Goal: Transaction & Acquisition: Book appointment/travel/reservation

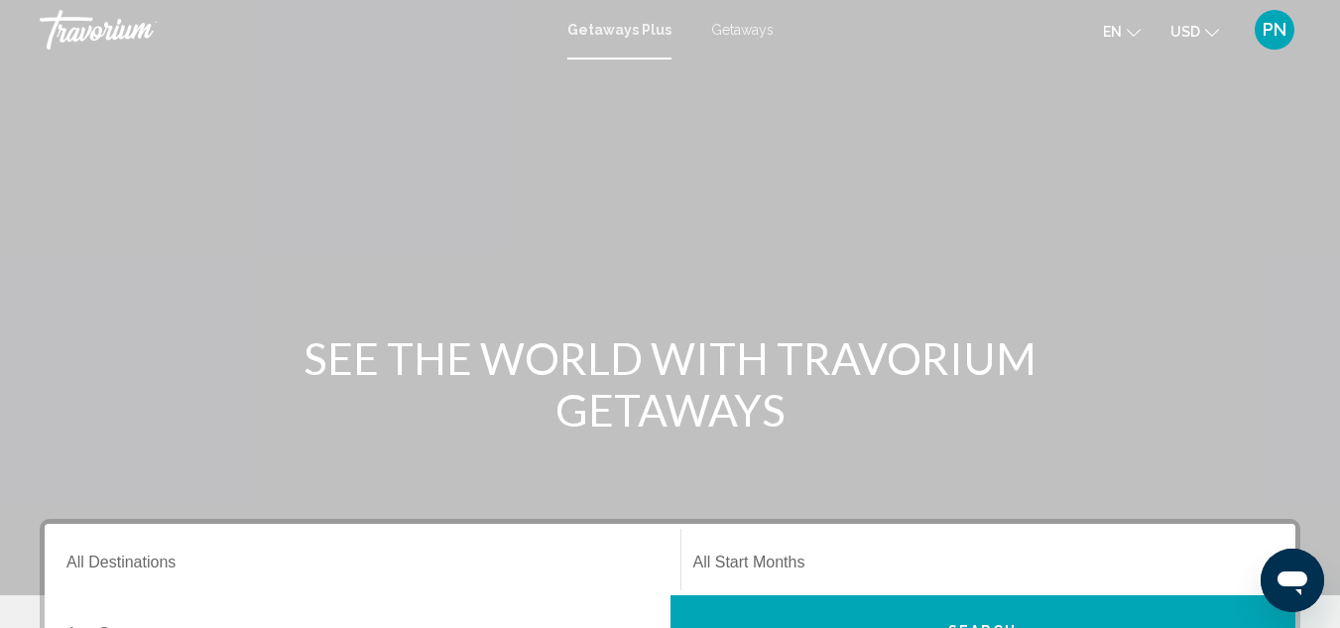
click at [745, 31] on span "Getaways" at bounding box center [742, 30] width 62 height 16
click at [635, 30] on span "Getaways Plus" at bounding box center [614, 30] width 93 height 16
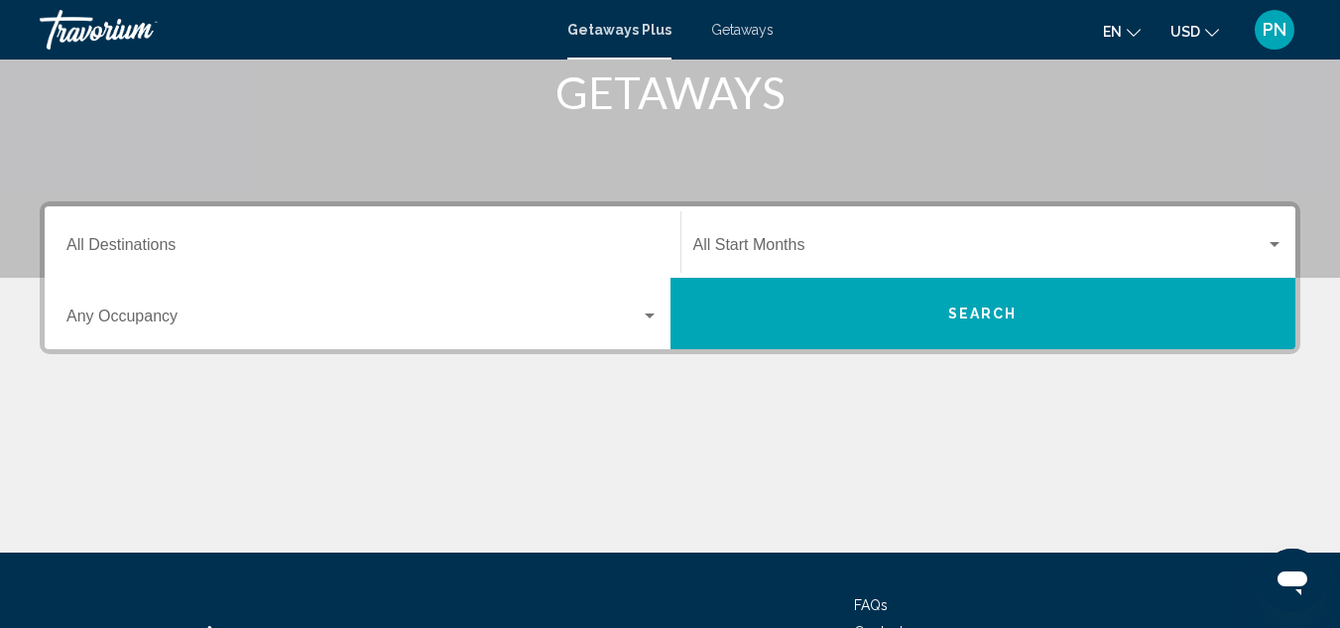
scroll to position [319, 0]
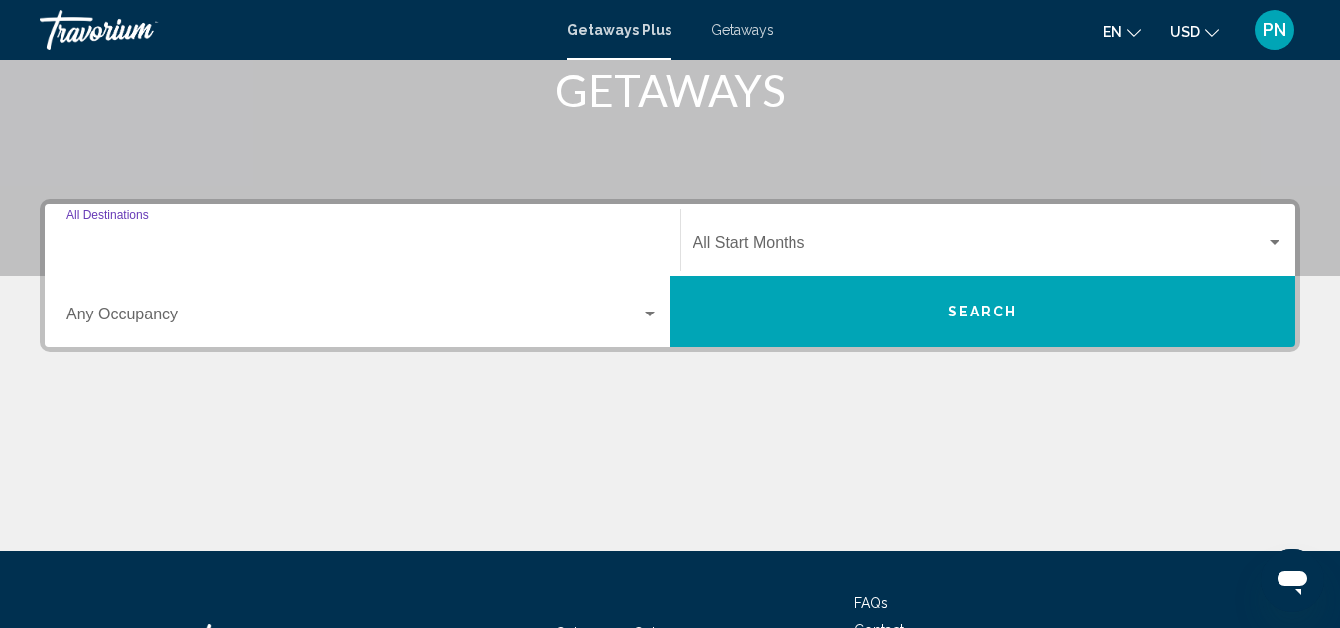
click at [161, 249] on input "Destination All Destinations" at bounding box center [362, 247] width 592 height 18
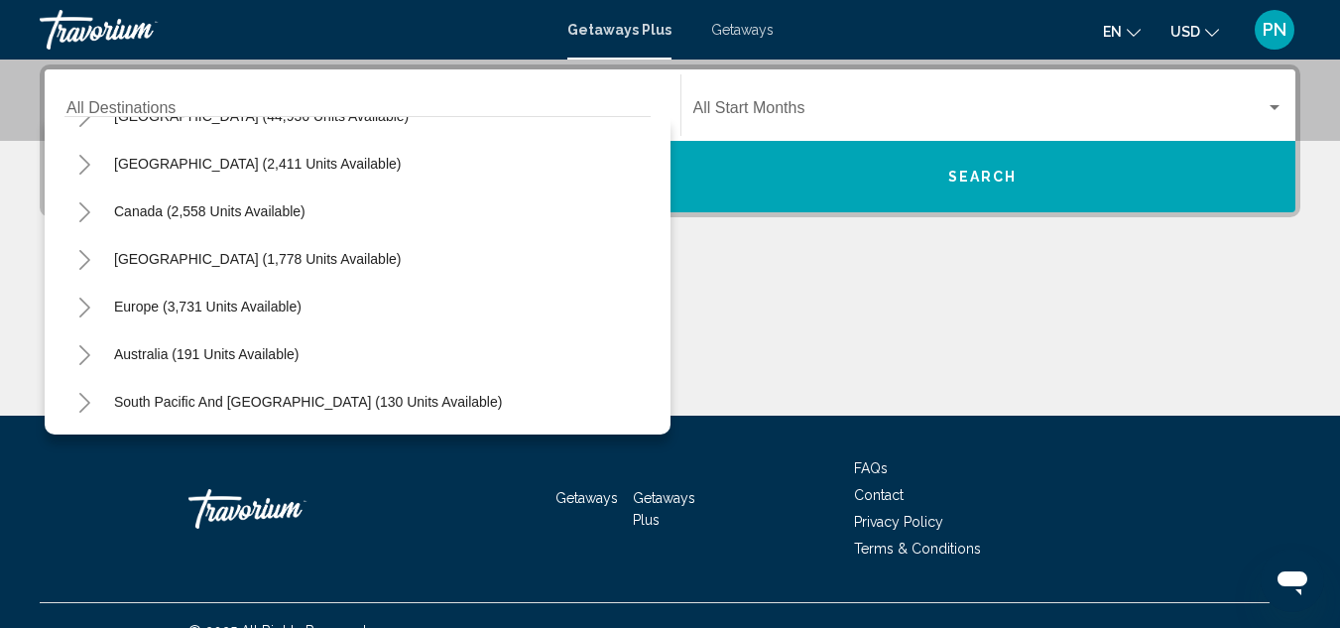
scroll to position [78, 0]
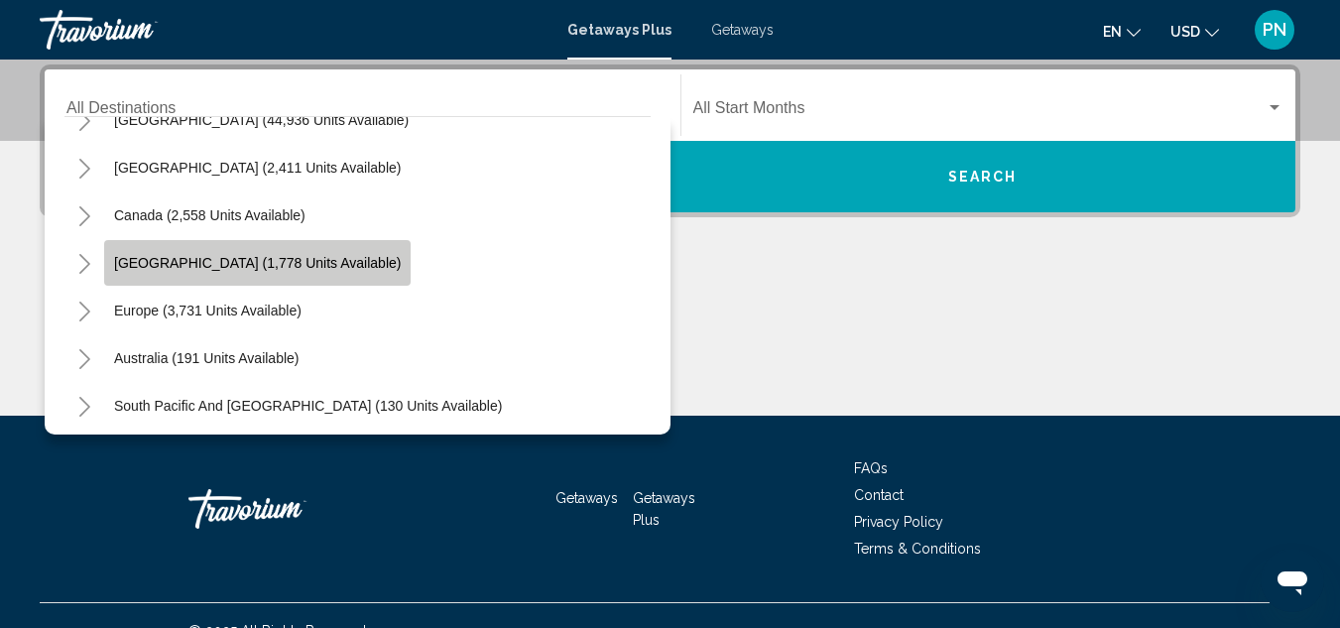
click at [202, 276] on button "[GEOGRAPHIC_DATA] (1,778 units available)" at bounding box center [257, 263] width 306 height 46
type input "**********"
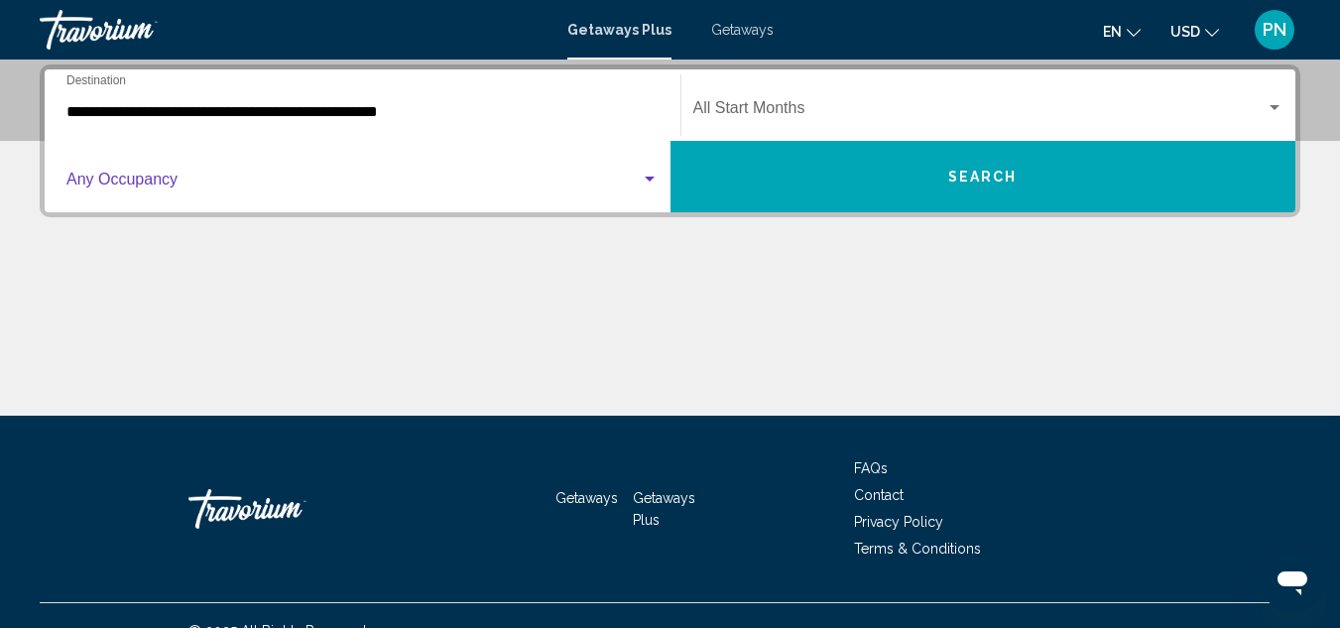
click at [652, 172] on div "Search widget" at bounding box center [650, 180] width 18 height 16
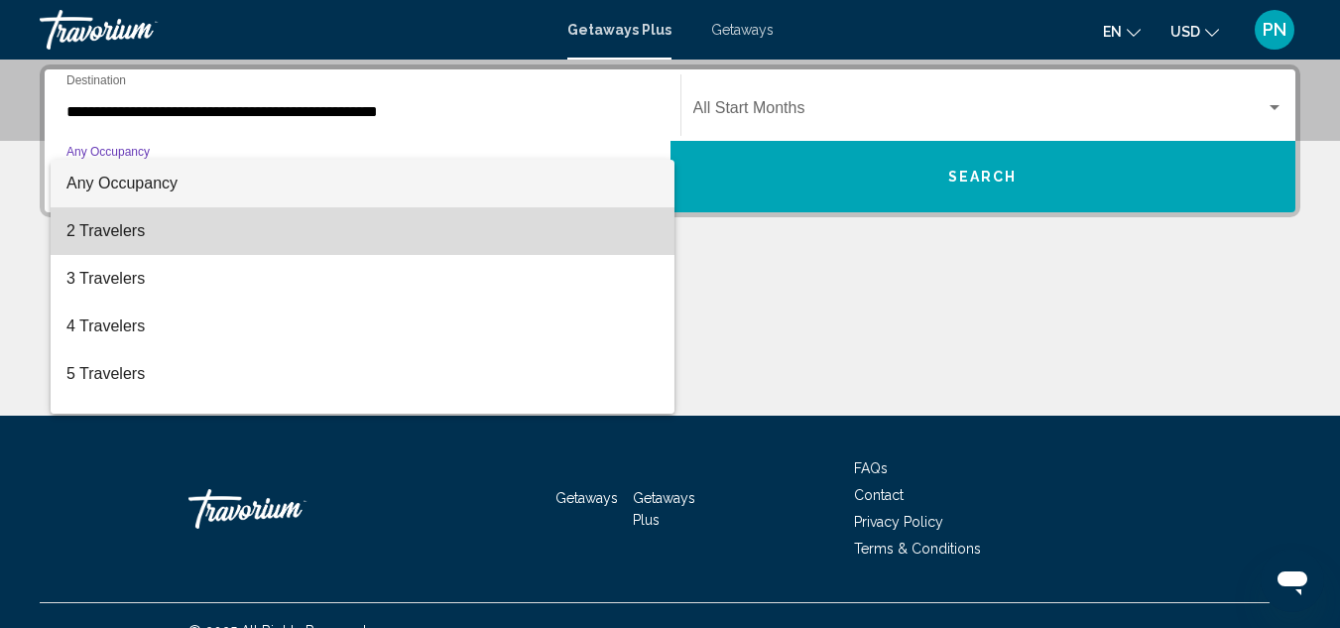
click at [435, 234] on span "2 Travelers" at bounding box center [362, 231] width 592 height 48
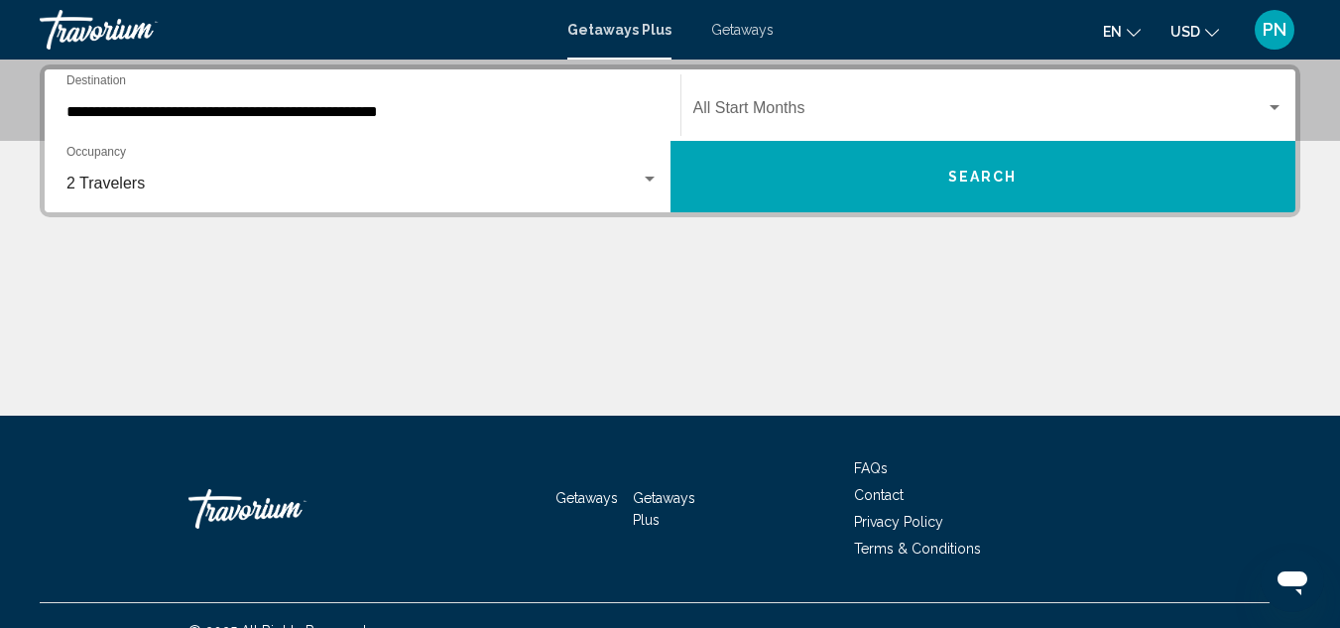
click at [780, 99] on div "Start Month All Start Months" at bounding box center [988, 105] width 591 height 62
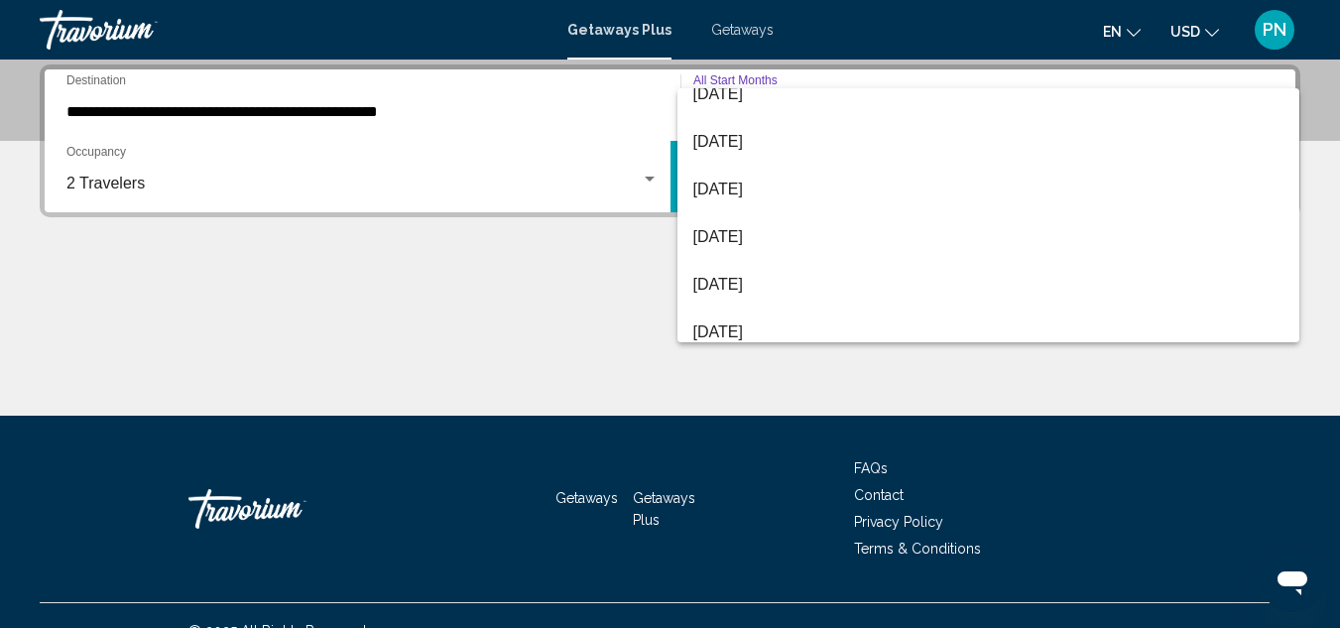
scroll to position [79, 0]
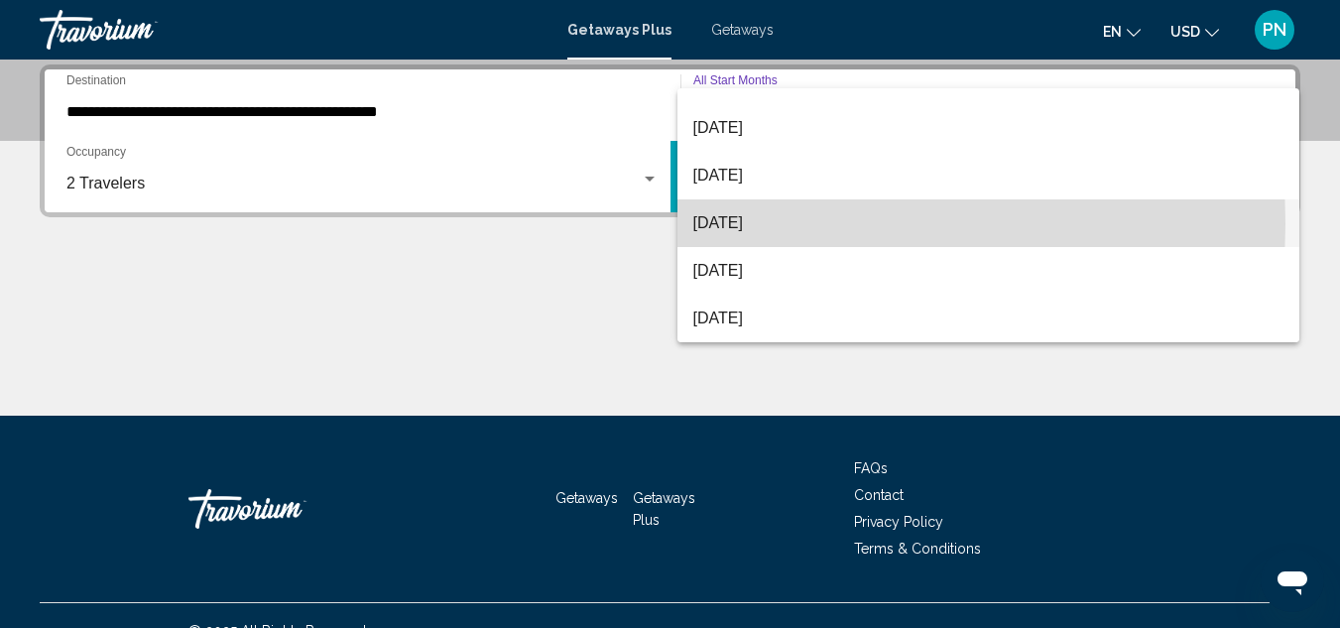
click at [732, 224] on span "[DATE]" at bounding box center [988, 223] width 591 height 48
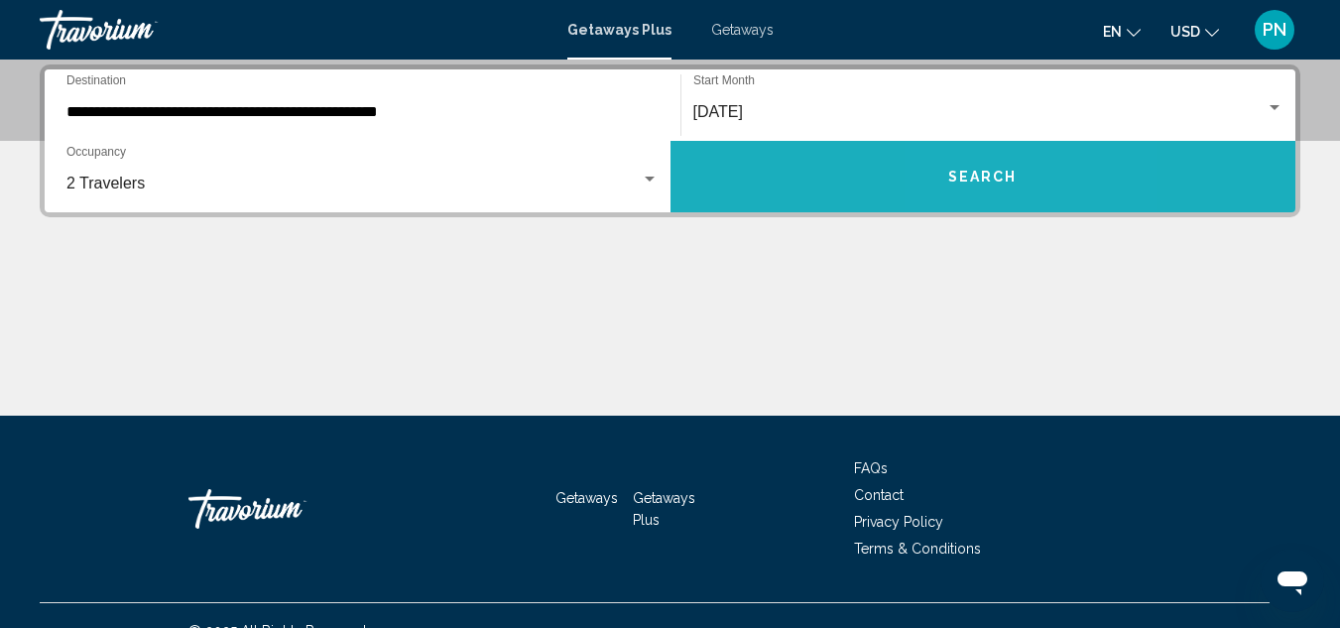
click at [975, 170] on span "Search" at bounding box center [982, 178] width 69 height 16
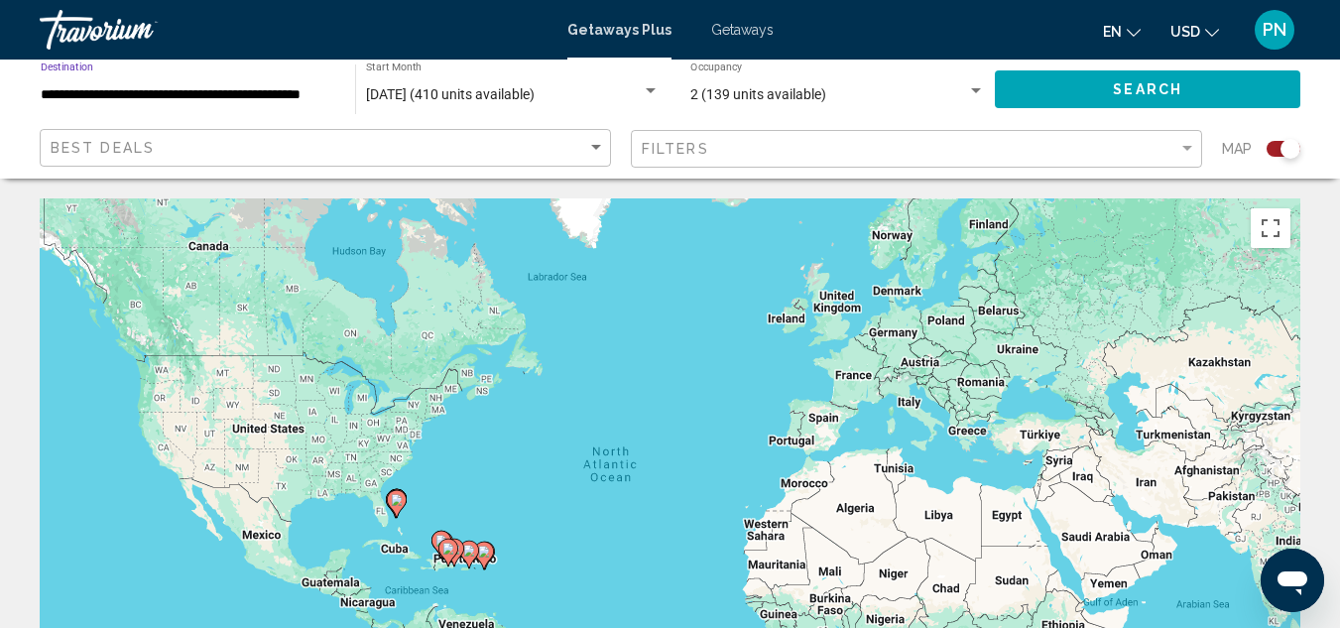
click at [136, 89] on input "**********" at bounding box center [188, 95] width 295 height 16
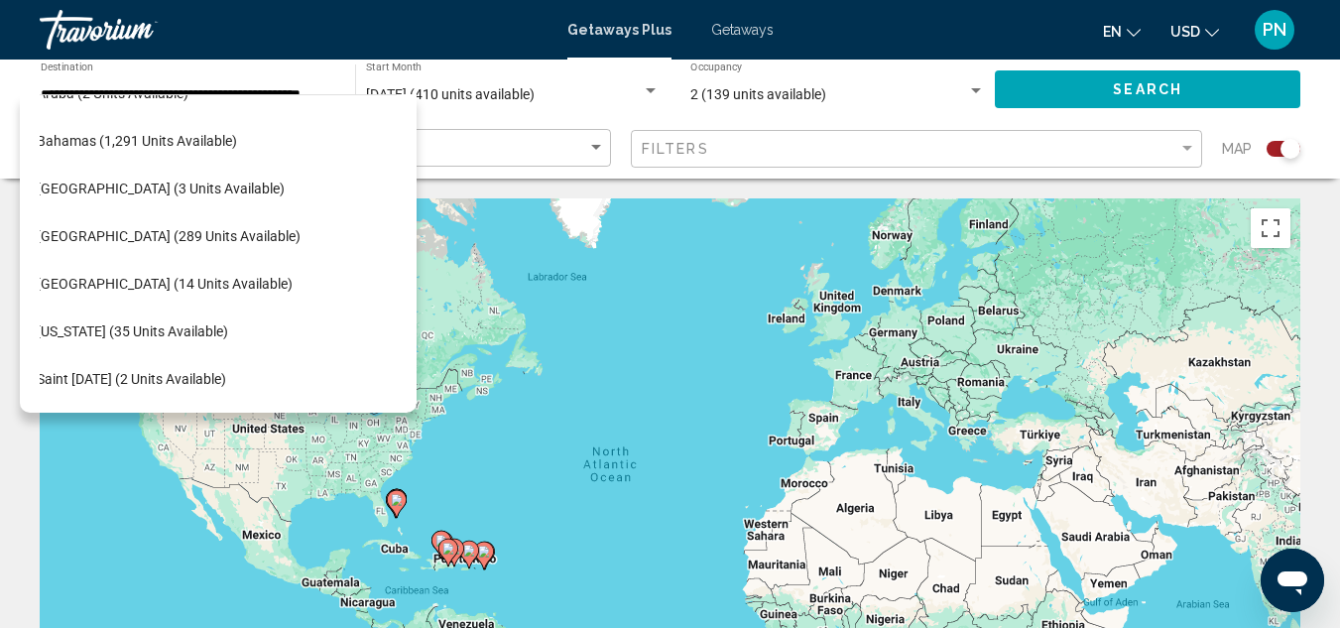
scroll to position [270, 33]
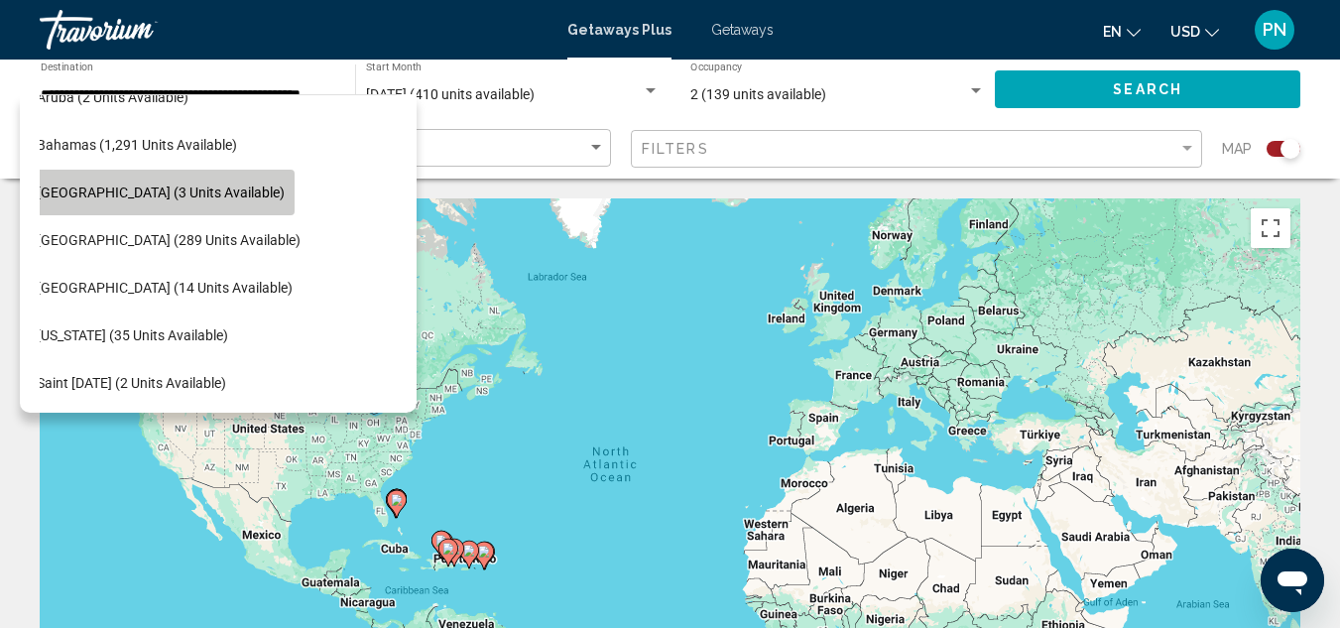
click at [201, 184] on span "[GEOGRAPHIC_DATA] (3 units available)" at bounding box center [161, 192] width 248 height 16
type input "**********"
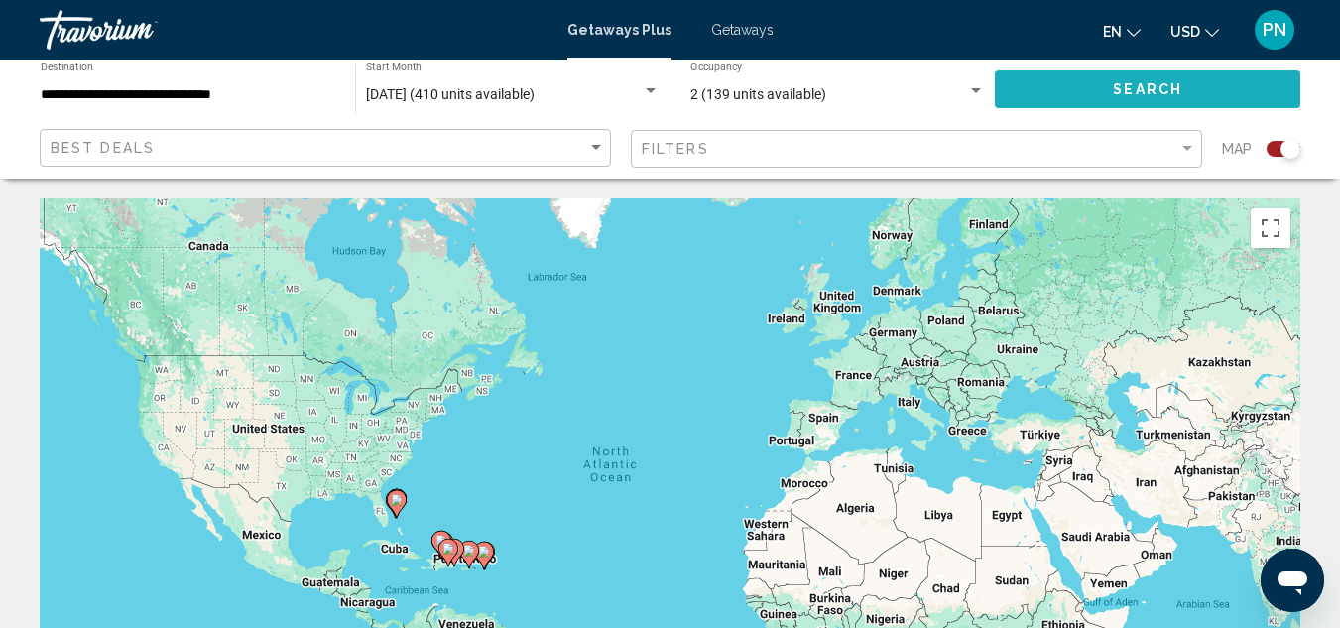
click at [1156, 78] on button "Search" at bounding box center [1147, 88] width 305 height 37
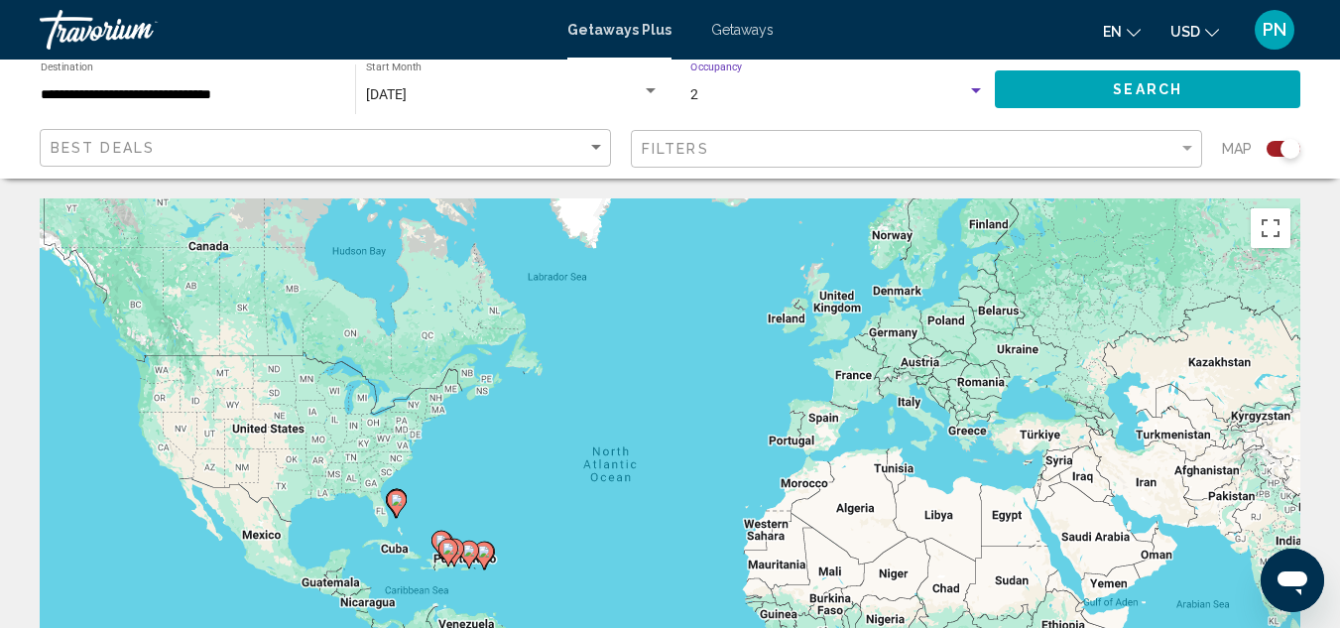
click at [973, 87] on div "Search widget" at bounding box center [976, 91] width 18 height 16
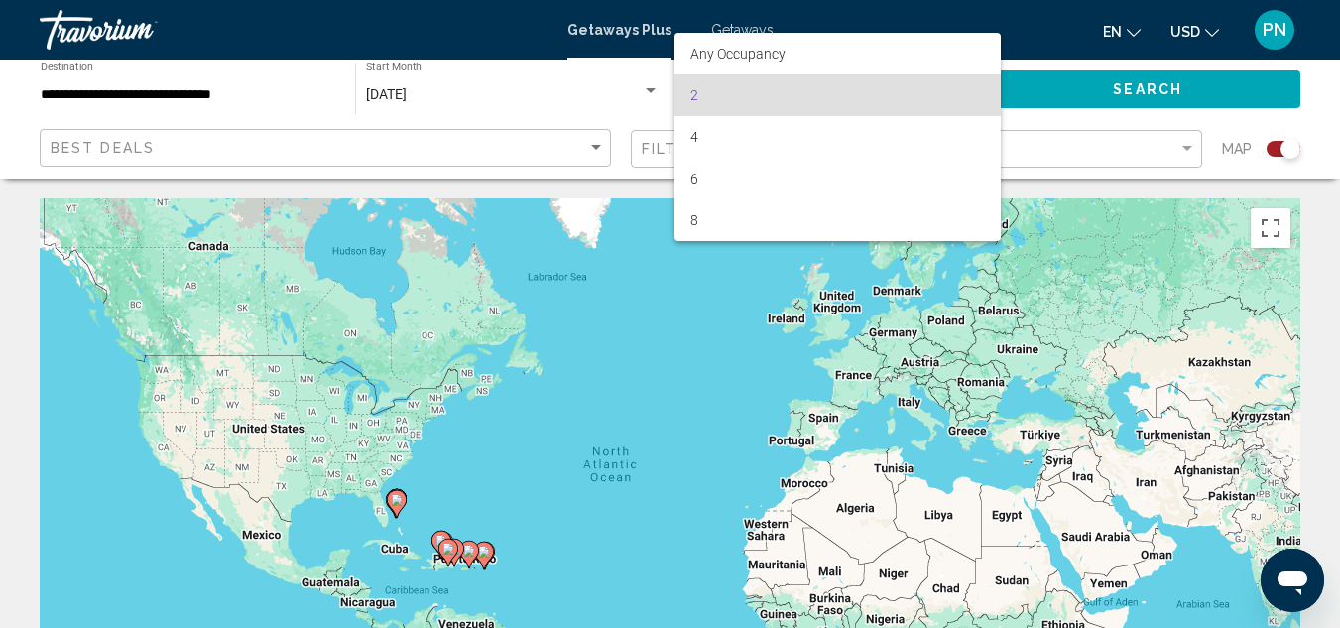
drag, startPoint x: 837, startPoint y: 9, endPoint x: 740, endPoint y: 20, distance: 97.8
click at [740, 20] on div at bounding box center [670, 314] width 1340 height 628
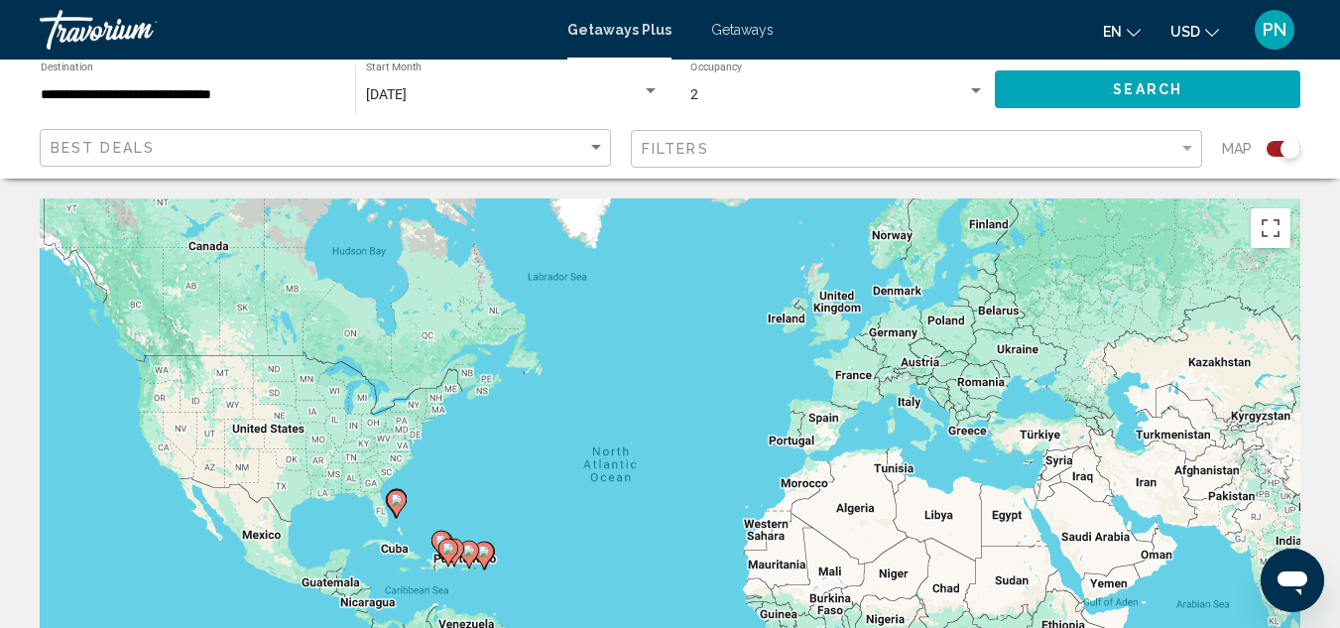
click at [740, 20] on div "Getaways Plus Getaways en English Español Français Italiano Português русский U…" at bounding box center [670, 30] width 1340 height 42
click at [731, 27] on span "Getaways" at bounding box center [742, 30] width 62 height 16
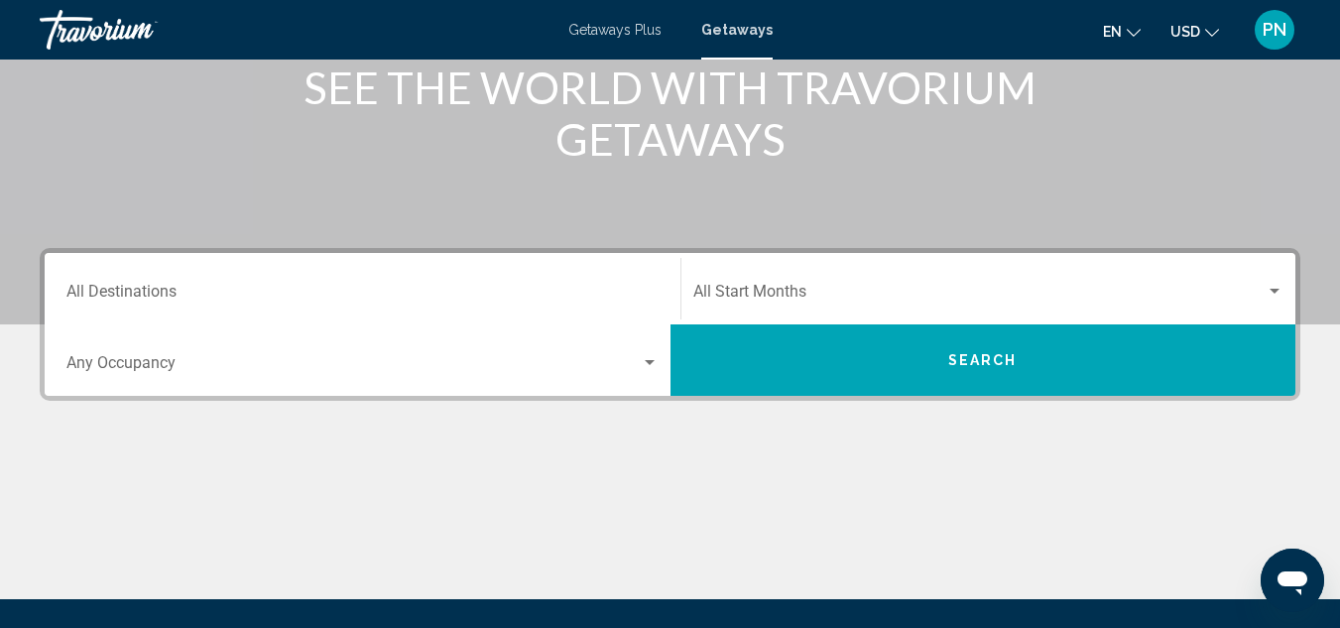
scroll to position [273, 0]
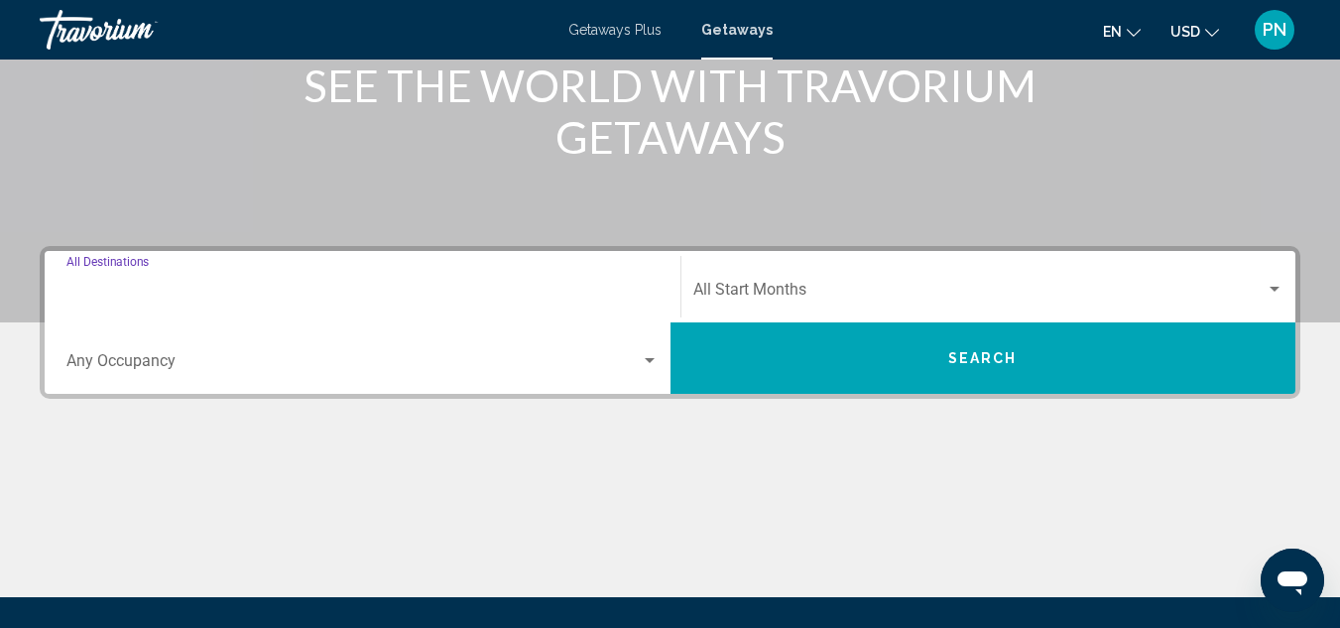
click at [146, 285] on input "Destination All Destinations" at bounding box center [362, 294] width 592 height 18
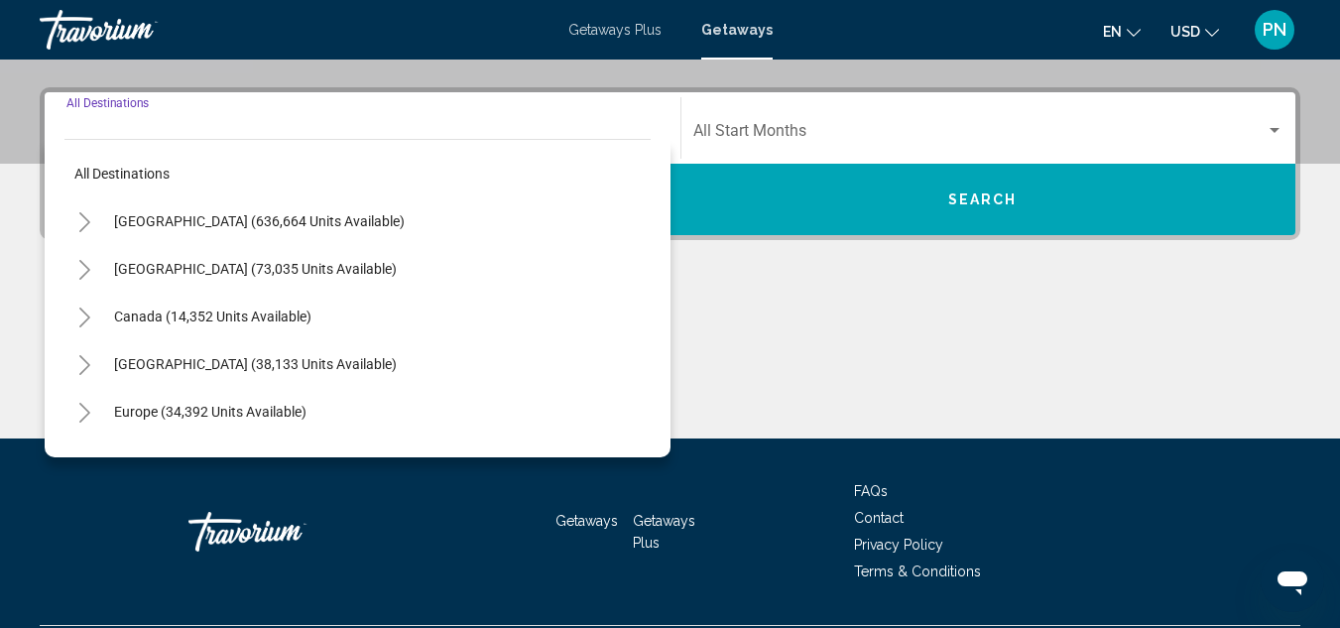
scroll to position [454, 0]
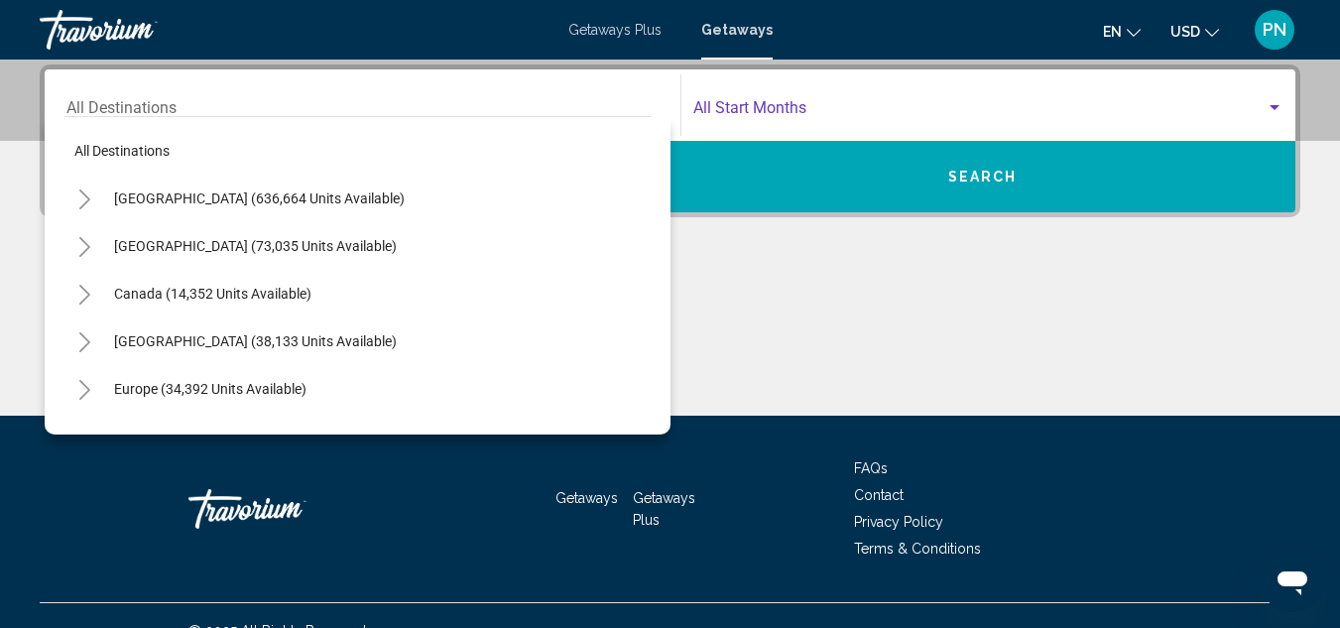
click at [795, 113] on span "Search widget" at bounding box center [979, 112] width 573 height 18
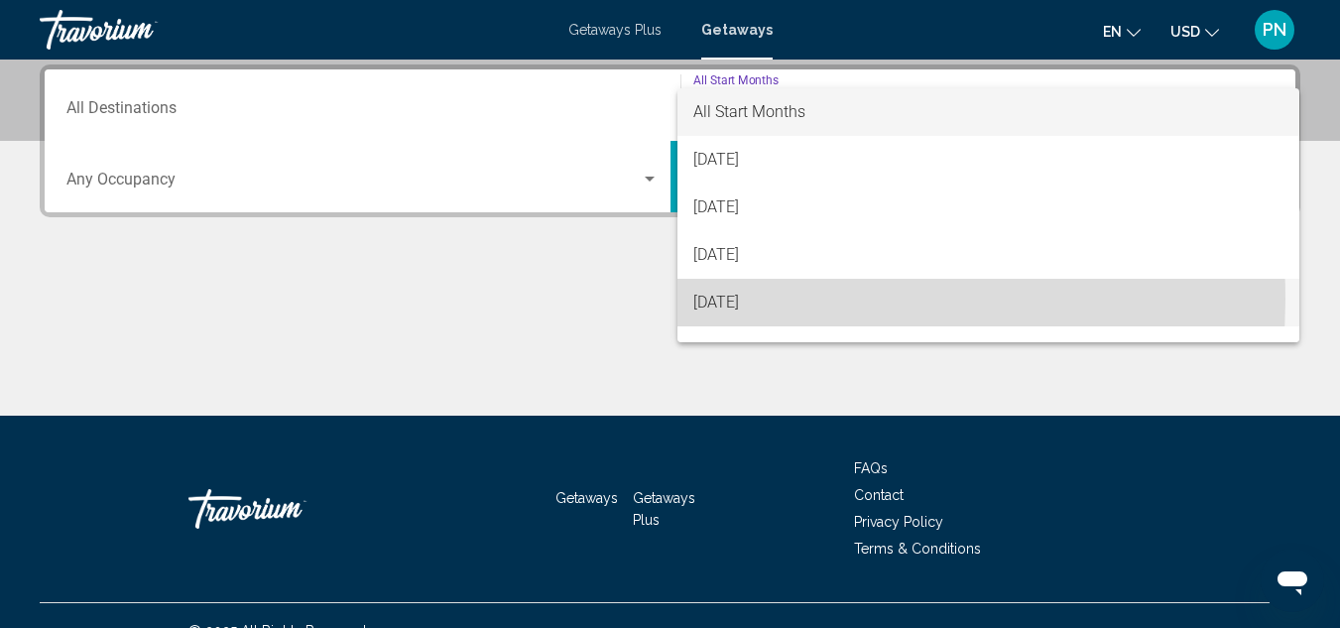
click at [752, 298] on span "[DATE]" at bounding box center [988, 303] width 591 height 48
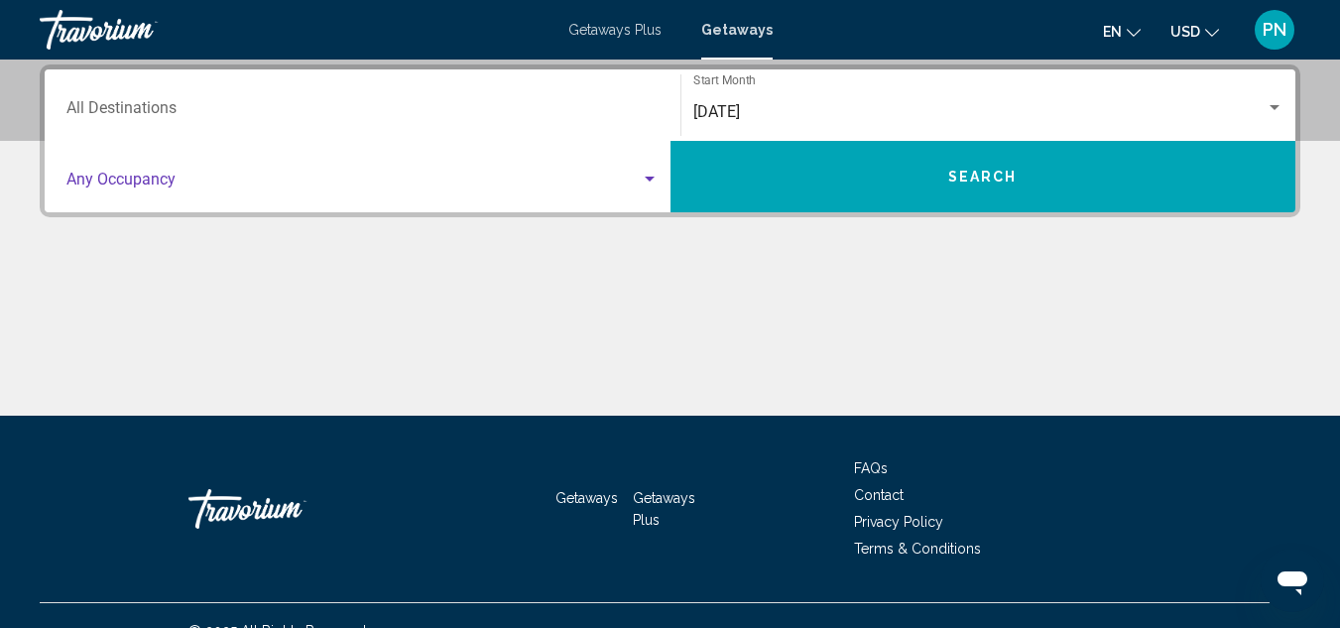
click at [555, 189] on span "Search widget" at bounding box center [353, 184] width 574 height 18
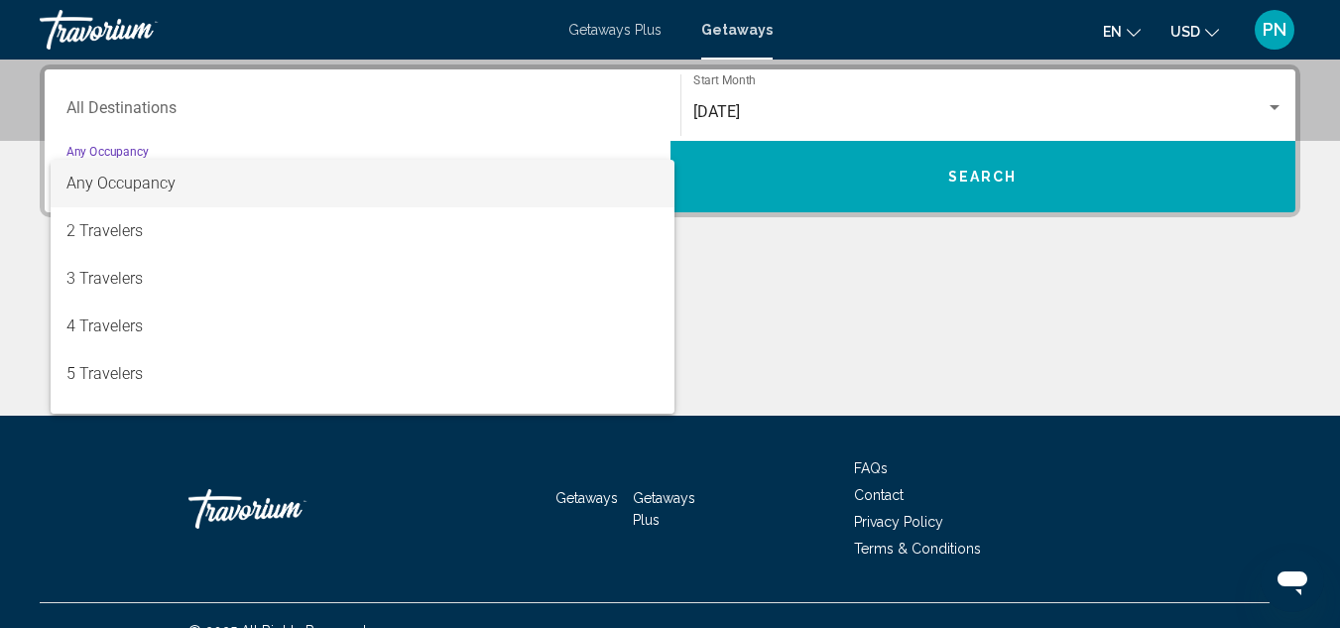
click at [827, 292] on div at bounding box center [670, 314] width 1340 height 628
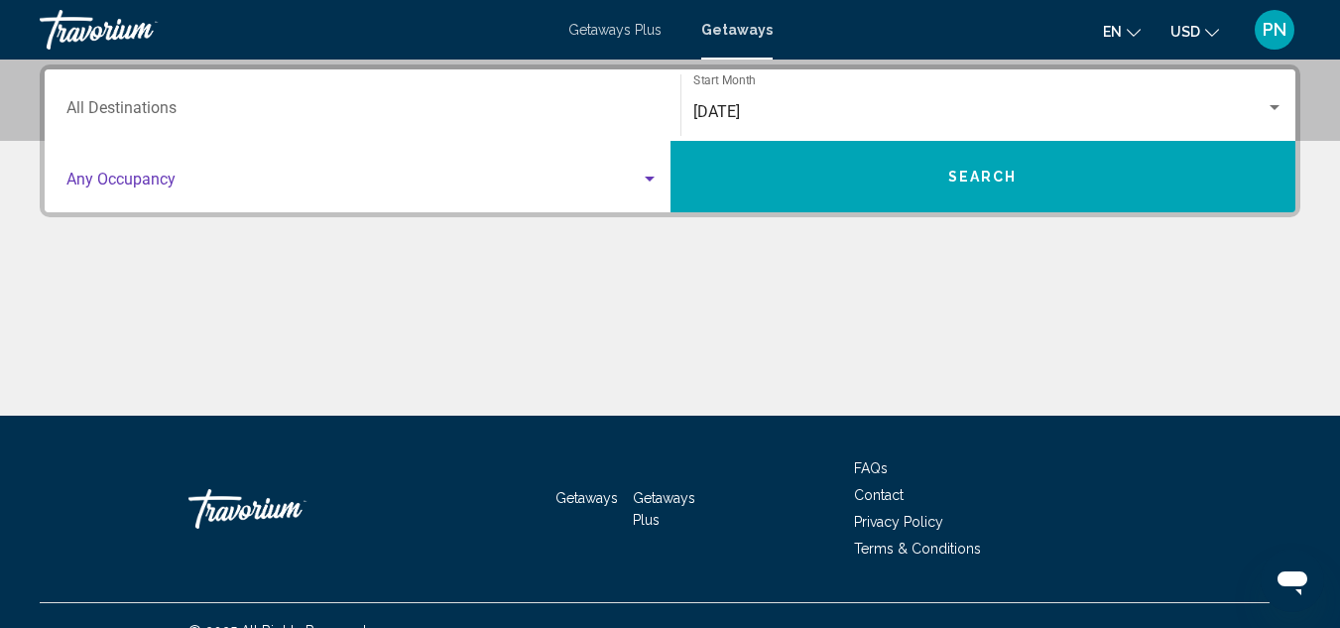
click at [636, 183] on span "Search widget" at bounding box center [353, 184] width 574 height 18
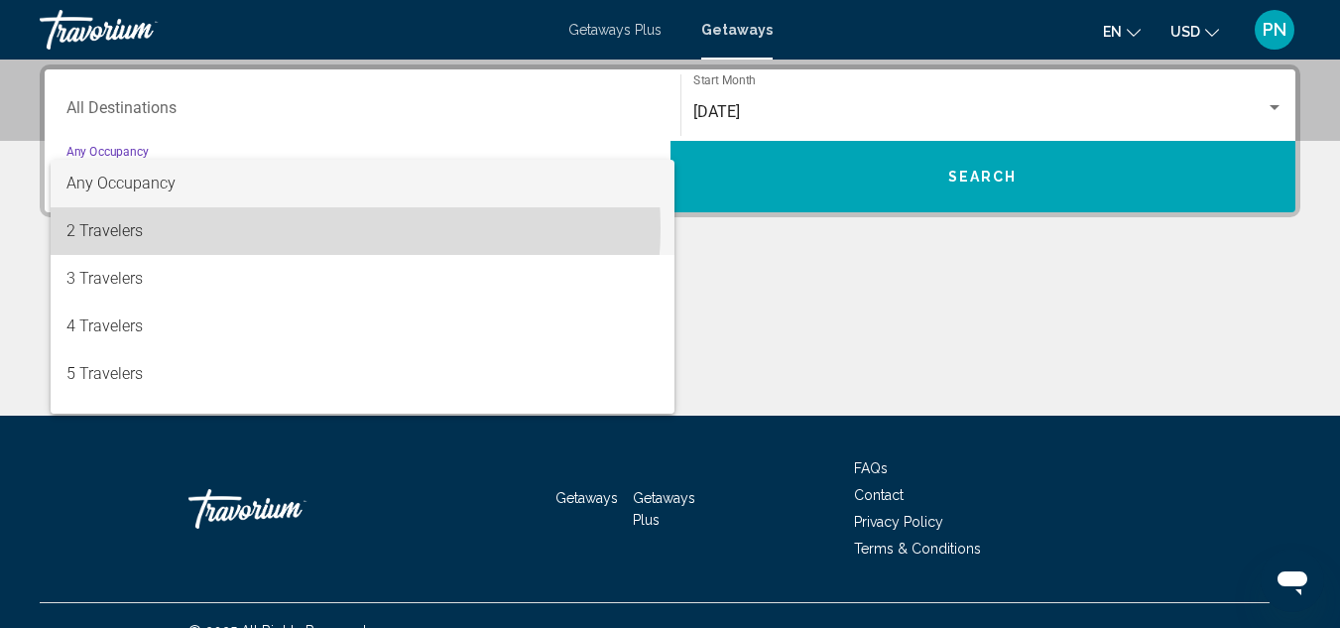
click at [322, 228] on span "2 Travelers" at bounding box center [362, 231] width 592 height 48
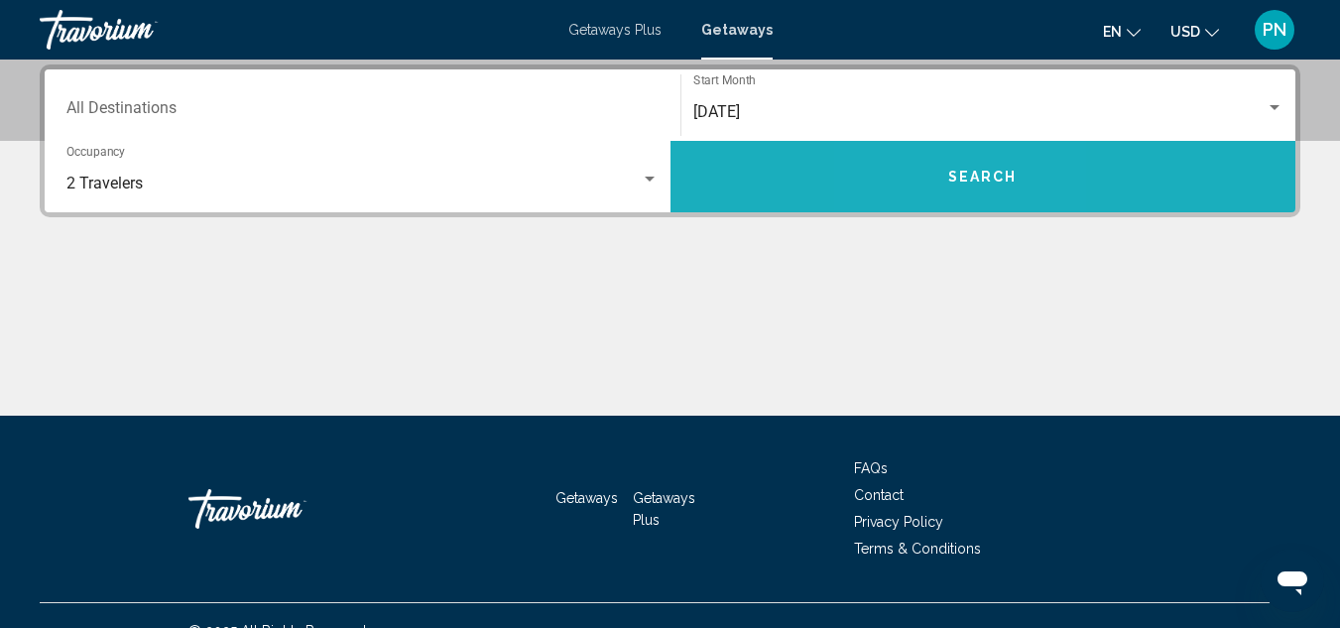
click at [939, 176] on button "Search" at bounding box center [983, 176] width 626 height 71
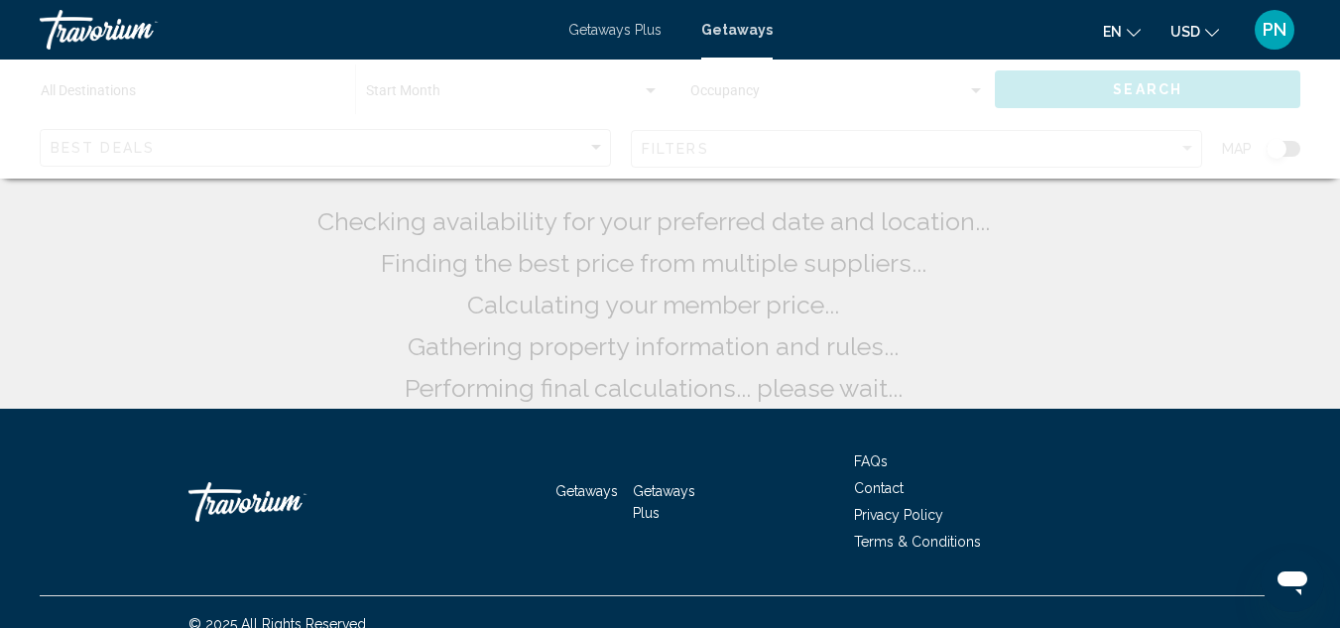
click at [939, 176] on div "Main content" at bounding box center [670, 118] width 1340 height 119
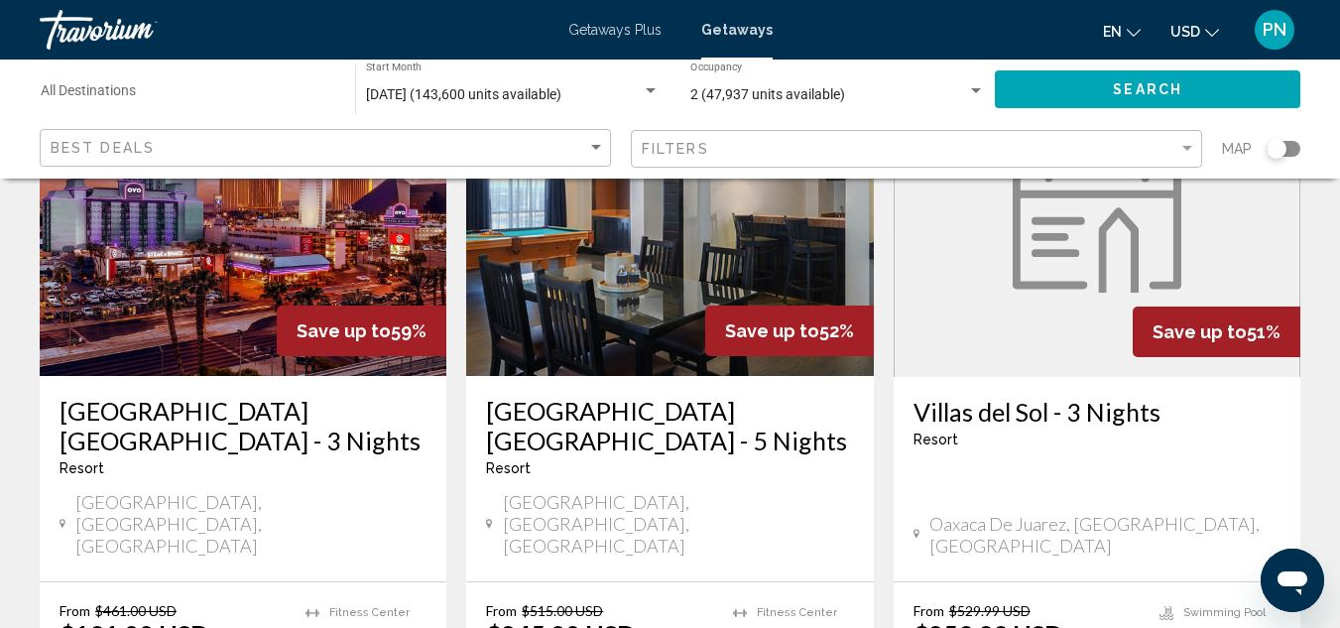
scroll to position [204, 0]
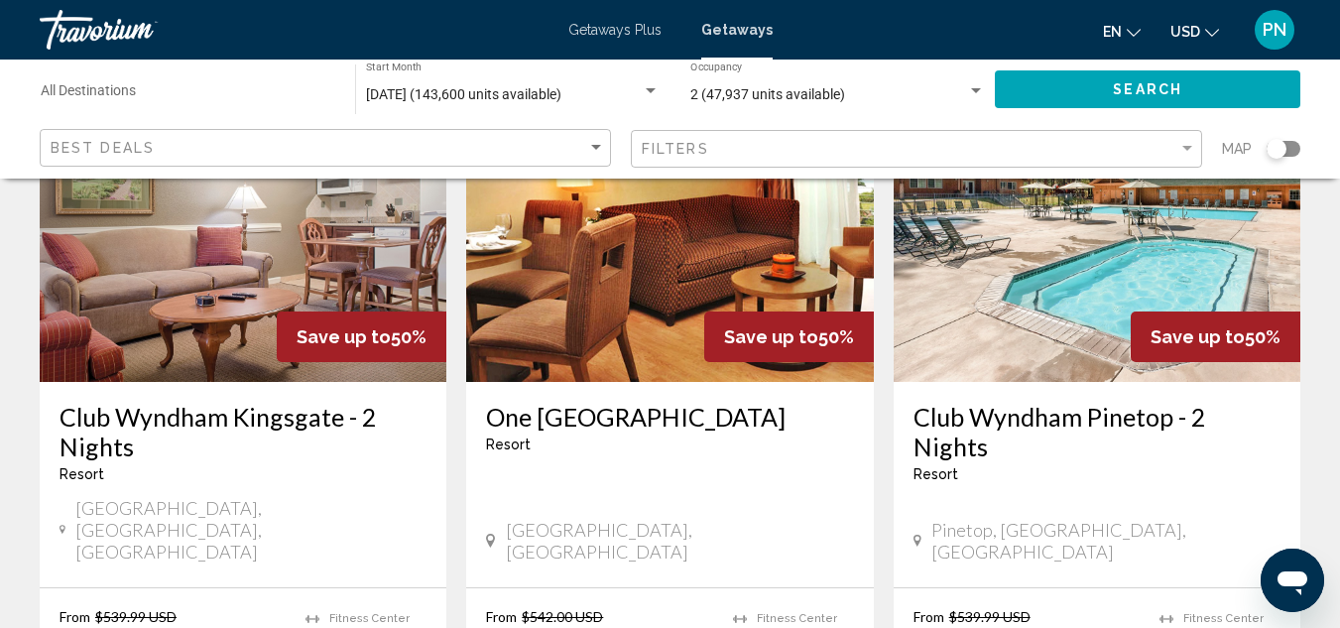
scroll to position [1694, 0]
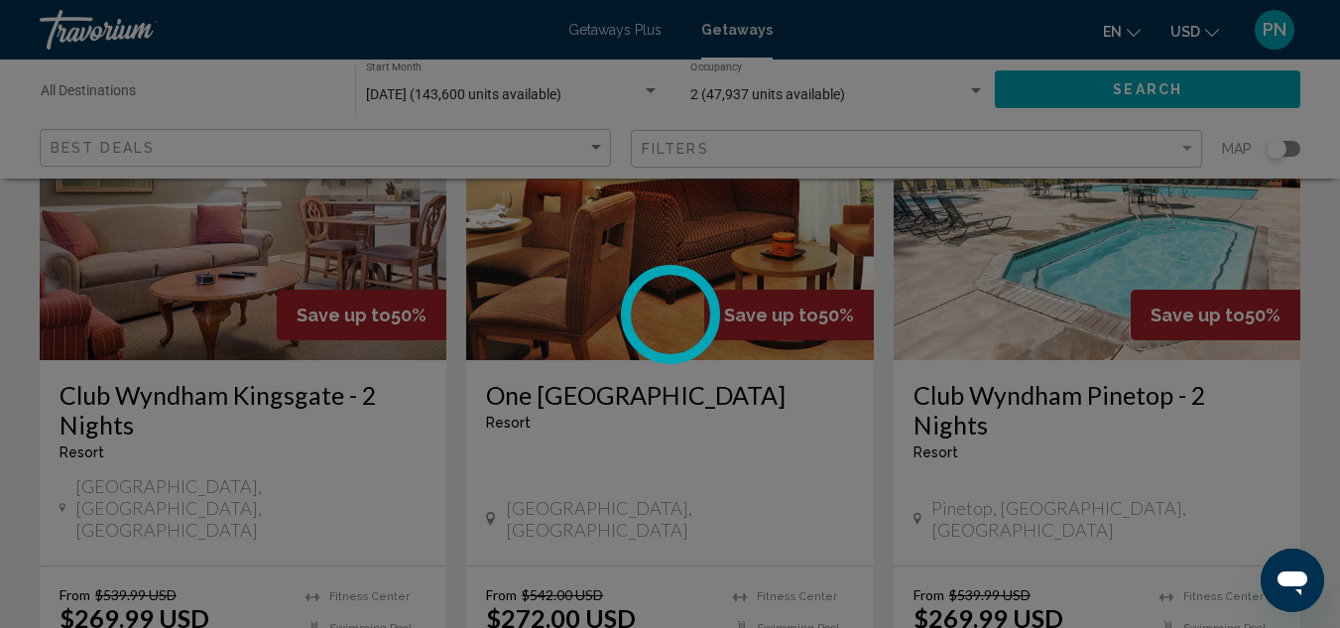
scroll to position [217, 0]
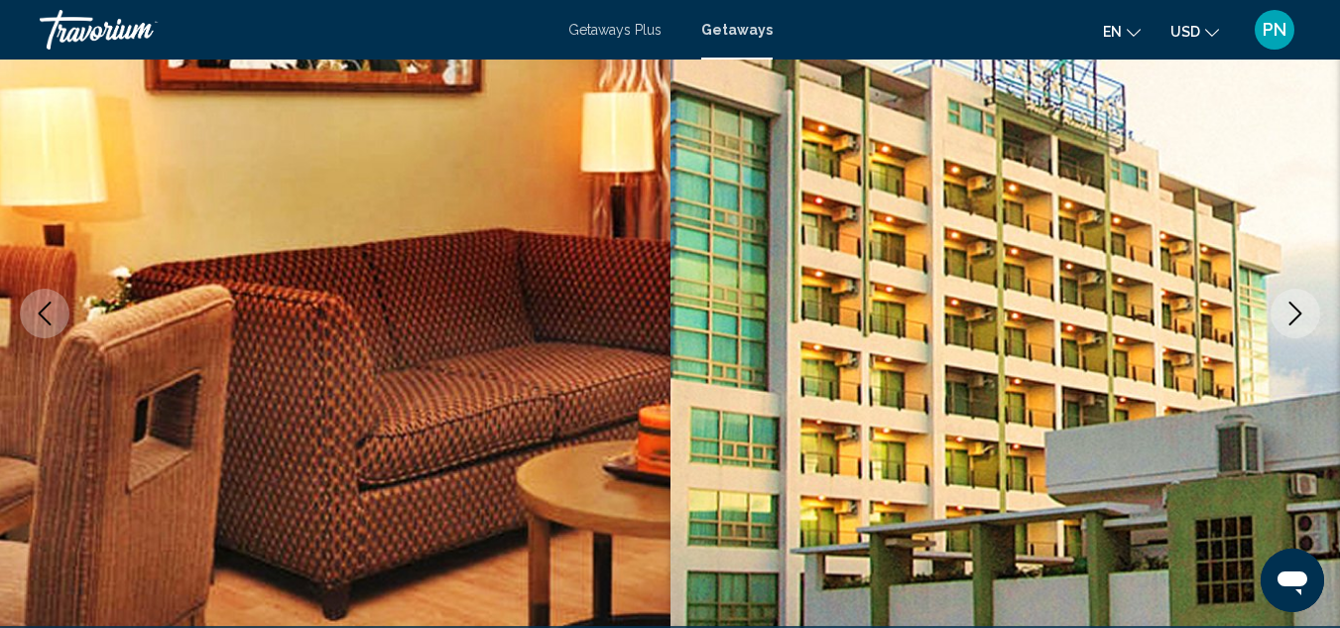
click at [1288, 311] on icon "Next image" at bounding box center [1295, 313] width 24 height 24
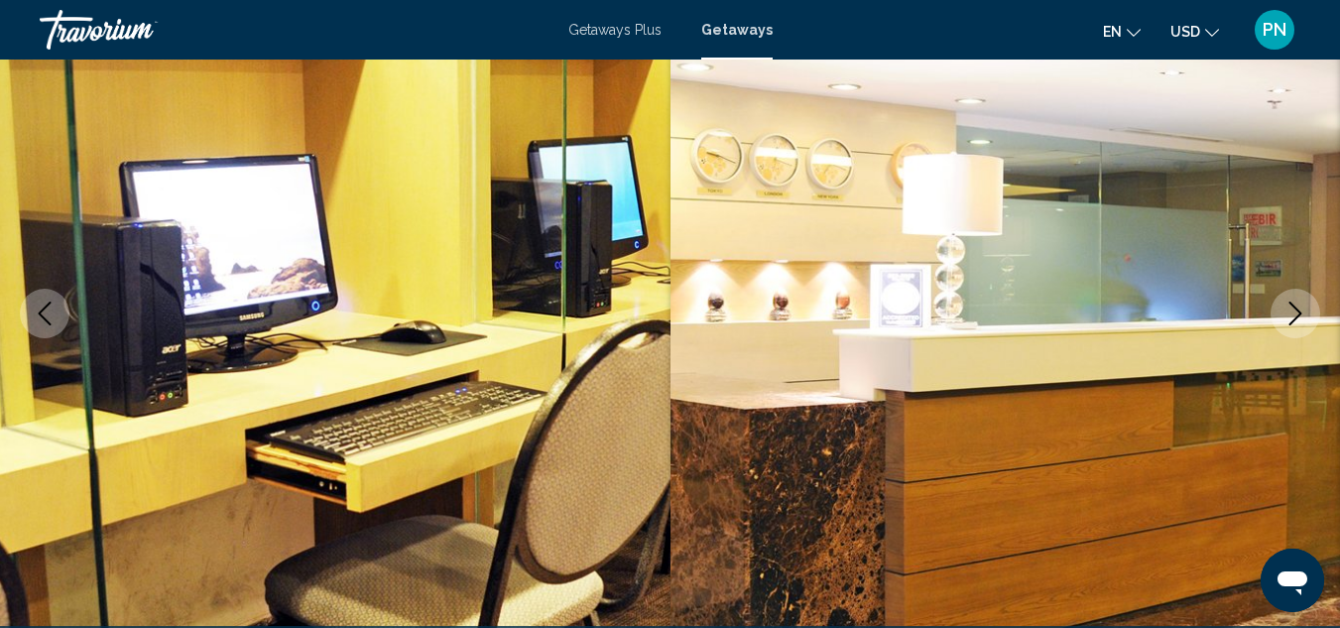
click at [1288, 311] on icon "Next image" at bounding box center [1295, 313] width 24 height 24
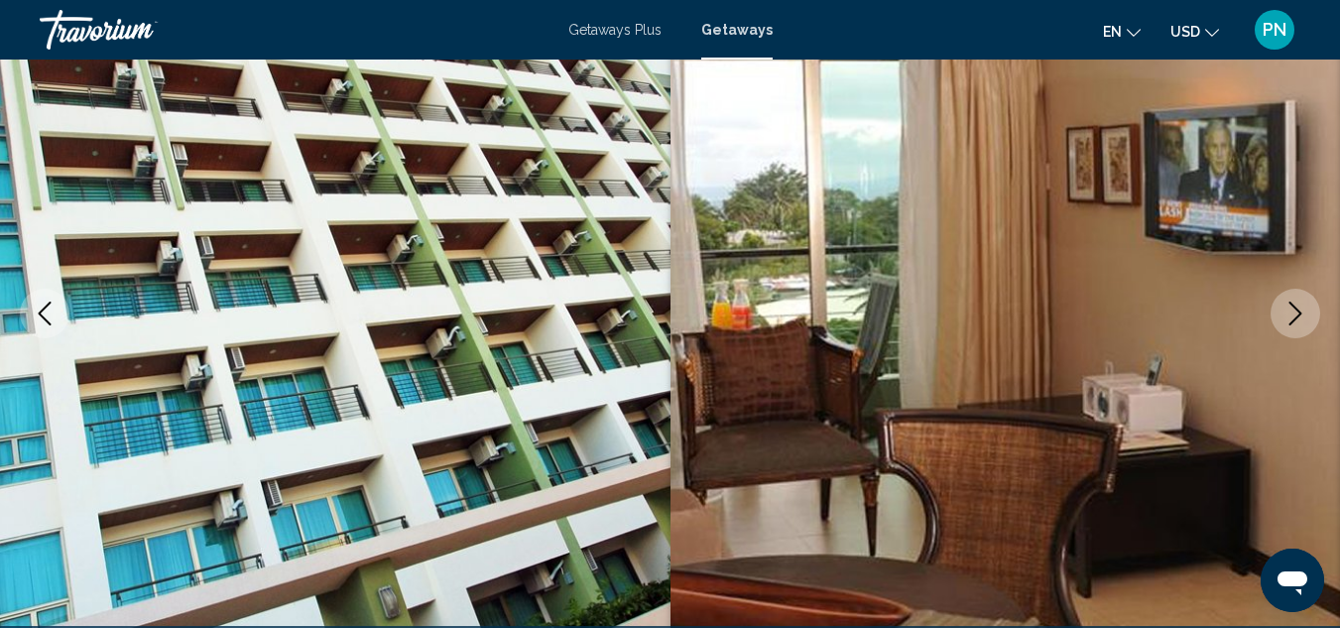
click at [1288, 311] on icon "Next image" at bounding box center [1295, 313] width 24 height 24
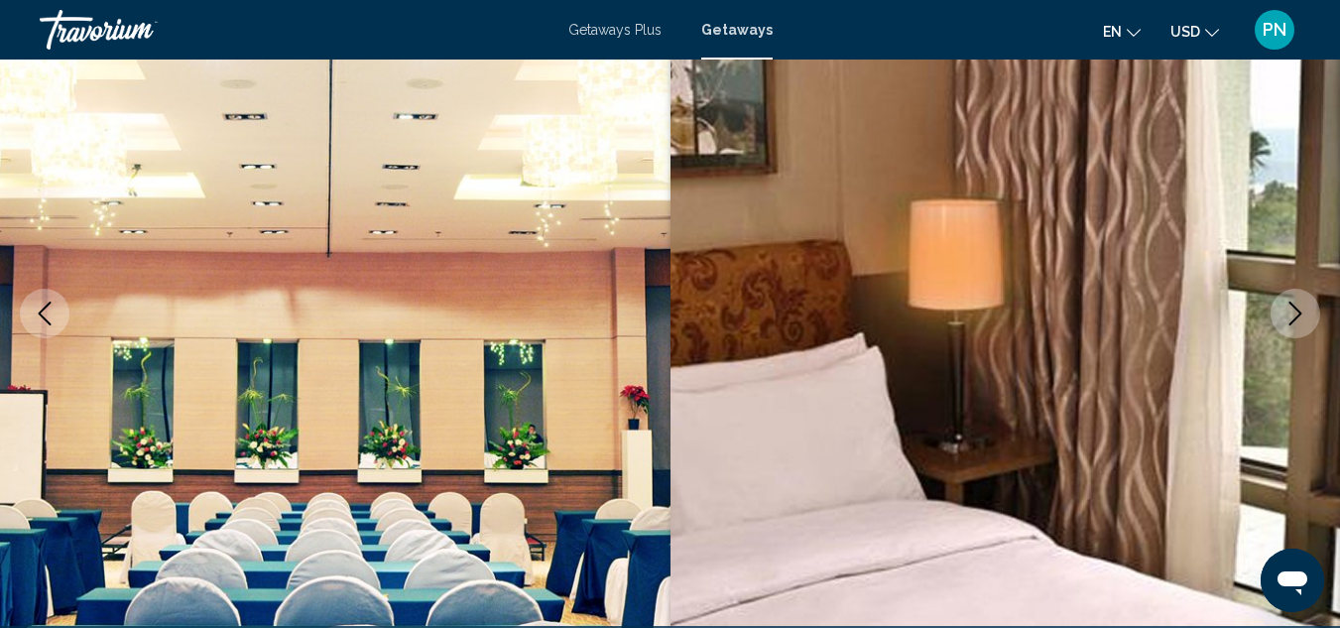
click at [1288, 311] on icon "Next image" at bounding box center [1295, 313] width 24 height 24
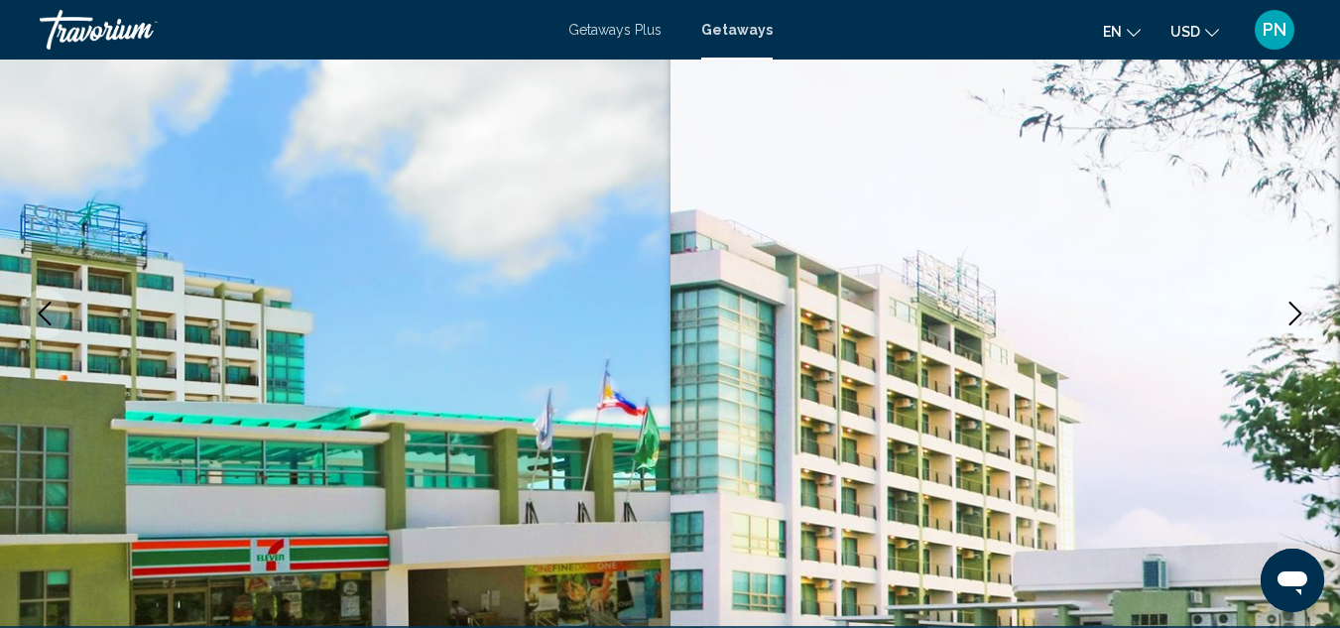
click at [1288, 311] on icon "Next image" at bounding box center [1295, 313] width 24 height 24
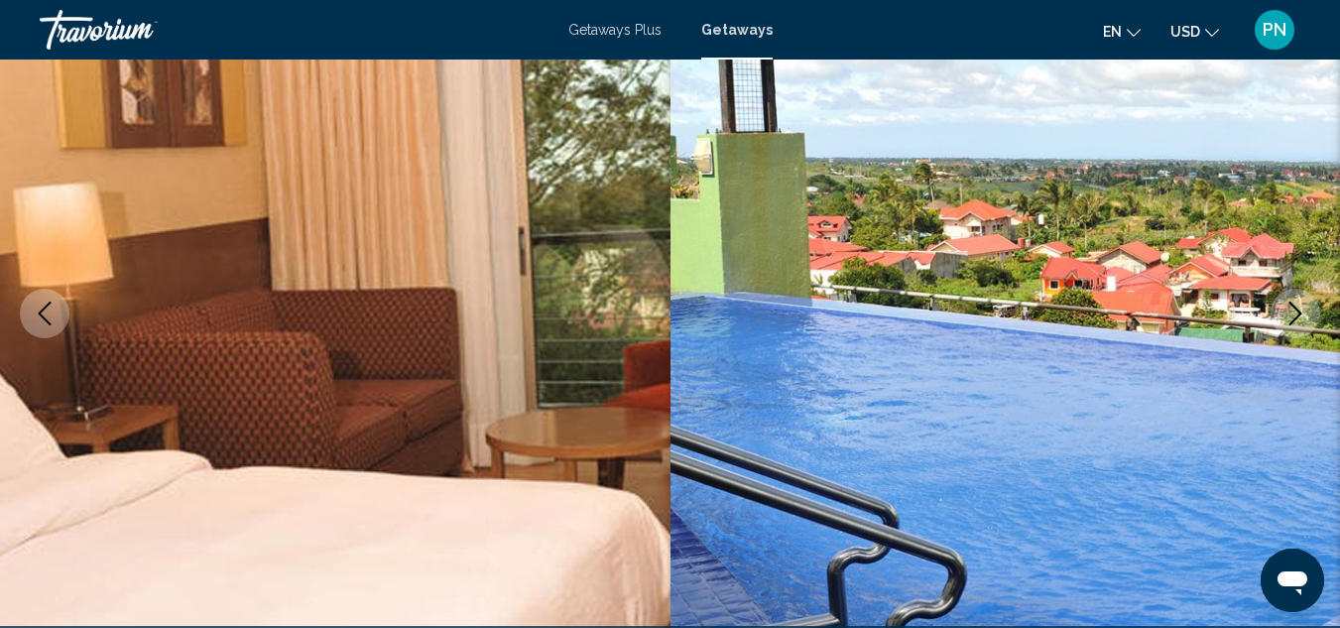
click at [1288, 311] on icon "Next image" at bounding box center [1295, 313] width 24 height 24
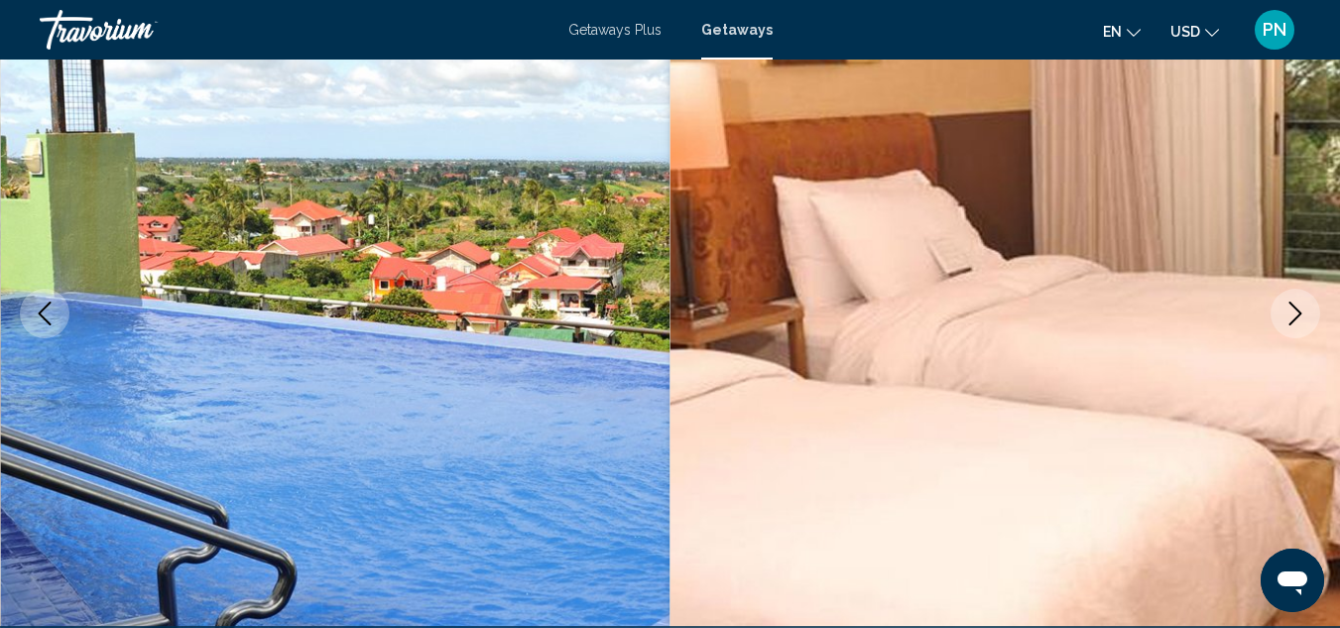
click at [1288, 311] on icon "Next image" at bounding box center [1295, 313] width 24 height 24
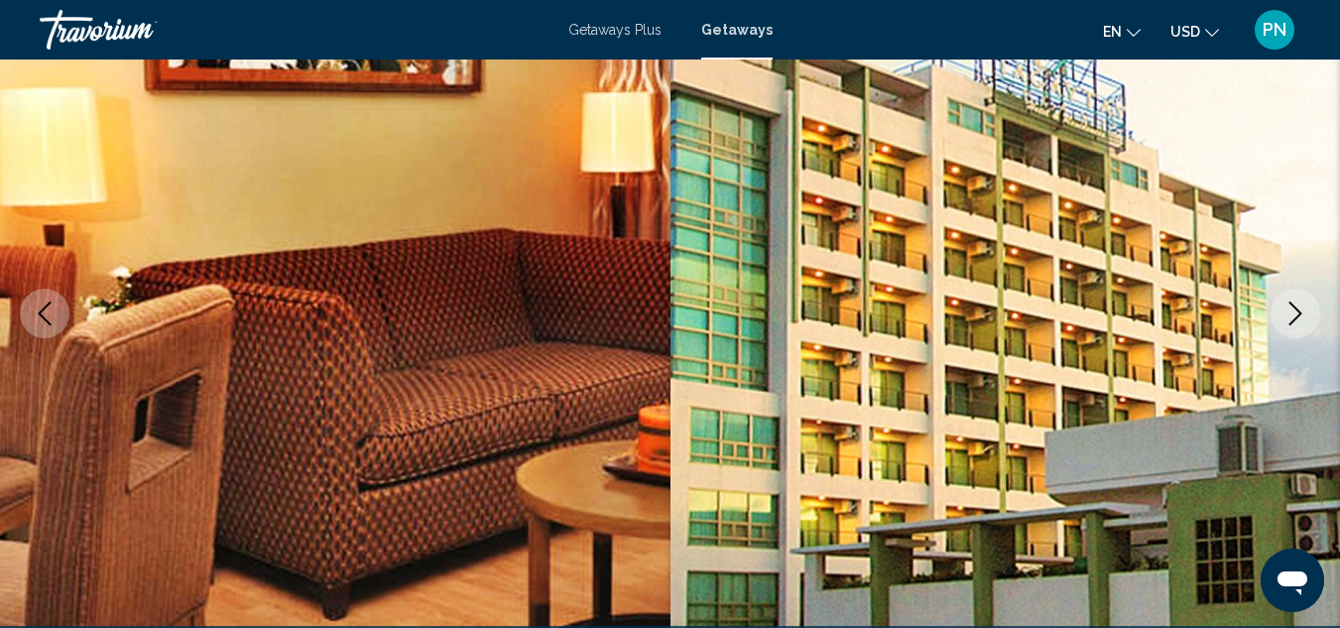
click at [1288, 311] on icon "Next image" at bounding box center [1295, 313] width 24 height 24
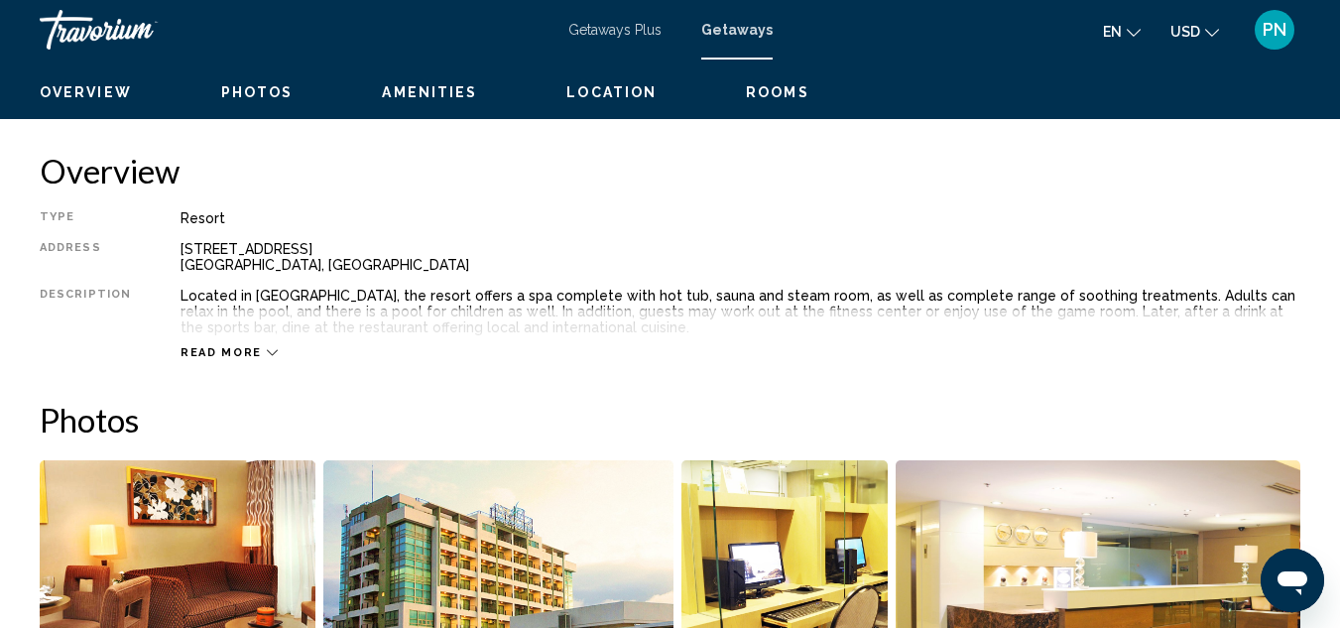
scroll to position [923, 0]
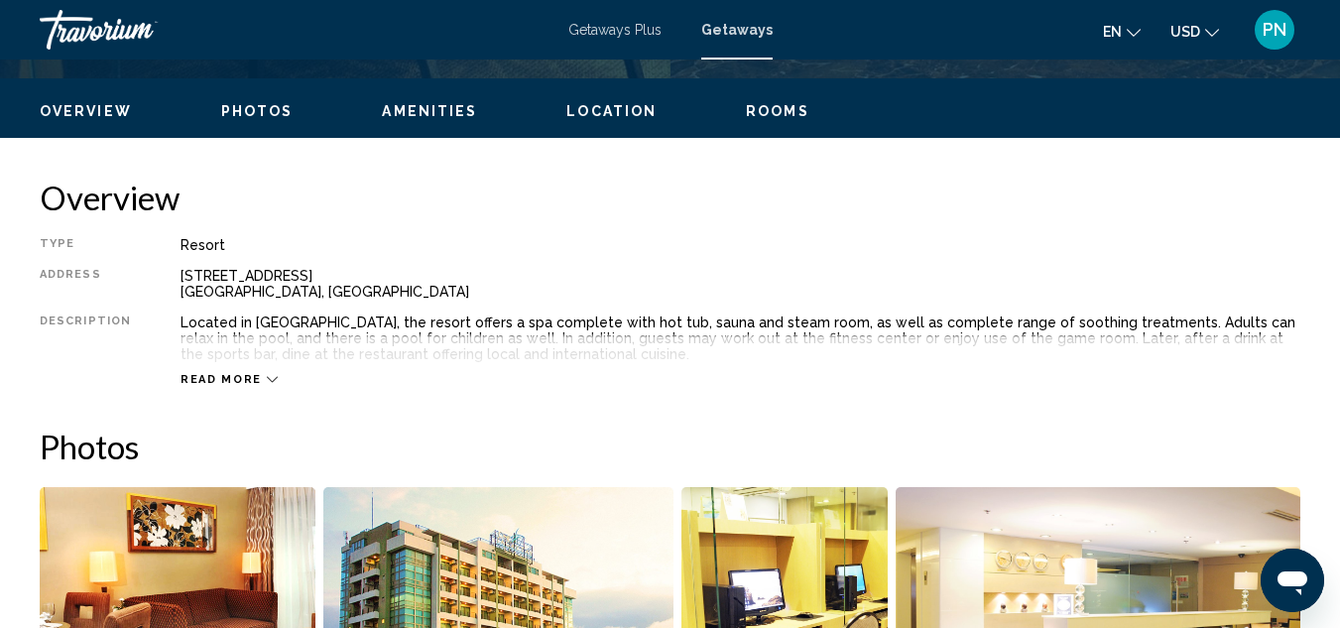
click at [727, 35] on span "Getaways" at bounding box center [736, 30] width 71 height 16
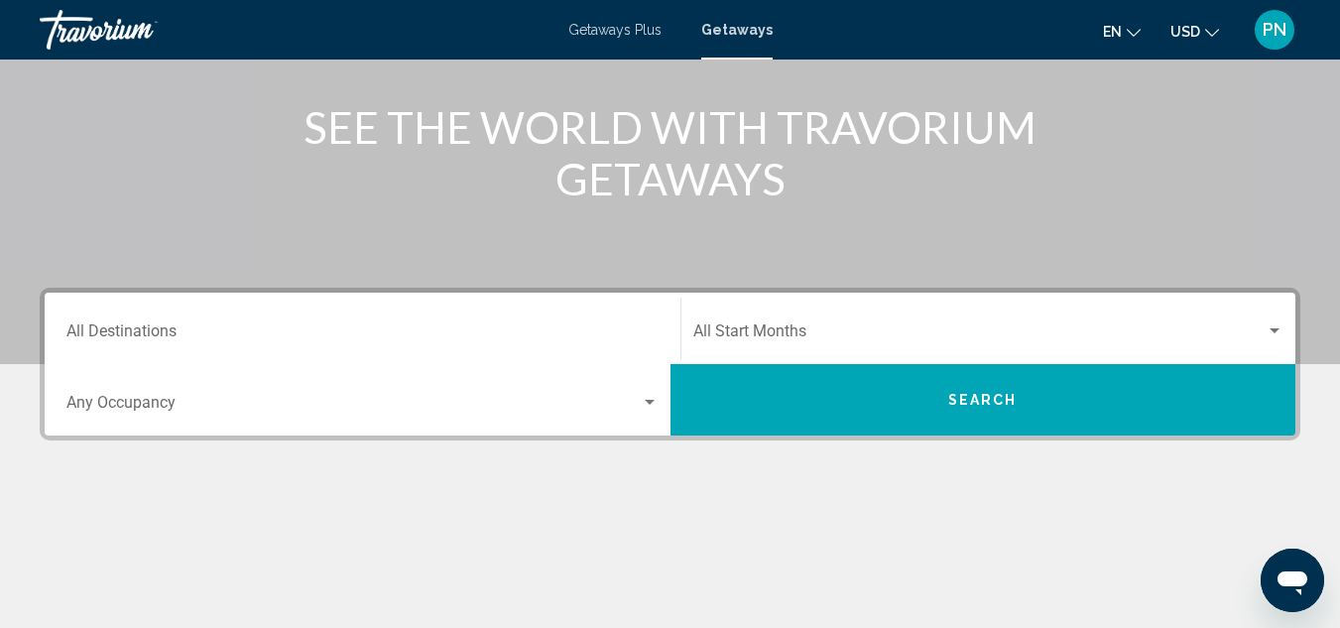
scroll to position [233, 0]
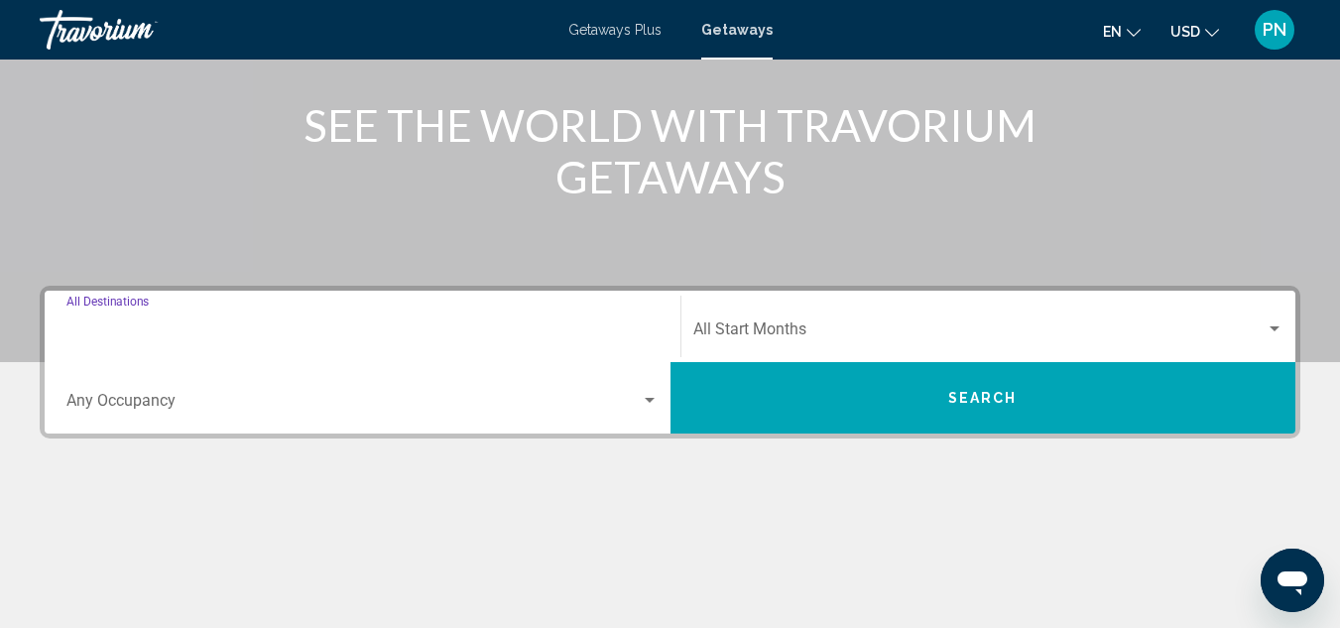
click at [165, 329] on input "Destination All Destinations" at bounding box center [362, 333] width 592 height 18
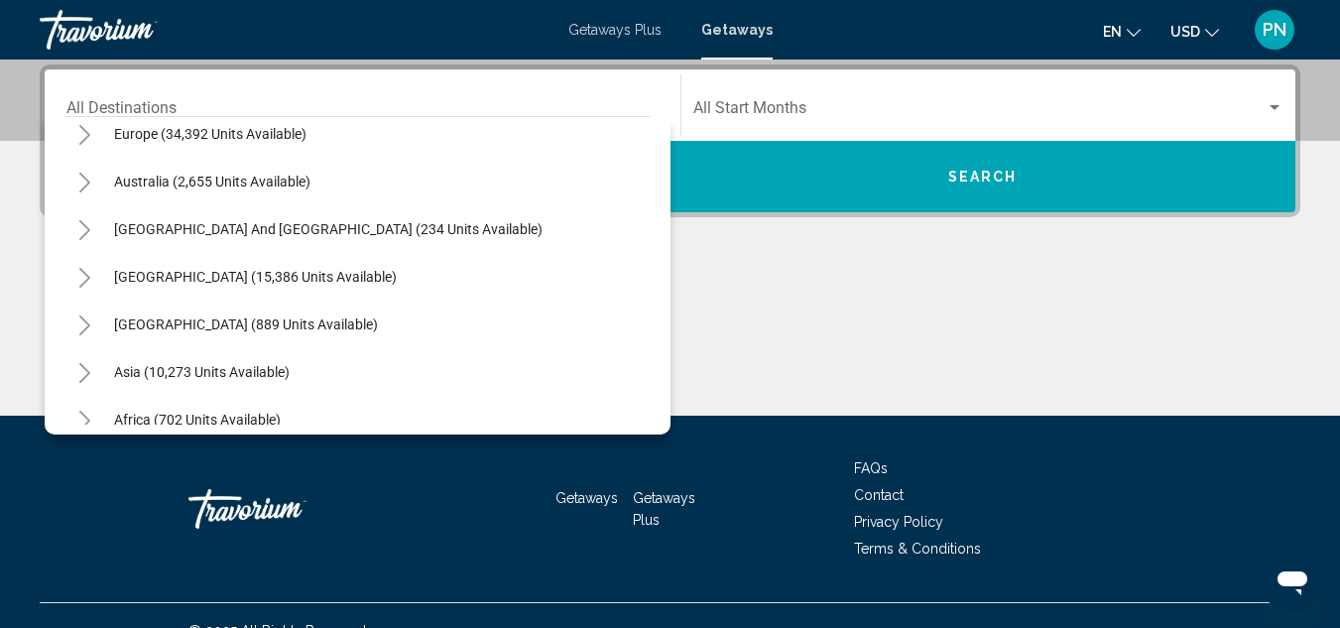
scroll to position [257, 0]
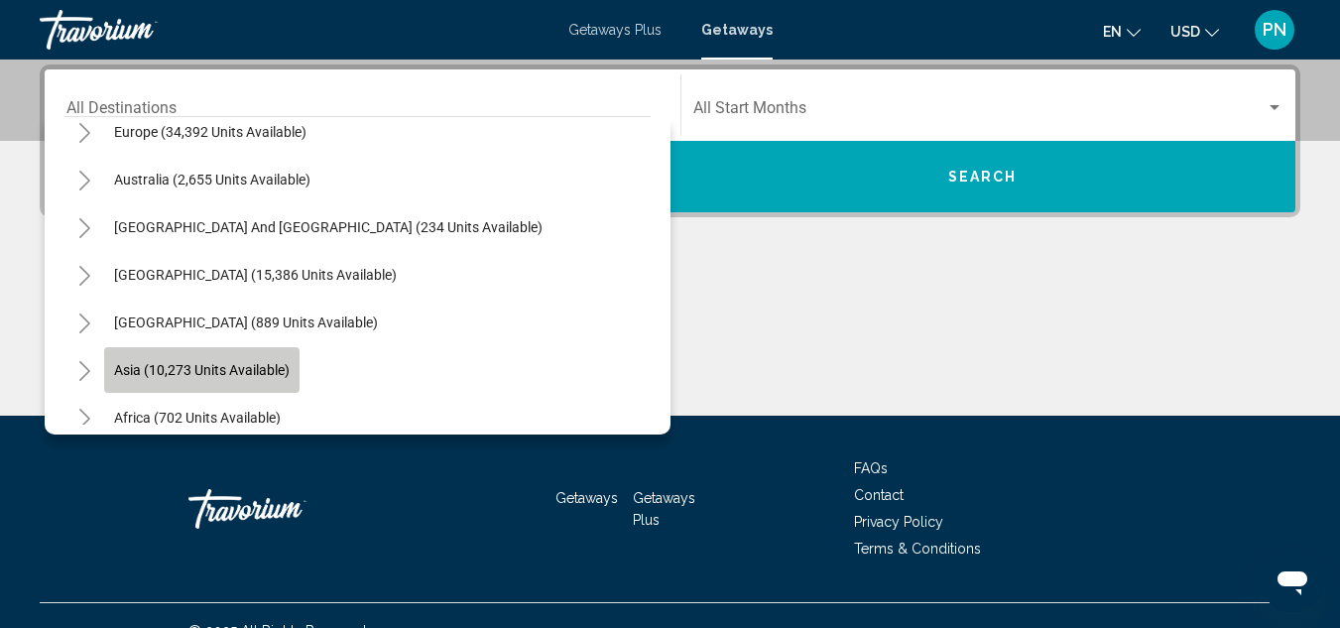
click at [193, 372] on span "Asia (10,273 units available)" at bounding box center [202, 370] width 176 height 16
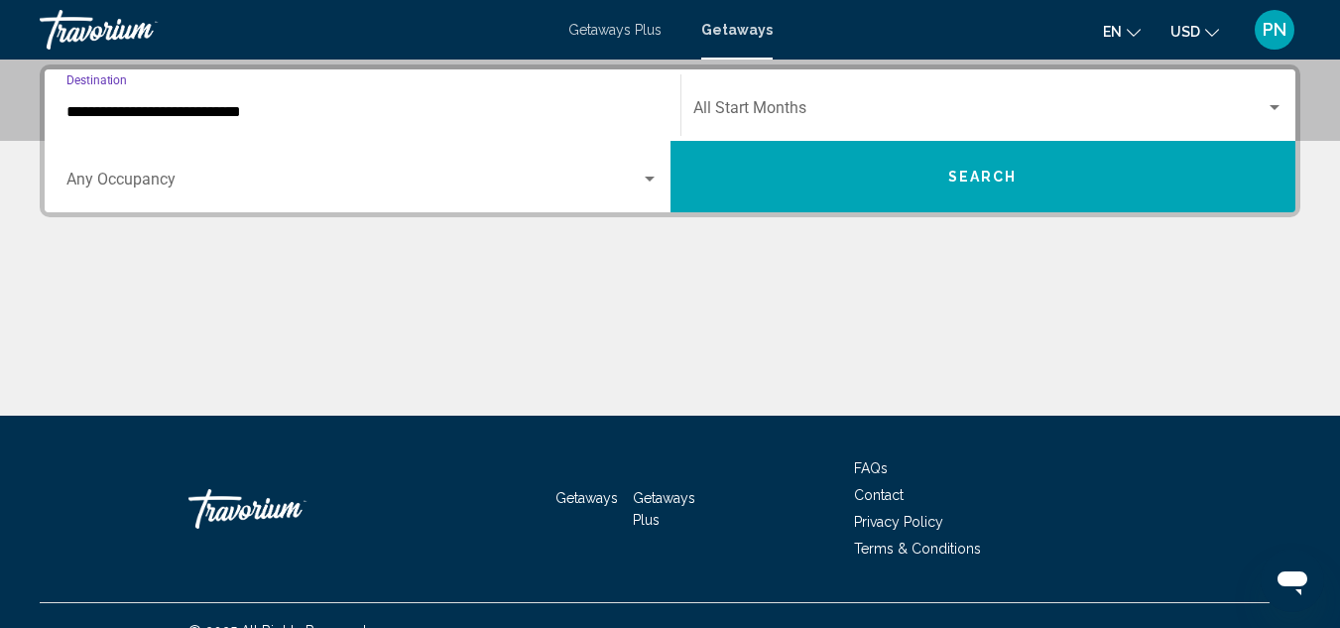
click at [408, 110] on input "**********" at bounding box center [362, 112] width 592 height 18
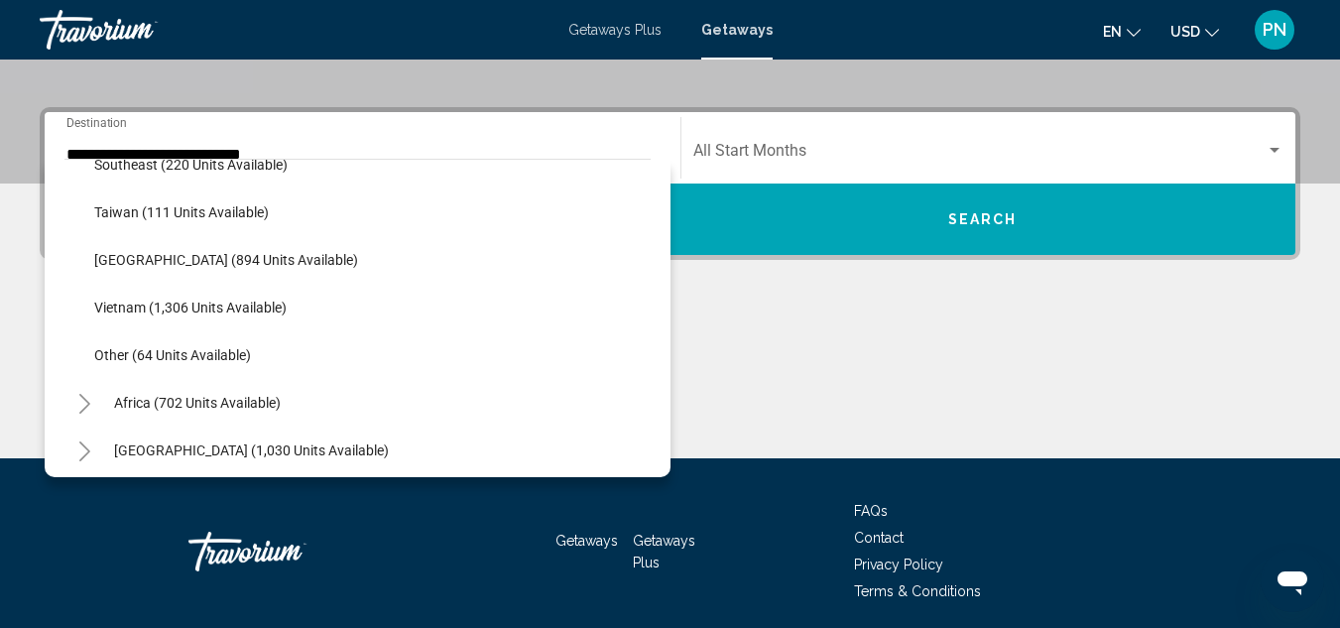
scroll to position [1035, 0]
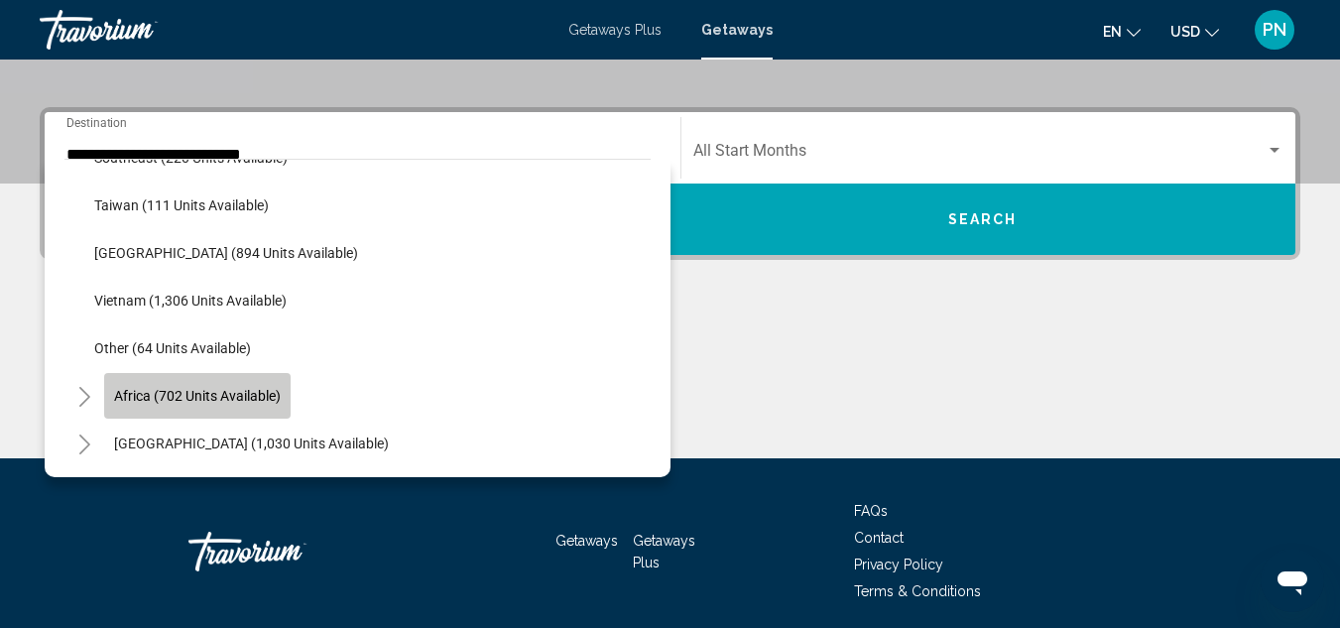
click at [232, 405] on button "Africa (702 units available)" at bounding box center [197, 396] width 186 height 46
type input "**********"
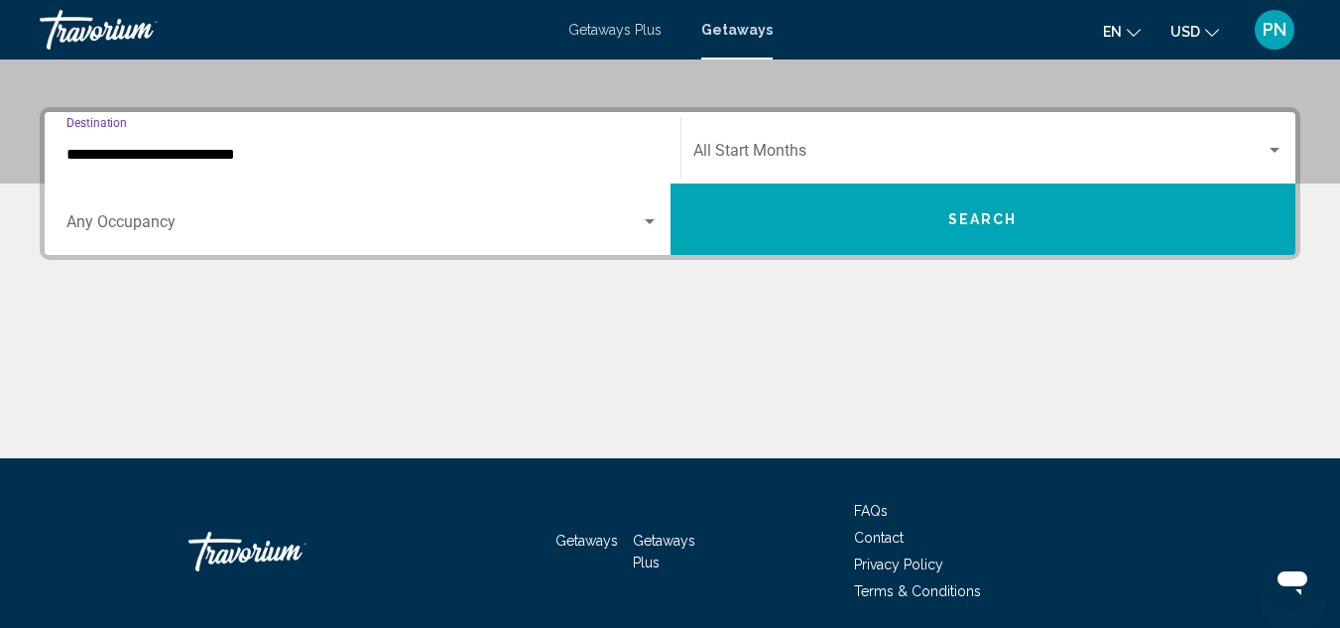
scroll to position [454, 0]
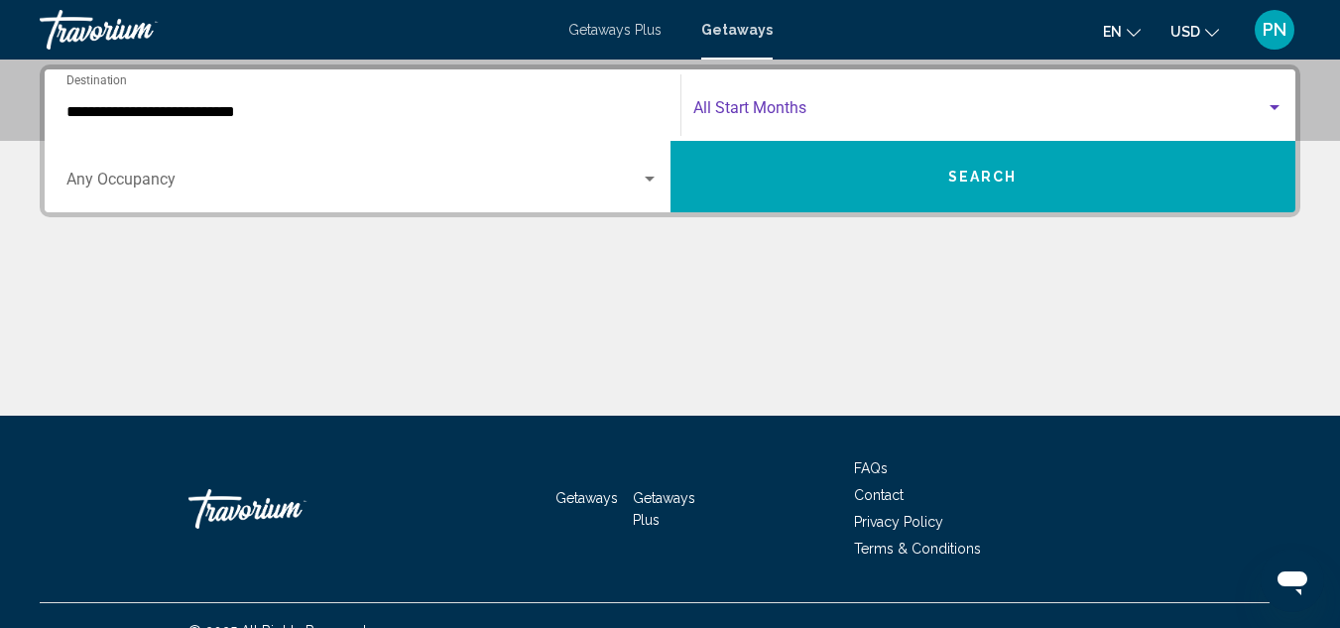
click at [873, 104] on span "Search widget" at bounding box center [979, 112] width 573 height 18
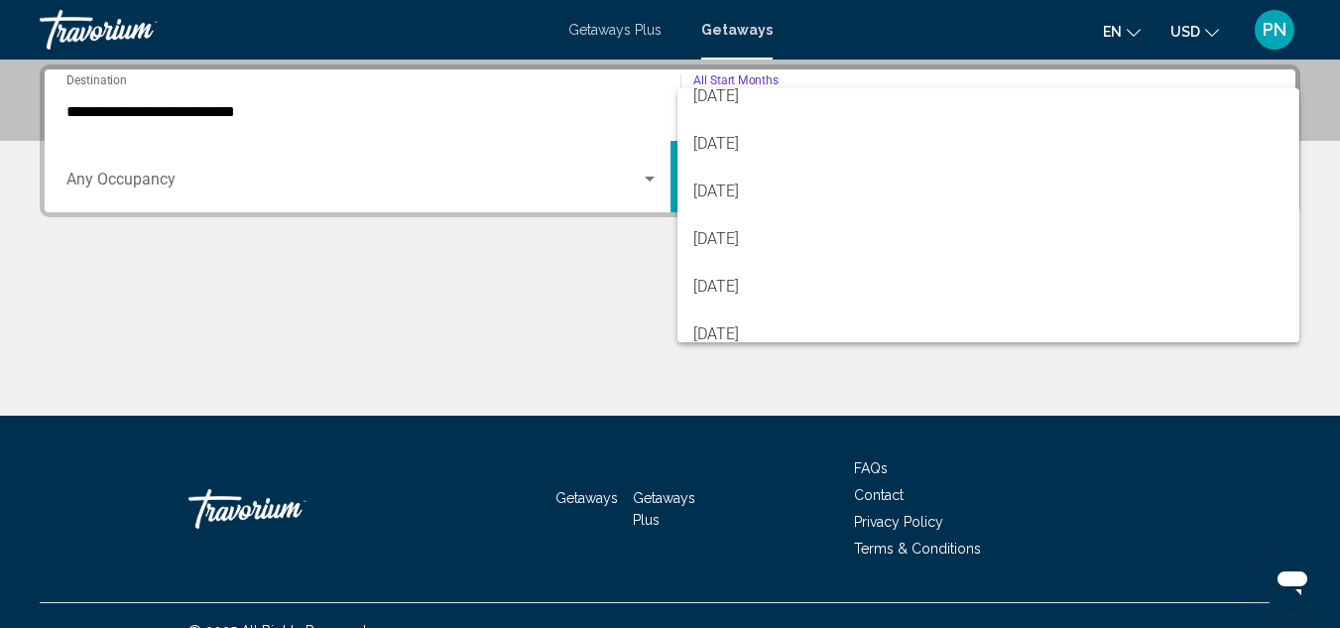
scroll to position [198, 0]
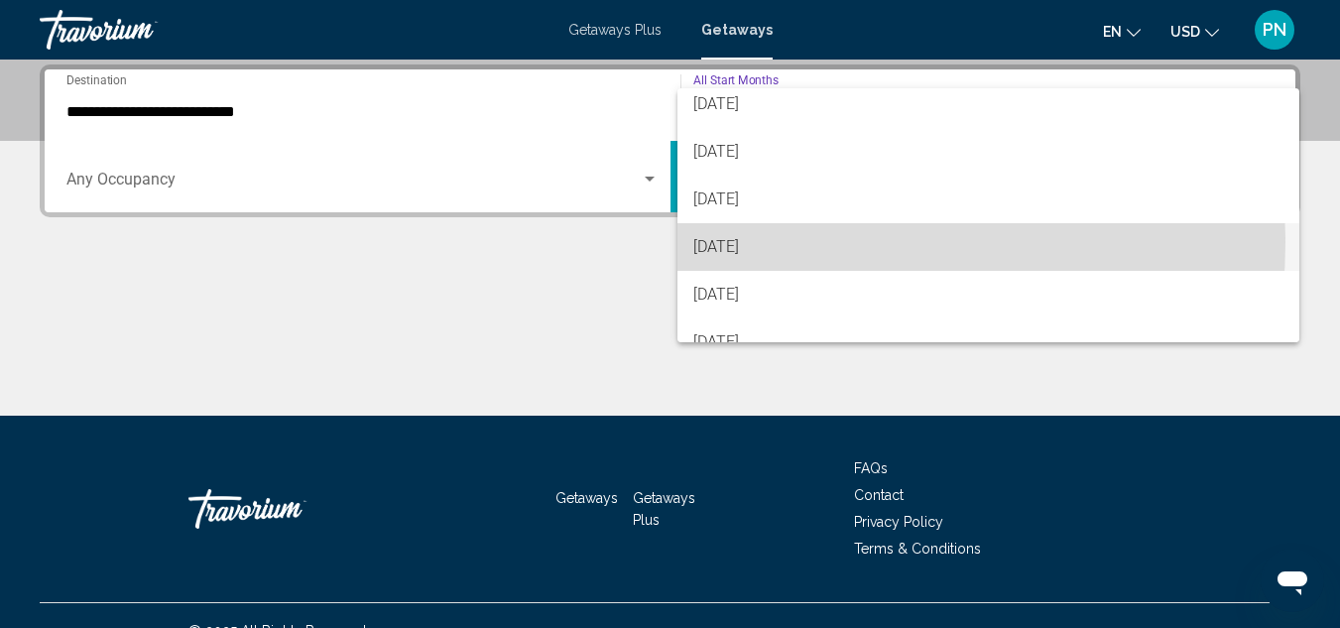
click at [775, 242] on span "[DATE]" at bounding box center [988, 247] width 591 height 48
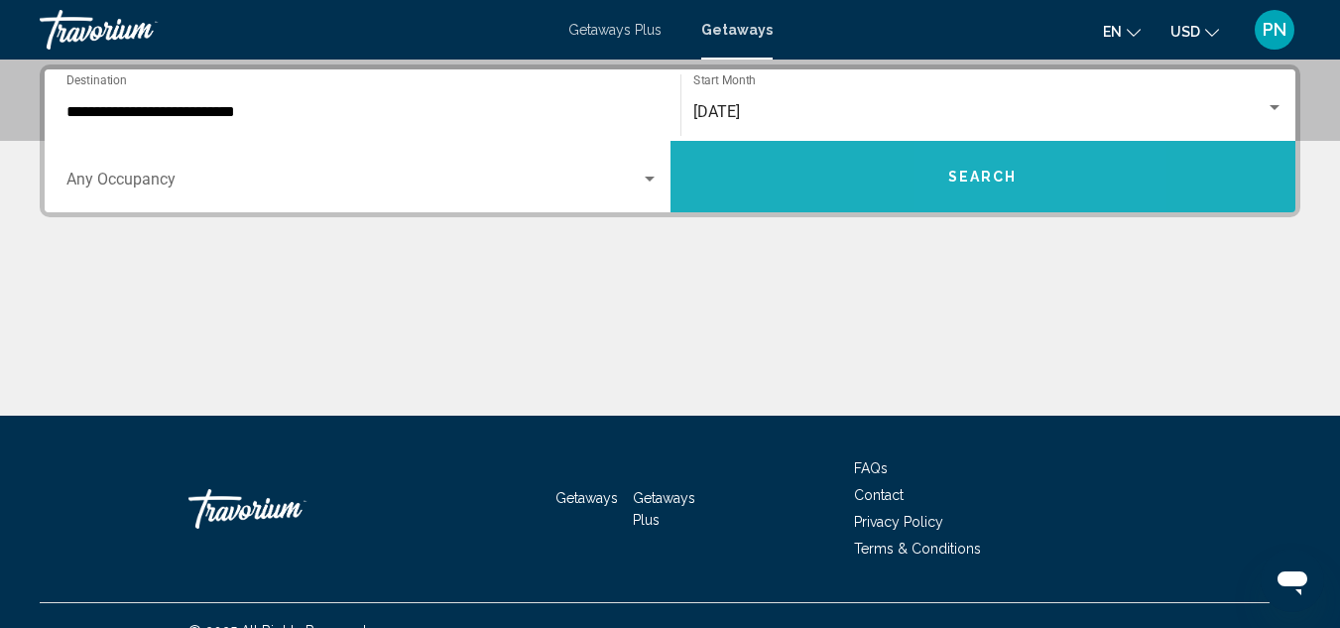
click at [980, 186] on button "Search" at bounding box center [983, 176] width 626 height 71
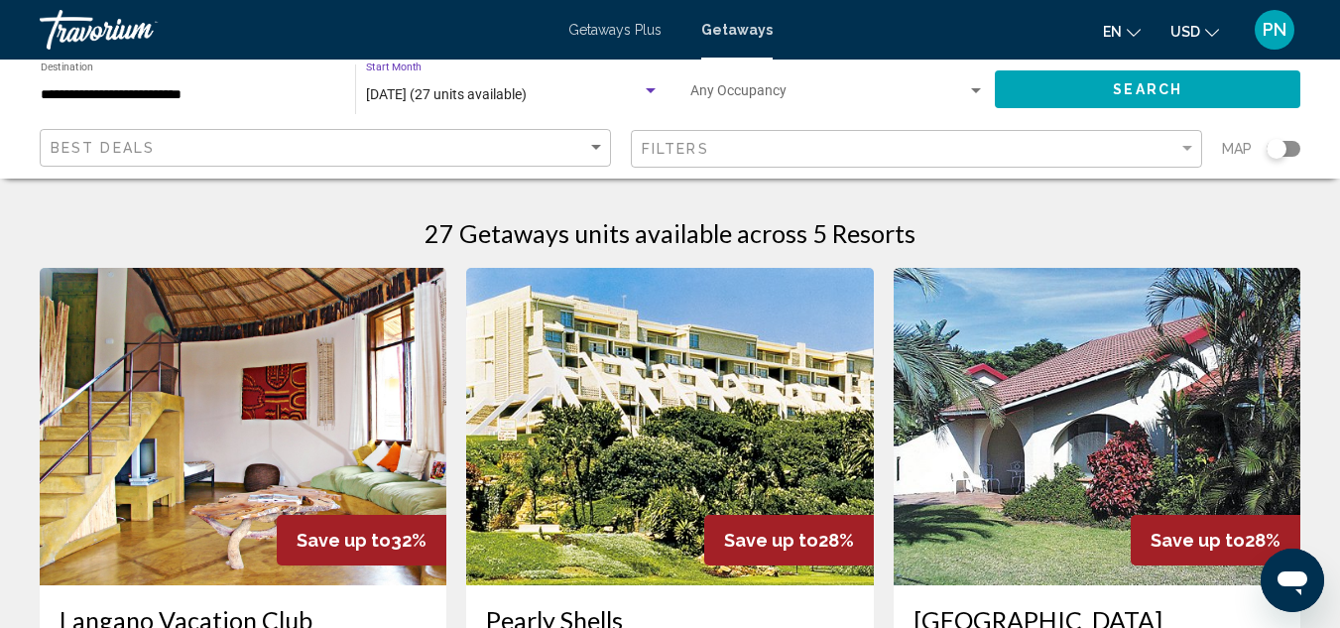
click at [647, 85] on div "Search widget" at bounding box center [651, 91] width 18 height 16
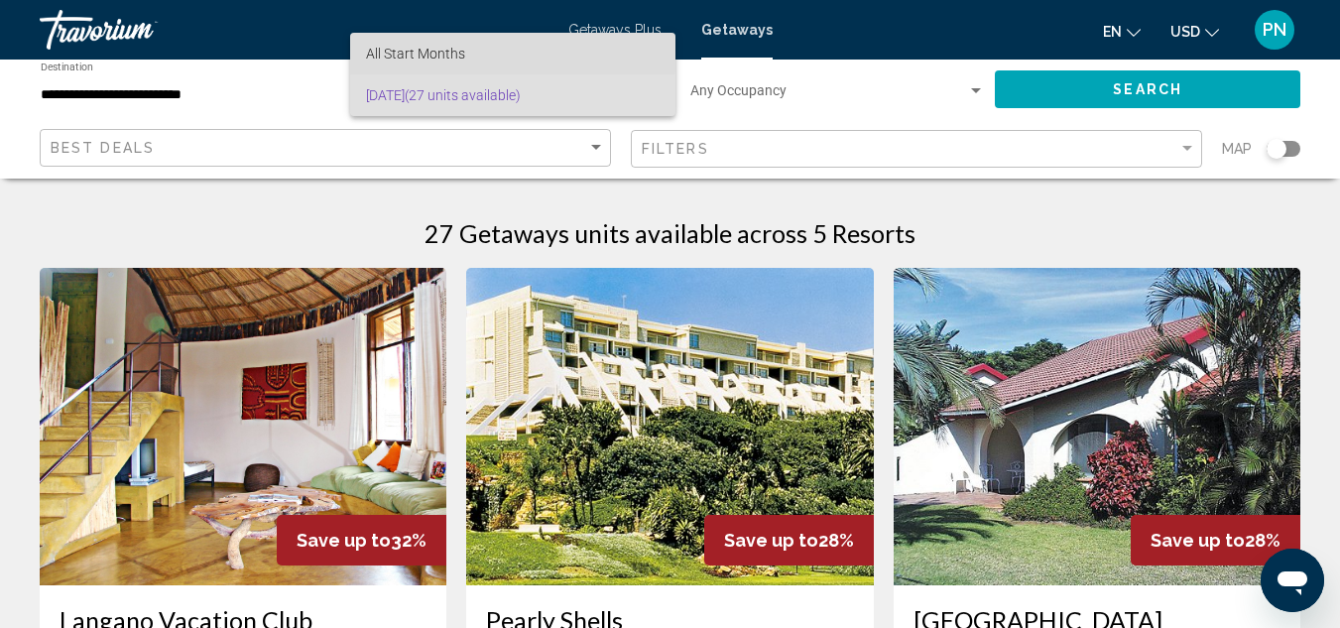
click at [459, 53] on span "All Start Months" at bounding box center [415, 54] width 99 height 16
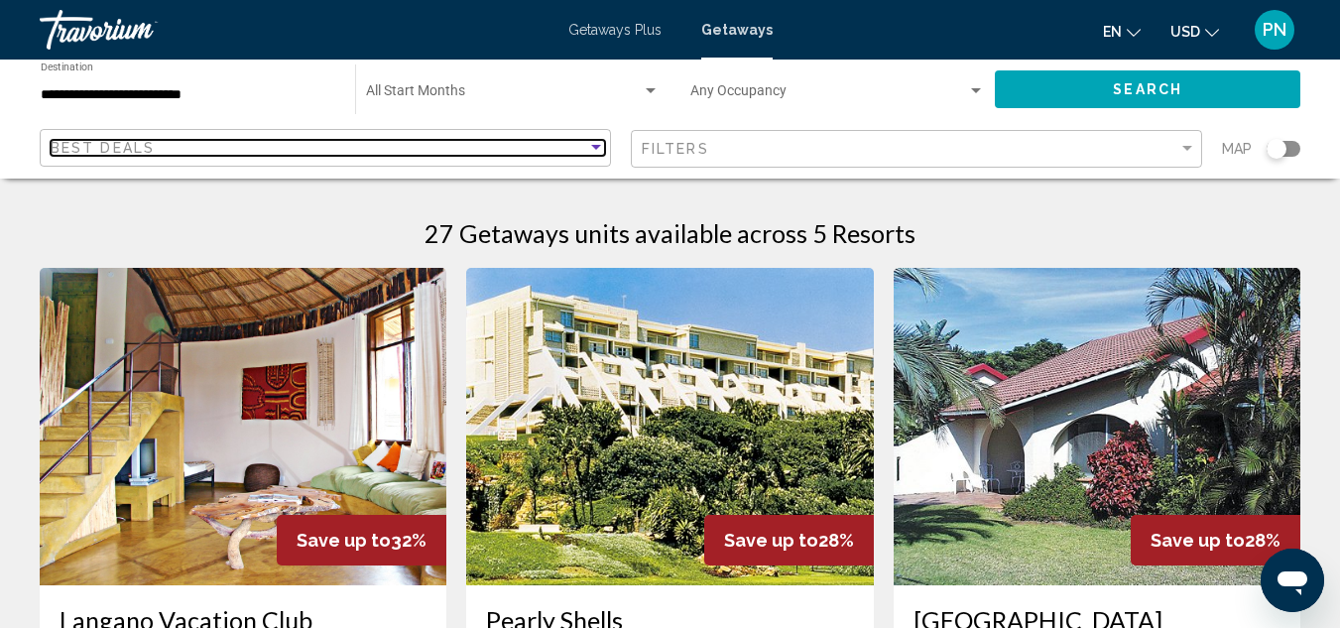
click at [599, 150] on div "Sort by" at bounding box center [596, 147] width 10 height 5
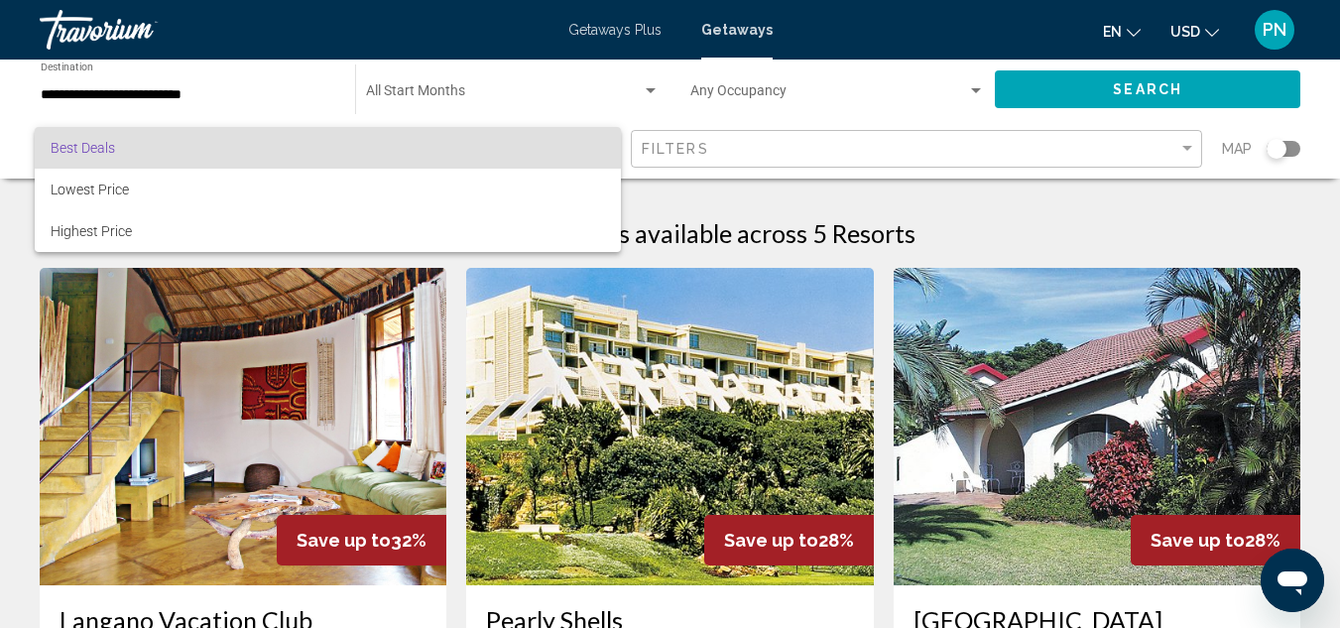
click at [175, 96] on div at bounding box center [670, 314] width 1340 height 628
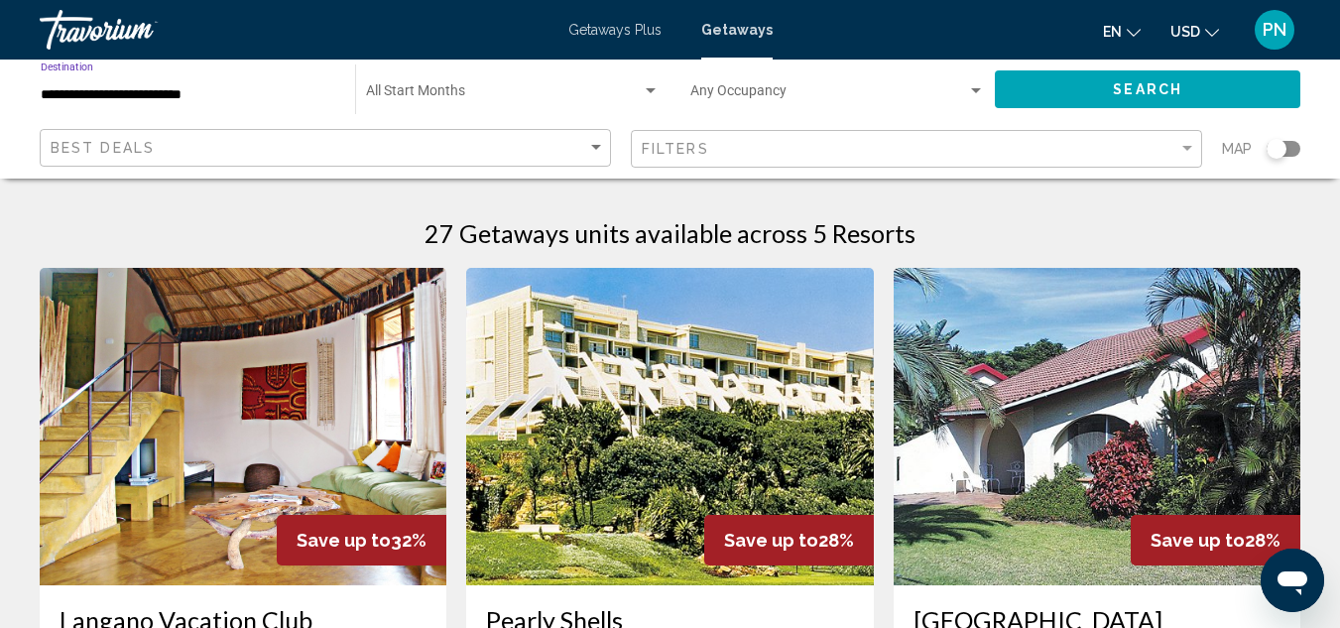
click at [175, 96] on input "**********" at bounding box center [188, 95] width 295 height 16
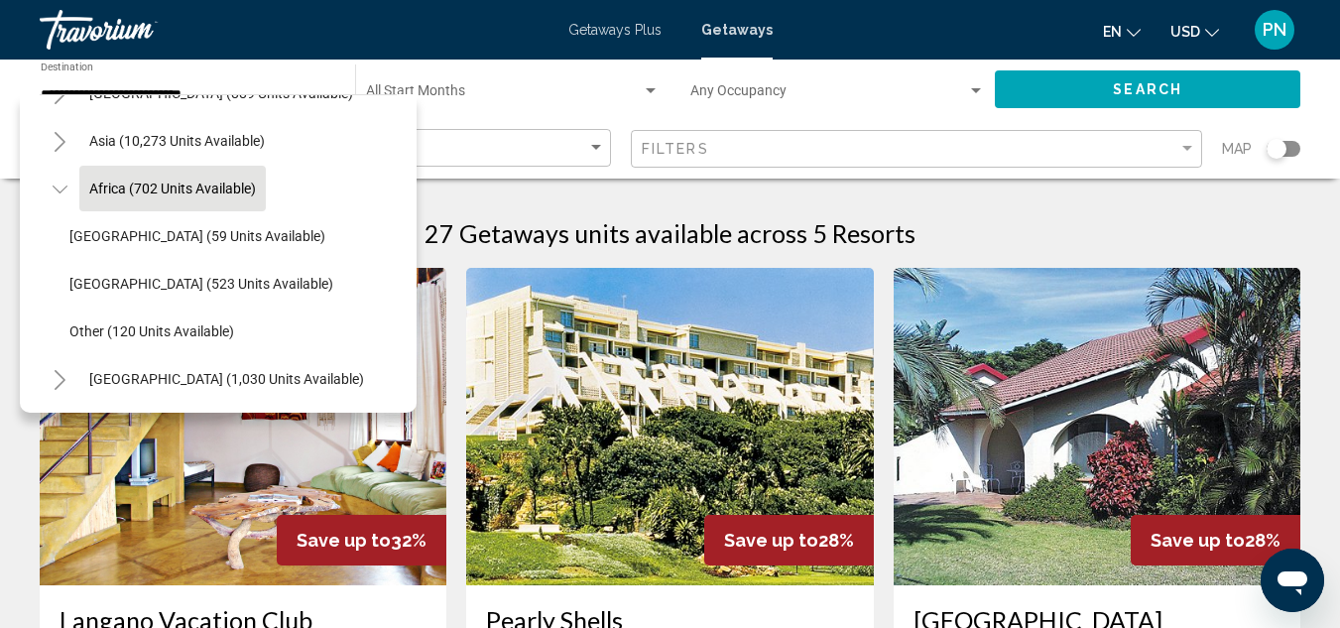
scroll to position [479, 0]
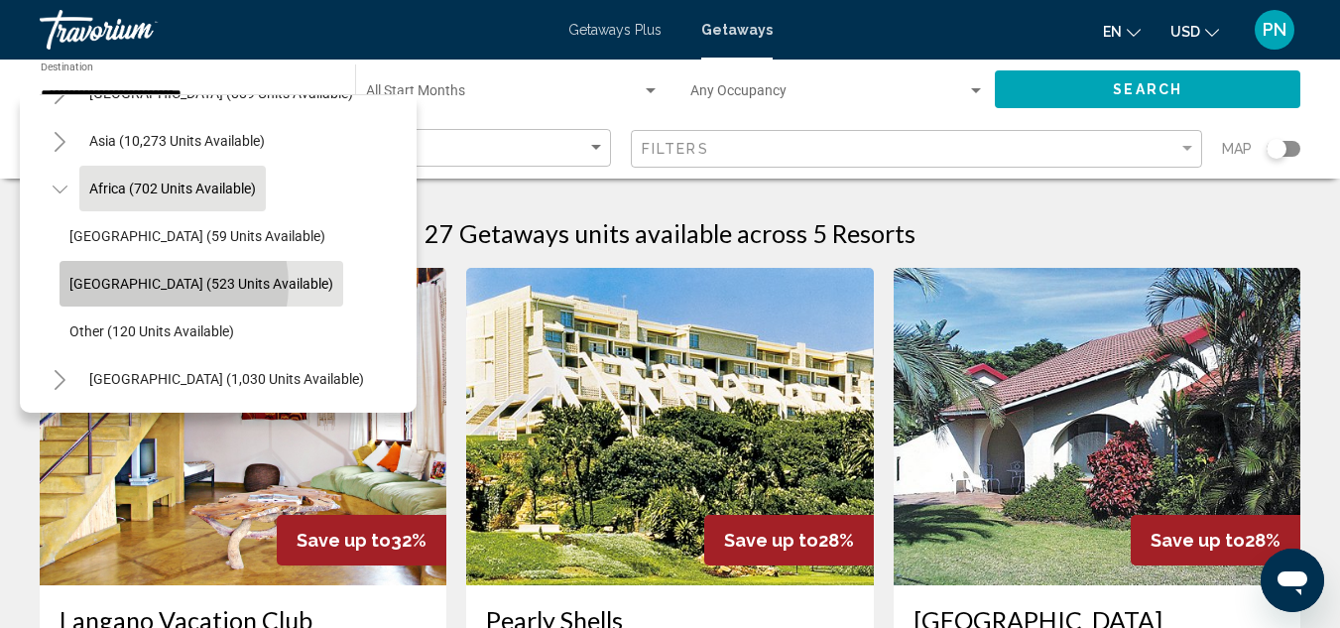
click at [158, 276] on span "[GEOGRAPHIC_DATA] (523 units available)" at bounding box center [201, 284] width 264 height 16
type input "**********"
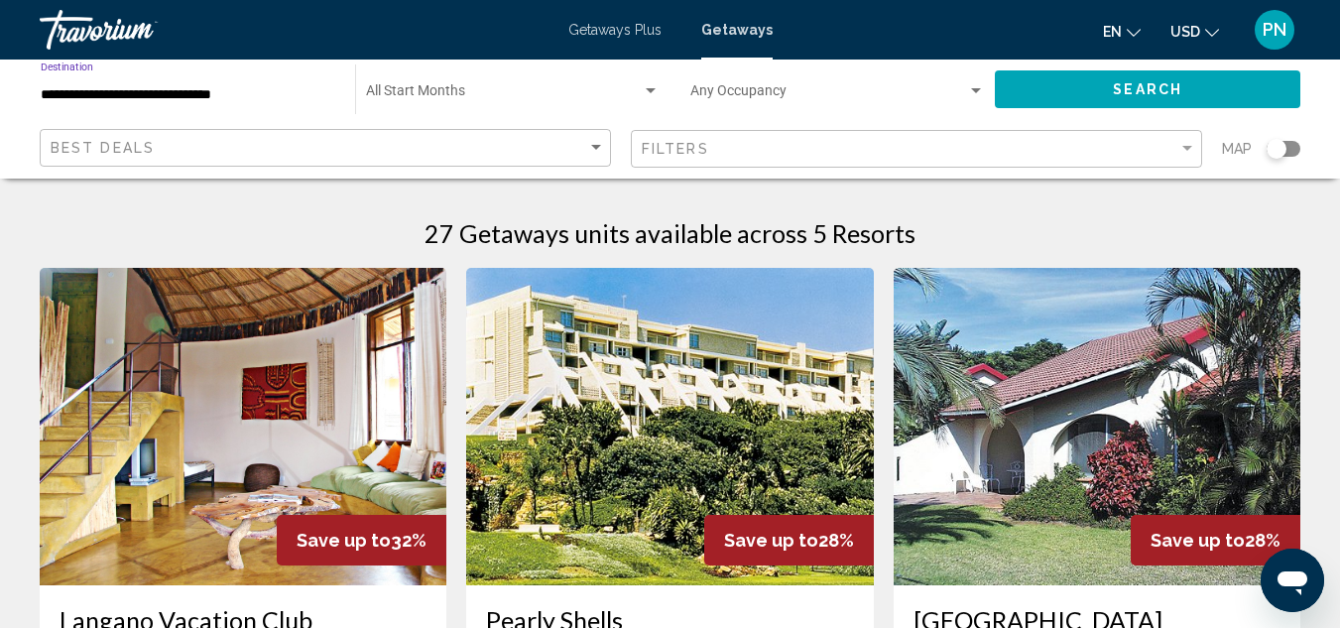
scroll to position [0, 0]
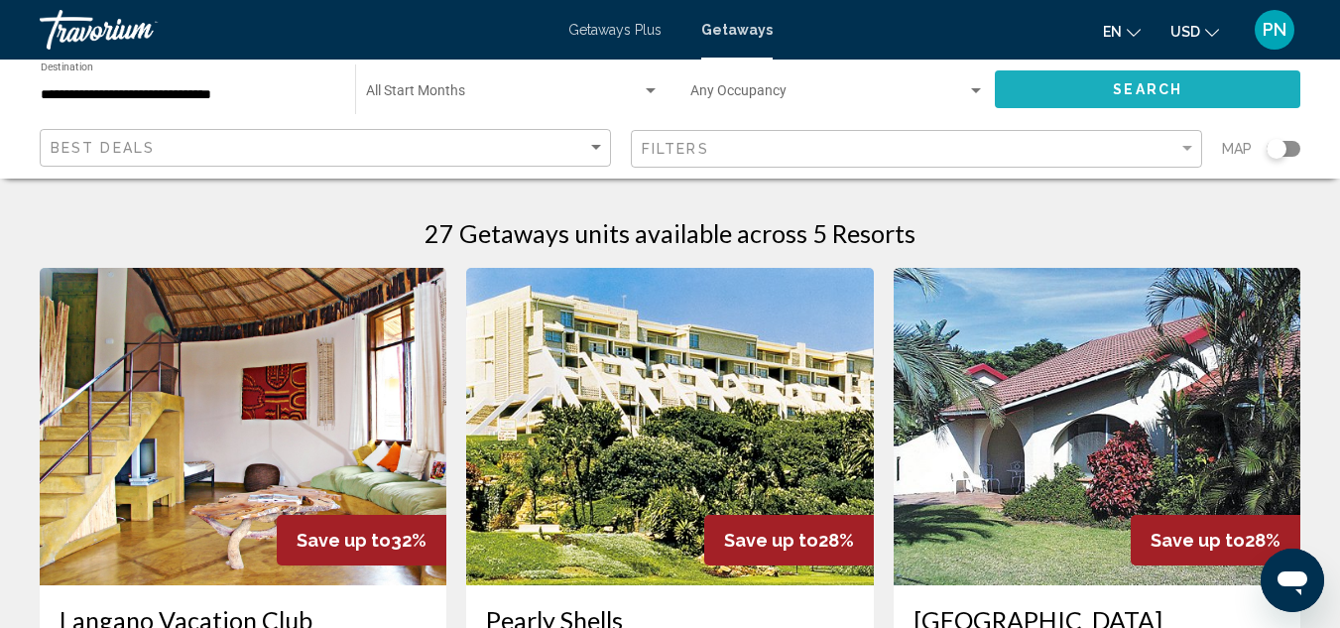
click at [1109, 93] on button "Search" at bounding box center [1147, 88] width 305 height 37
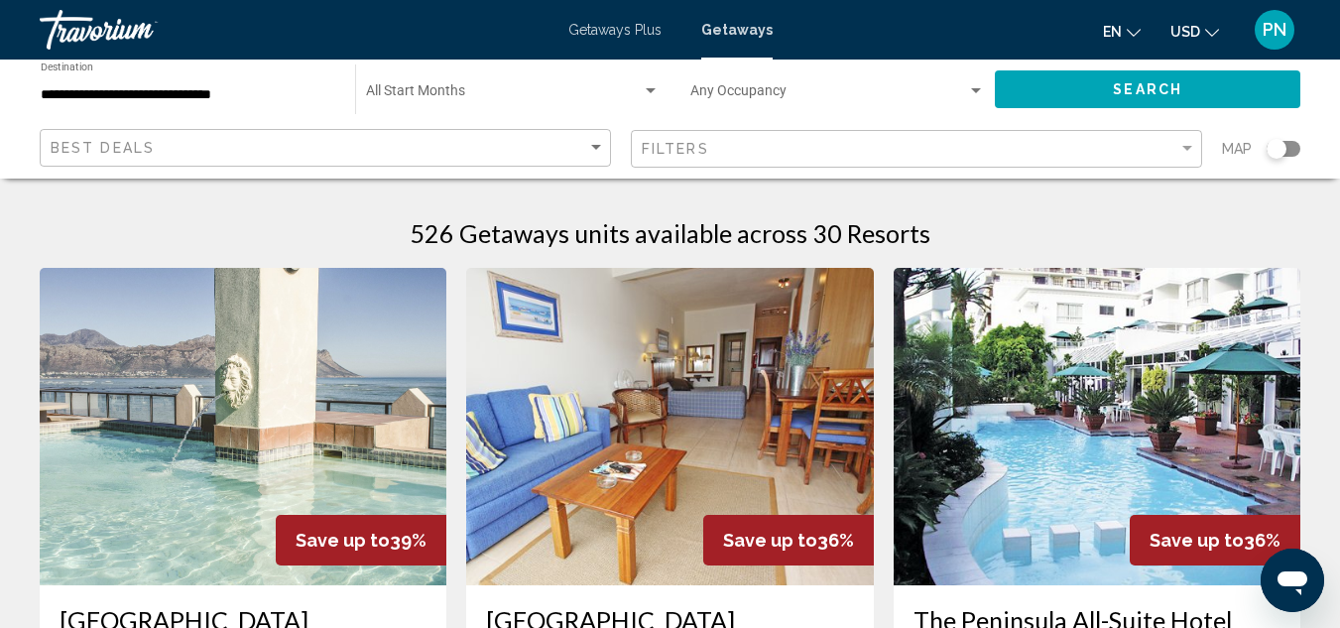
click at [341, 453] on img "Main content" at bounding box center [243, 426] width 407 height 317
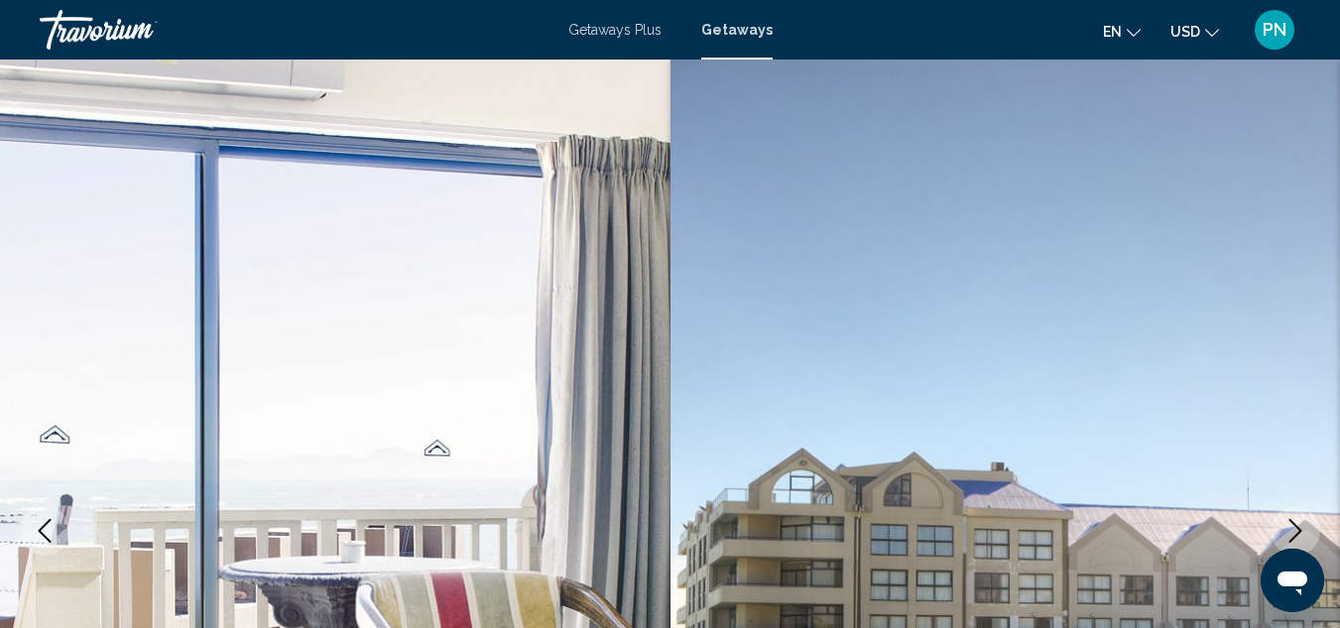
scroll to position [217, 0]
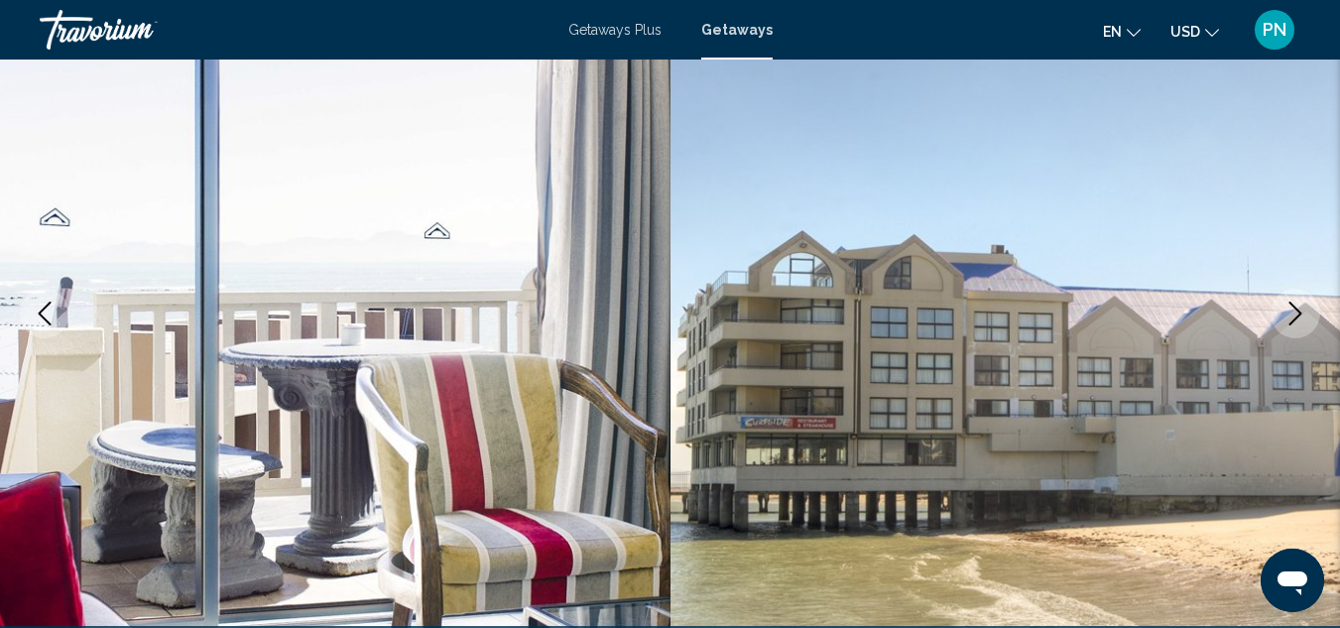
click at [1283, 318] on icon "Next image" at bounding box center [1295, 313] width 24 height 24
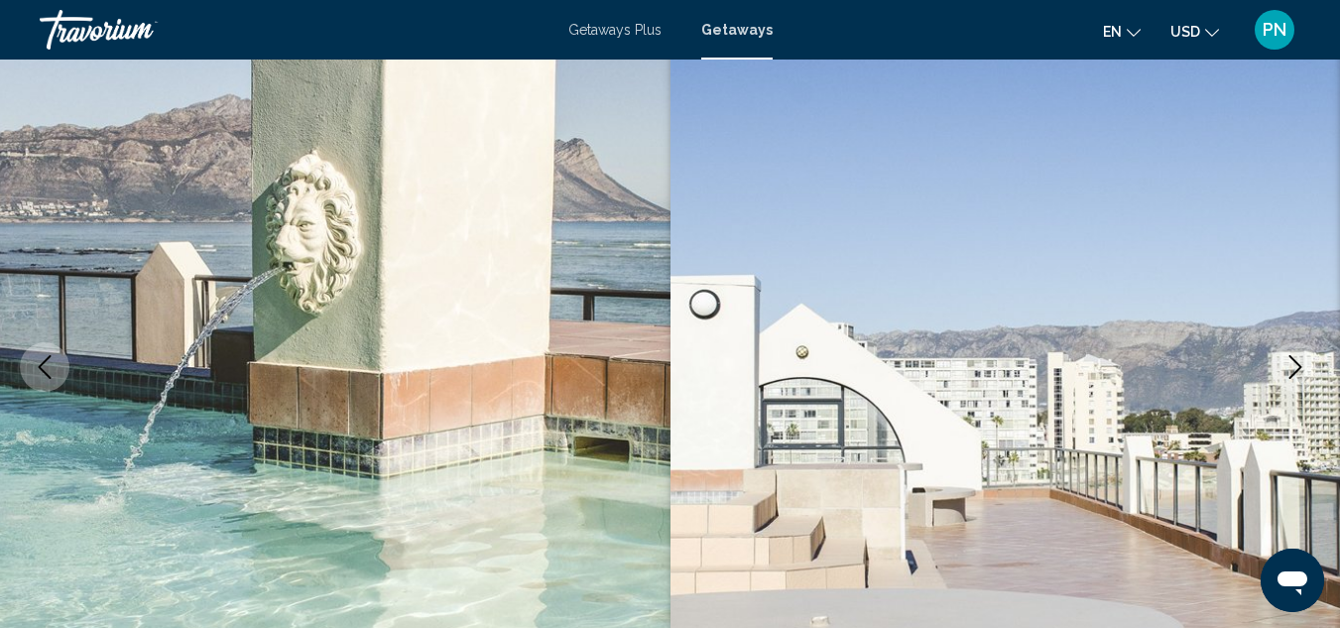
scroll to position [0, 0]
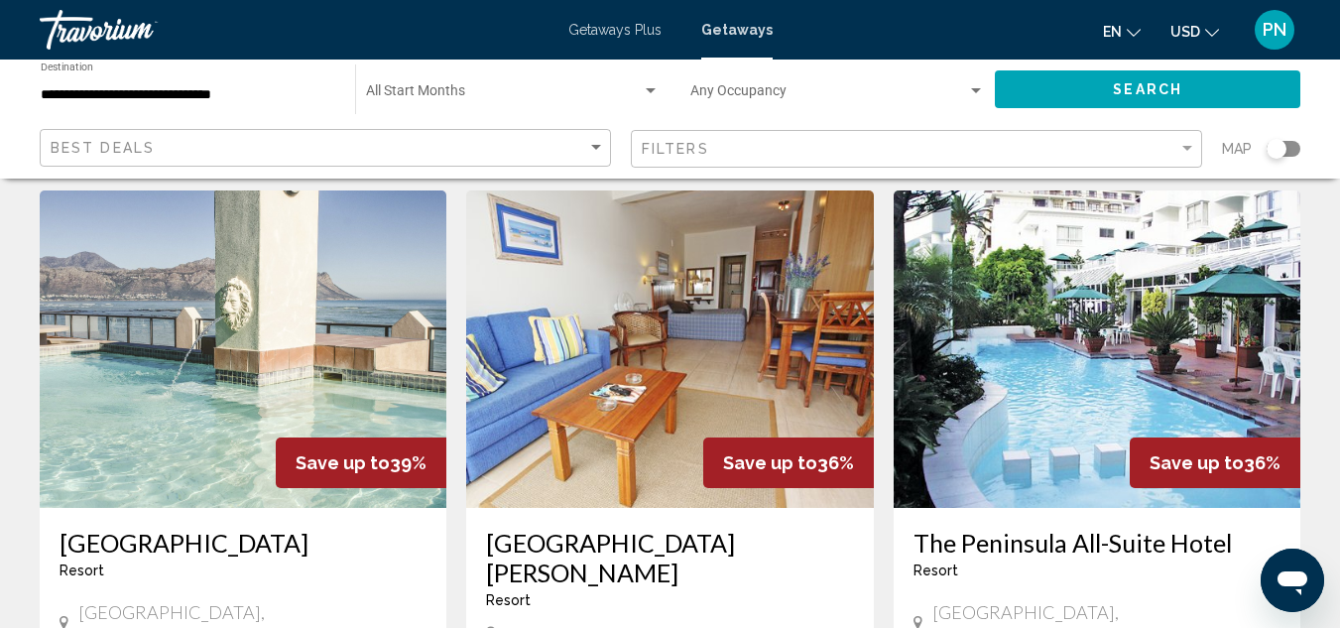
scroll to position [71, 0]
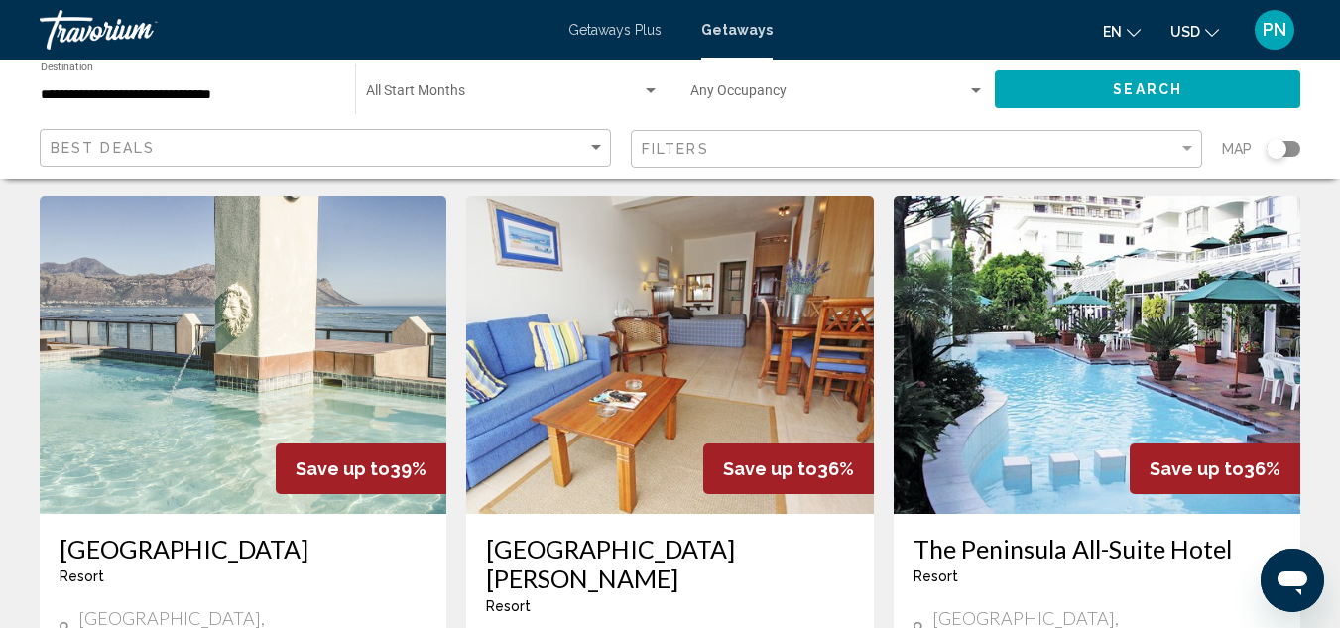
click at [1151, 335] on img "Main content" at bounding box center [1096, 354] width 407 height 317
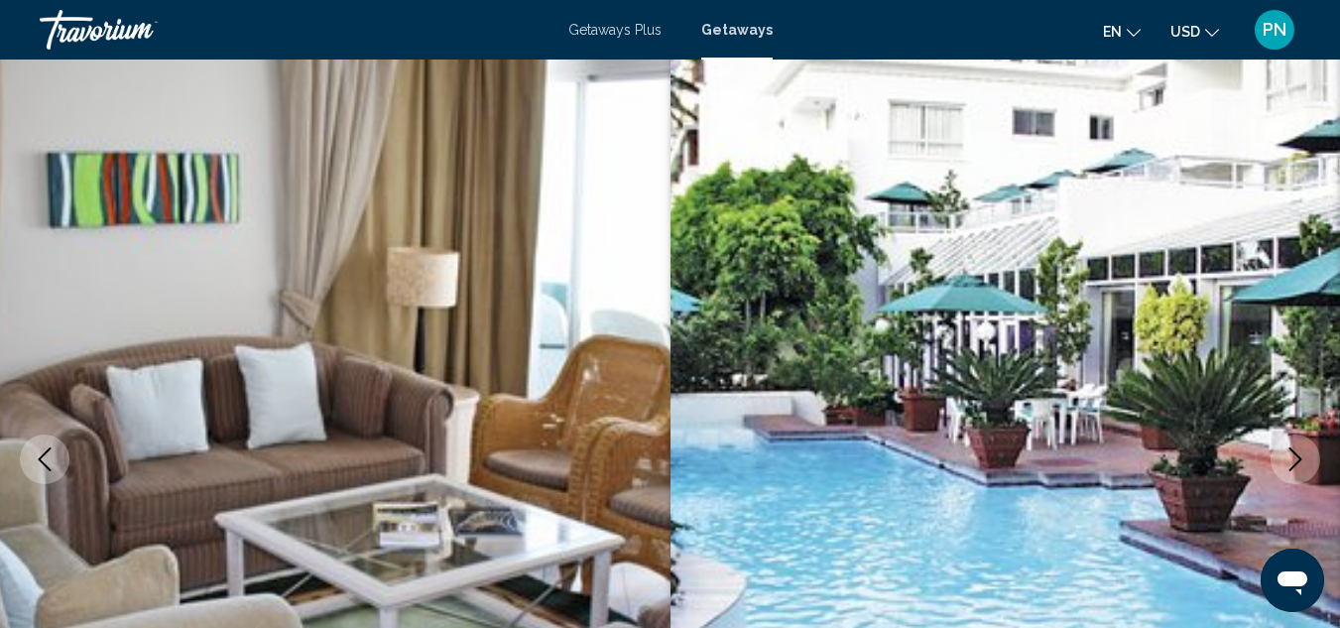
scroll to position [217, 0]
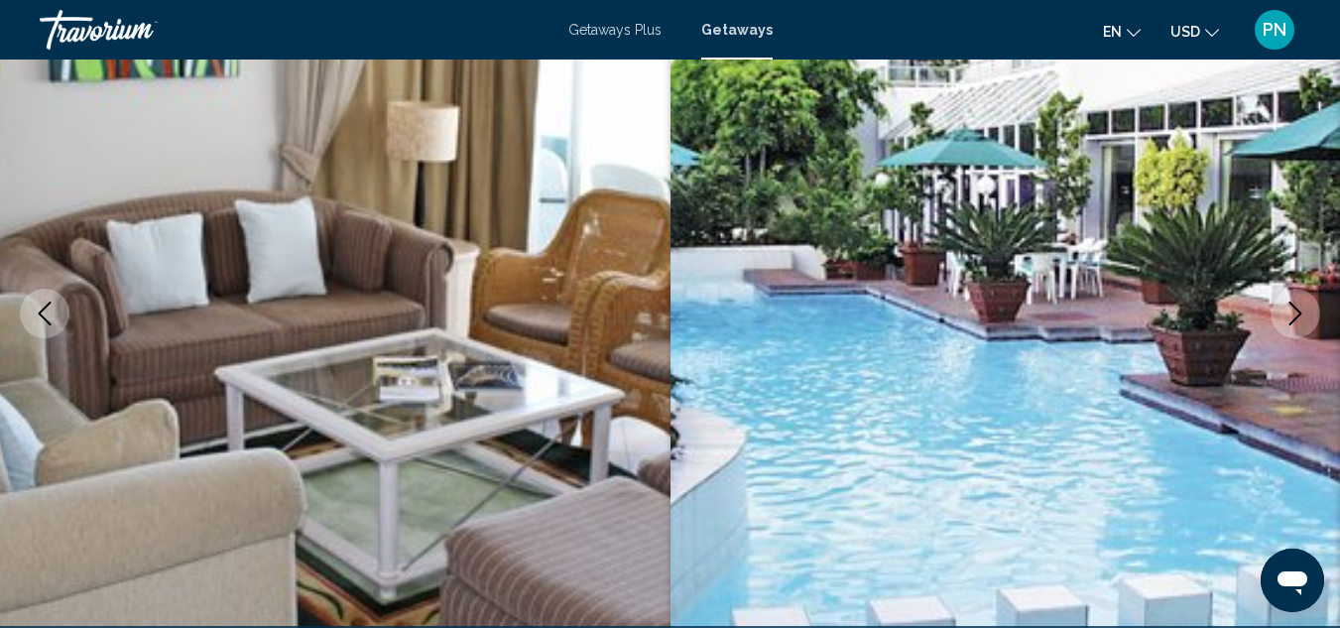
click at [1290, 317] on icon "Next image" at bounding box center [1295, 313] width 24 height 24
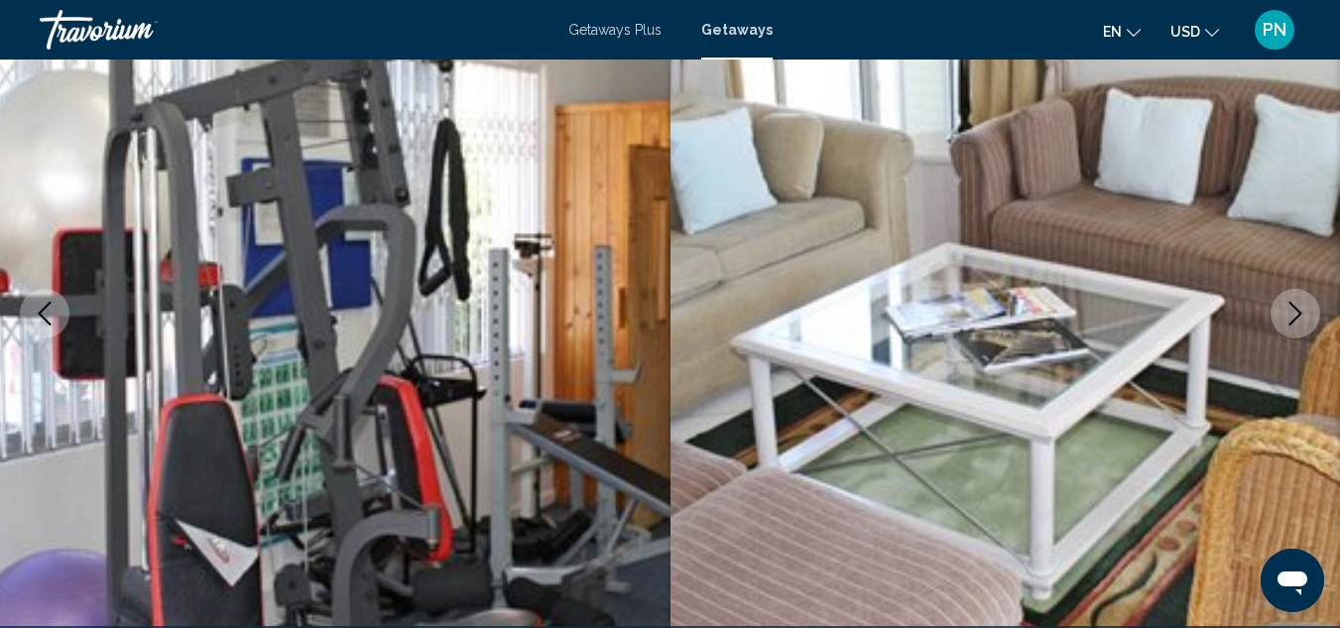
click at [1290, 317] on icon "Next image" at bounding box center [1295, 313] width 24 height 24
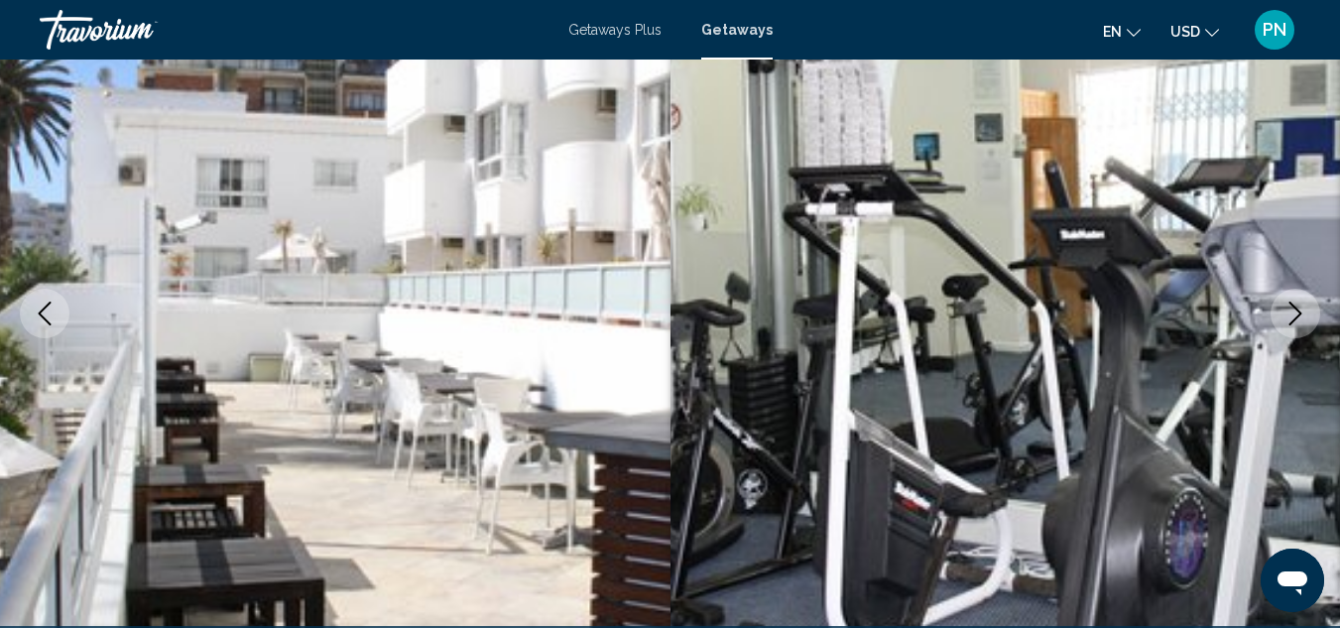
click at [1290, 317] on icon "Next image" at bounding box center [1295, 313] width 24 height 24
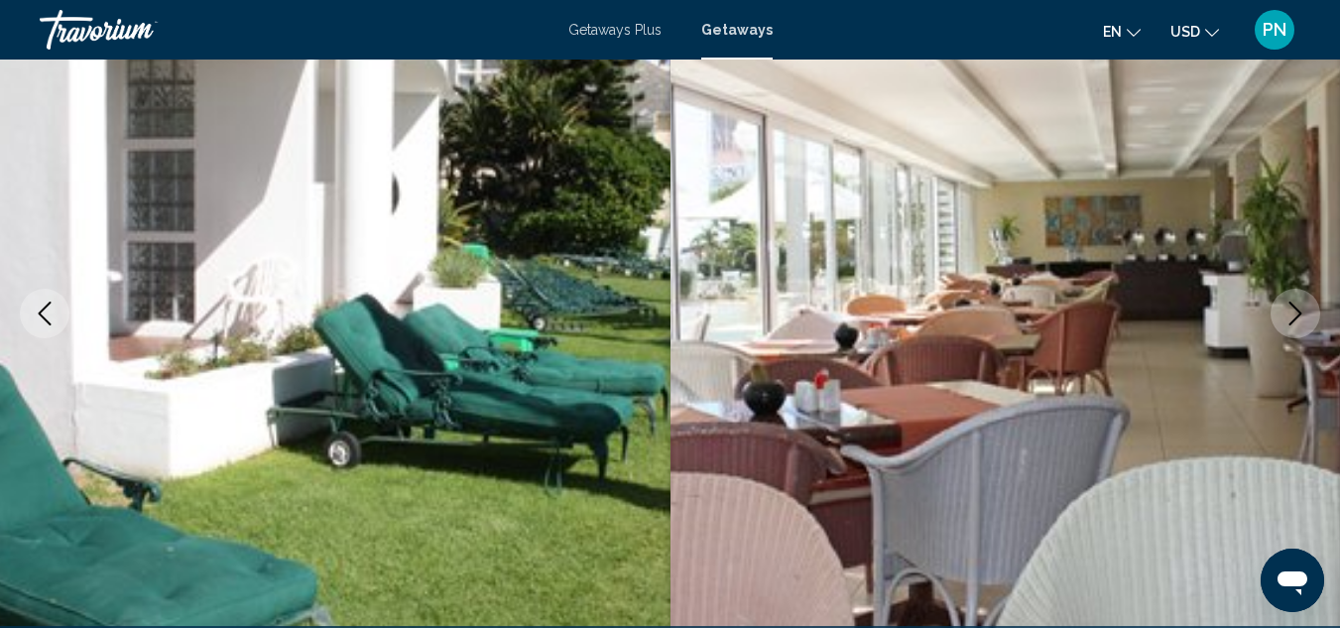
click at [1291, 317] on icon "Next image" at bounding box center [1295, 313] width 24 height 24
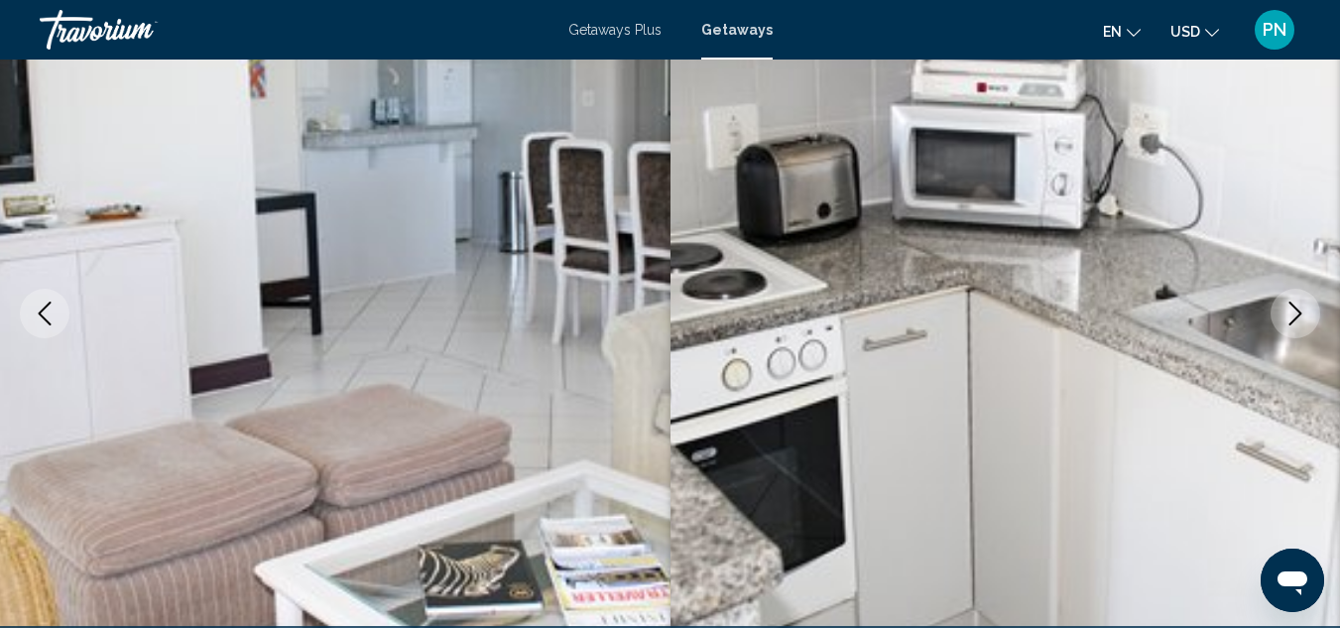
click at [1291, 317] on icon "Next image" at bounding box center [1295, 313] width 24 height 24
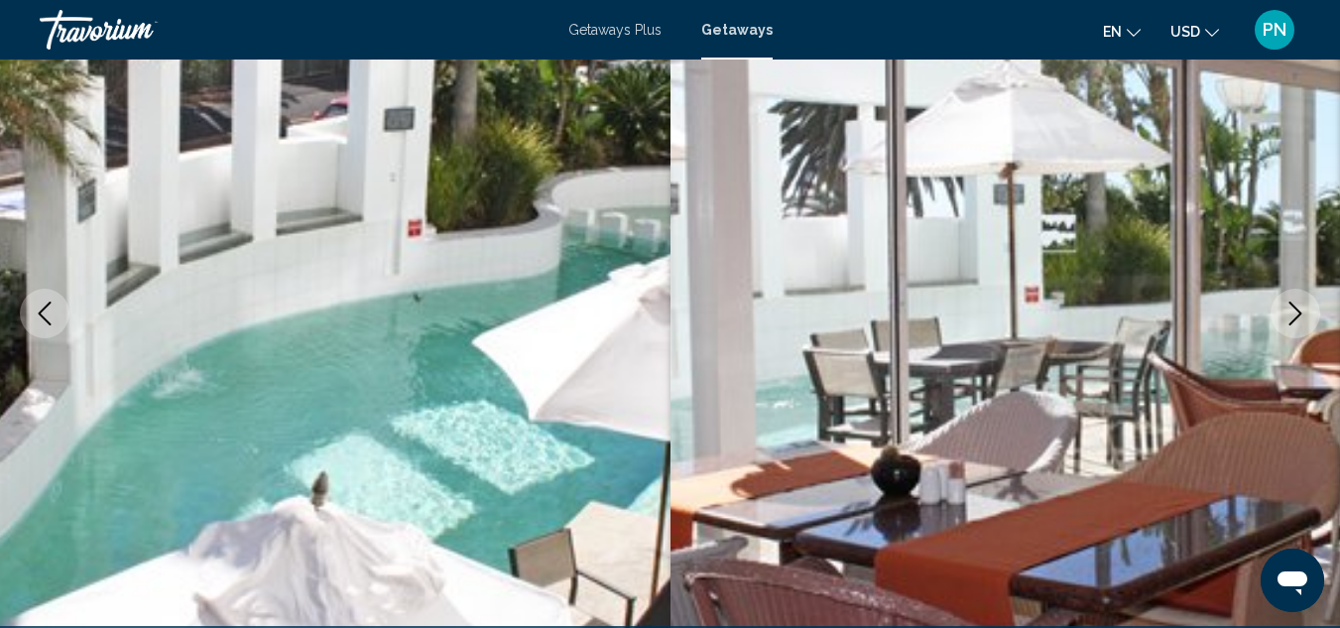
click at [1291, 317] on icon "Next image" at bounding box center [1295, 313] width 24 height 24
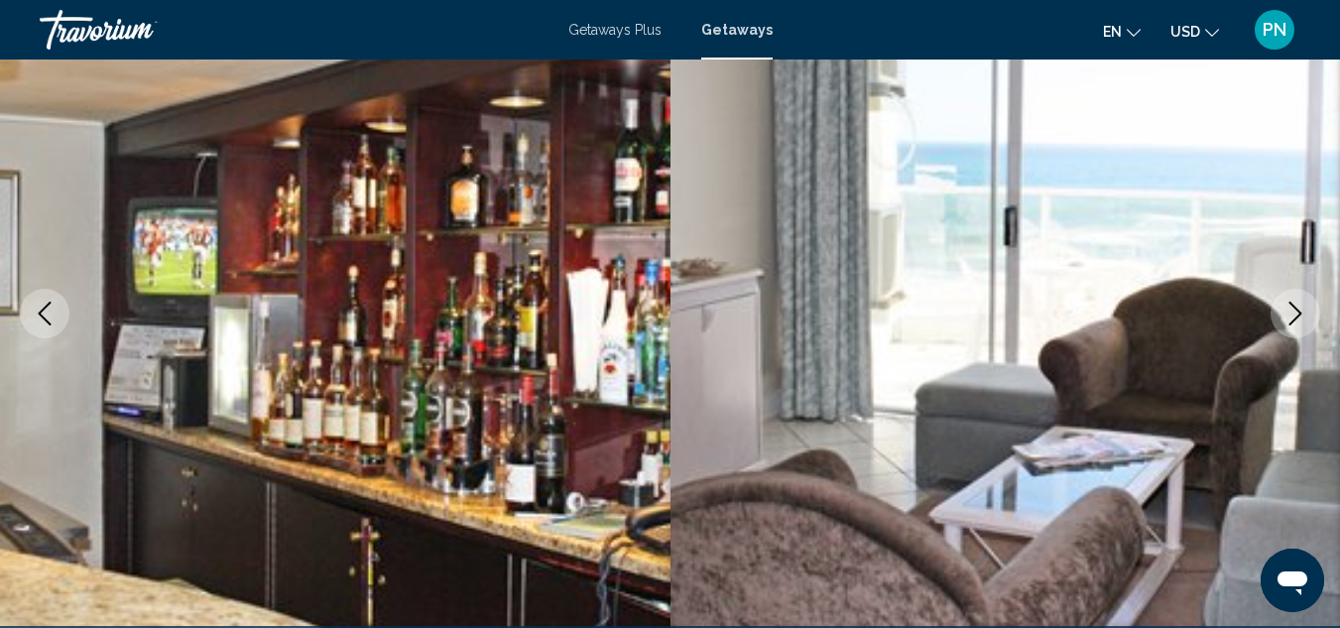
click at [1291, 317] on icon "Next image" at bounding box center [1295, 313] width 24 height 24
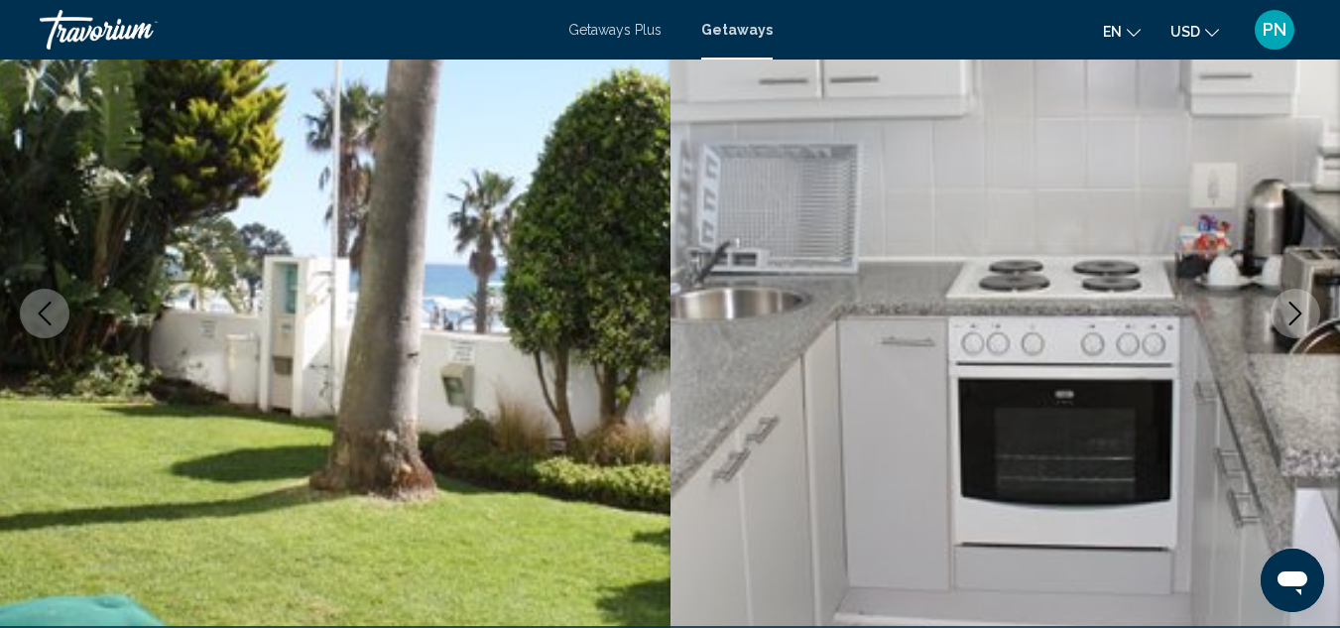
click at [1291, 317] on icon "Next image" at bounding box center [1295, 313] width 24 height 24
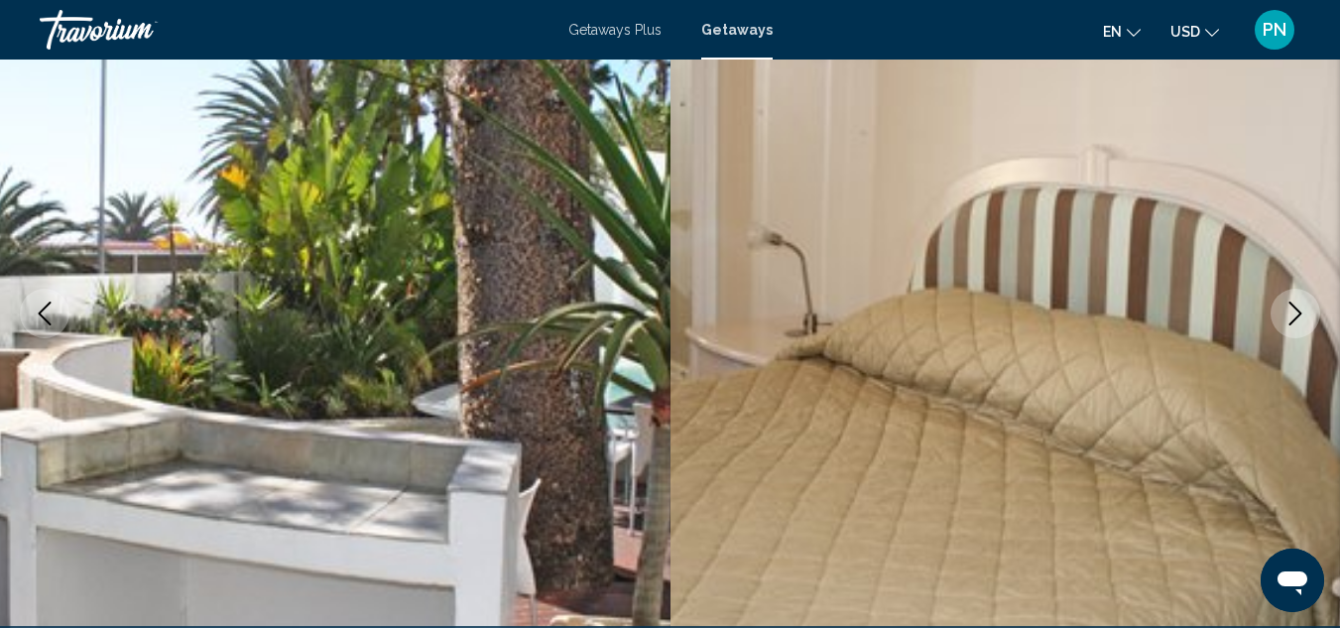
click at [1291, 317] on icon "Next image" at bounding box center [1295, 313] width 24 height 24
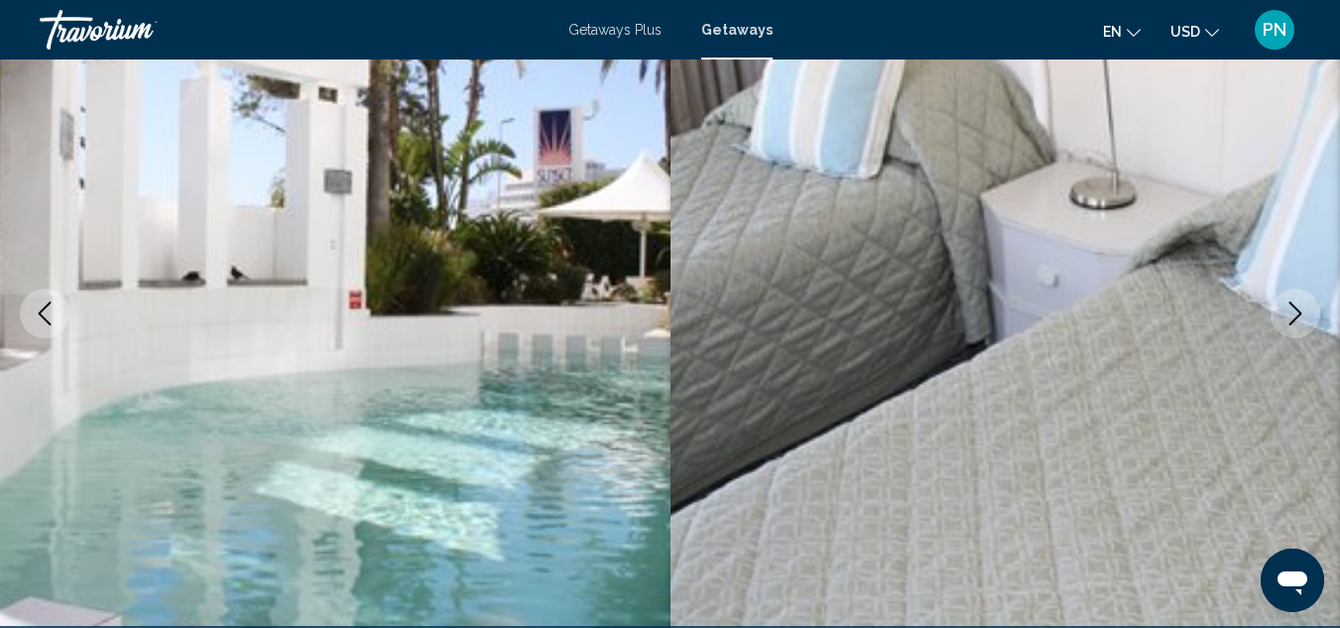
click at [1291, 317] on icon "Next image" at bounding box center [1295, 313] width 24 height 24
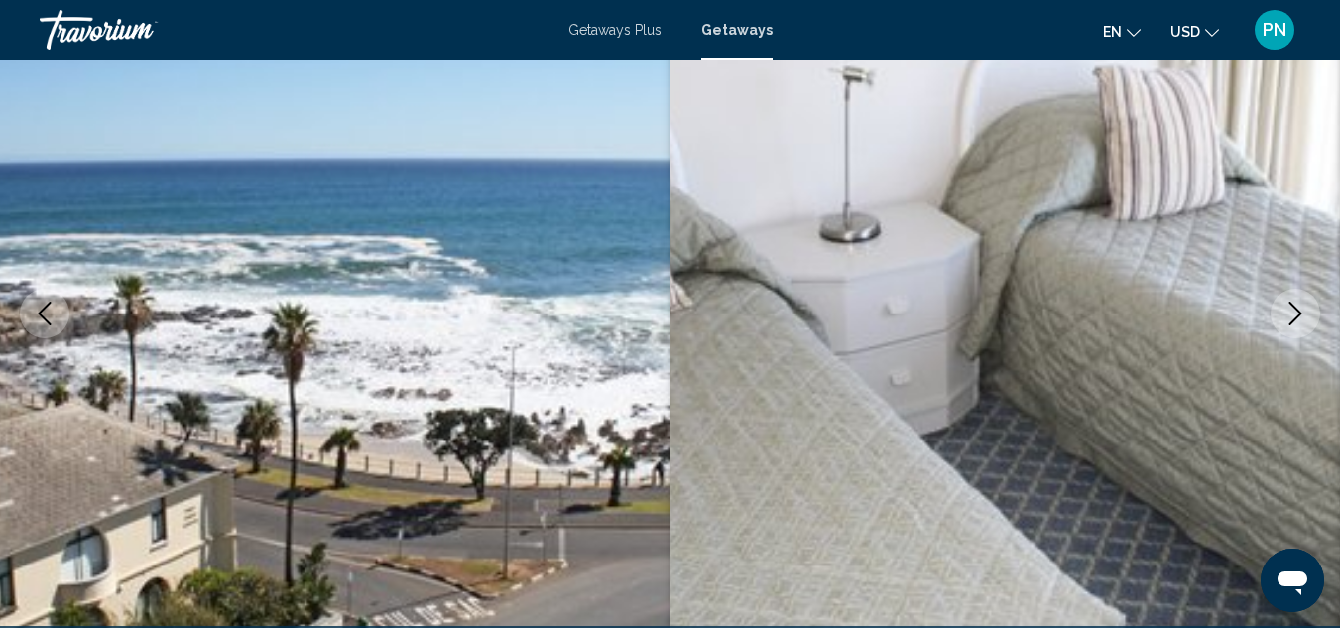
click at [1291, 317] on icon "Next image" at bounding box center [1295, 313] width 24 height 24
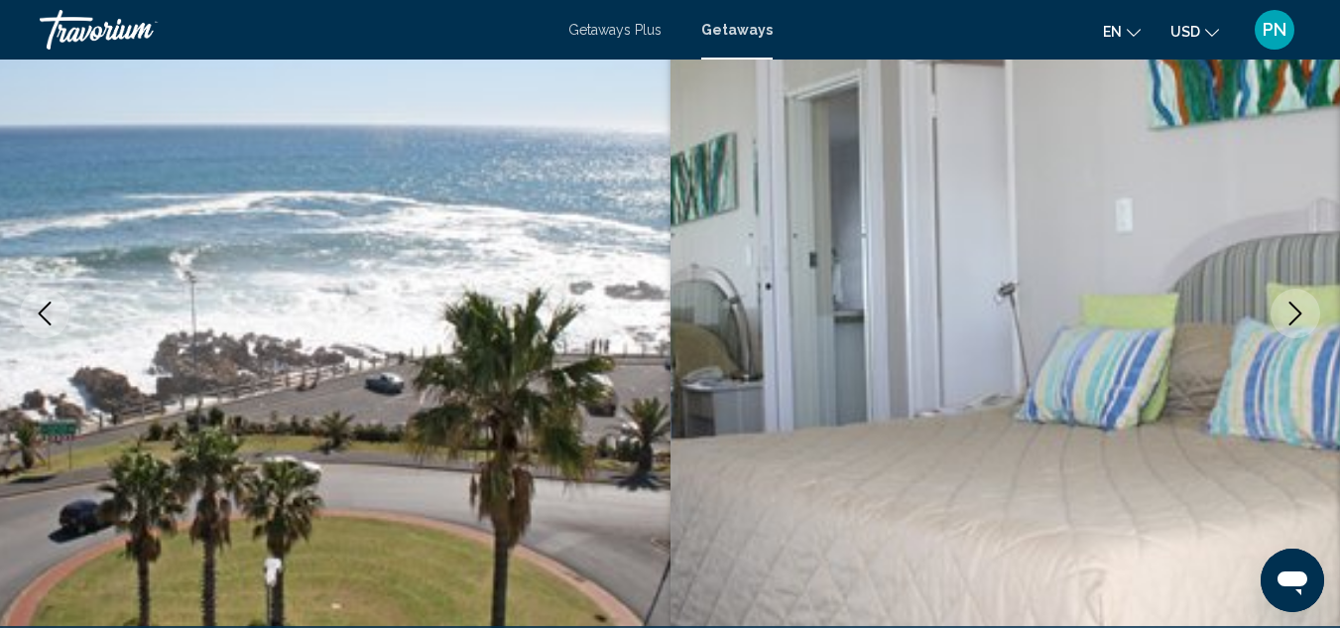
click at [1291, 317] on icon "Next image" at bounding box center [1295, 313] width 24 height 24
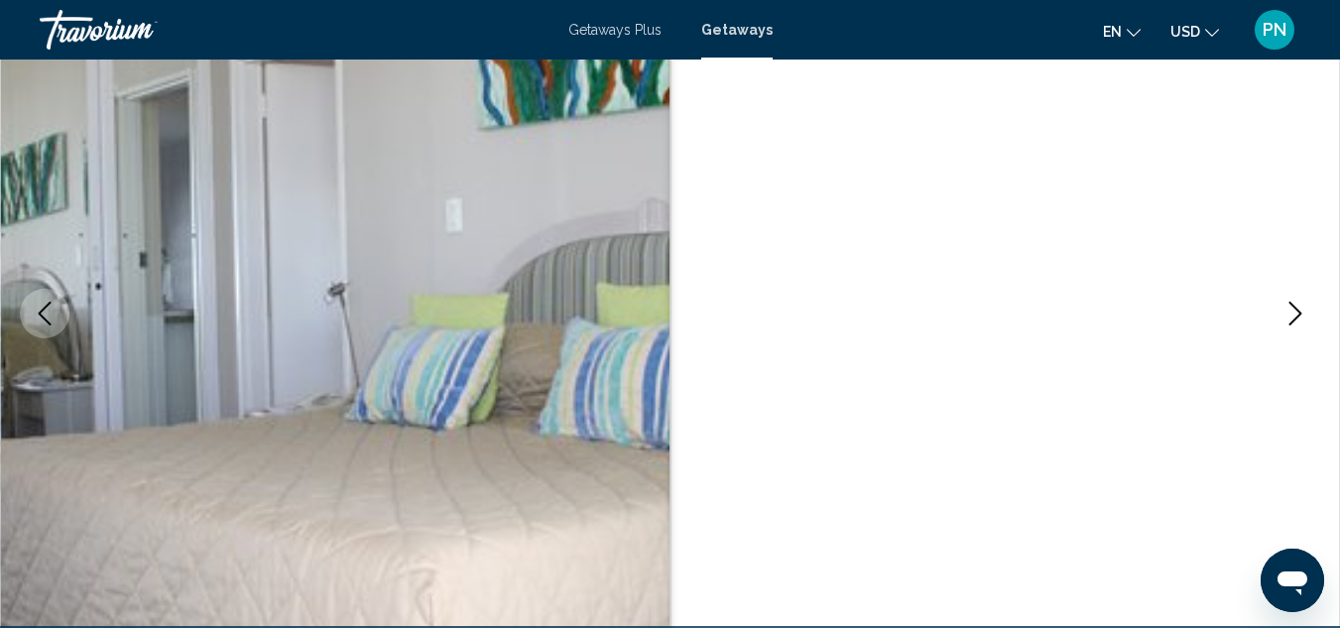
click at [1292, 316] on icon "Next image" at bounding box center [1295, 313] width 24 height 24
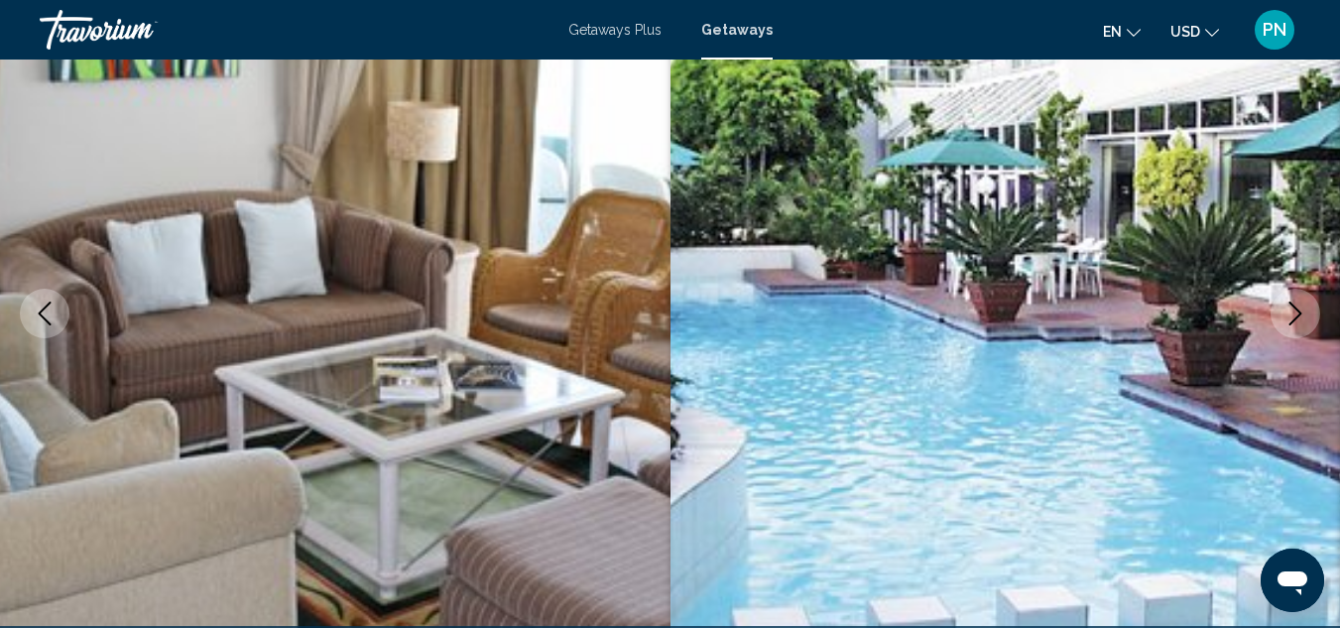
click at [1296, 308] on icon "Next image" at bounding box center [1295, 313] width 13 height 24
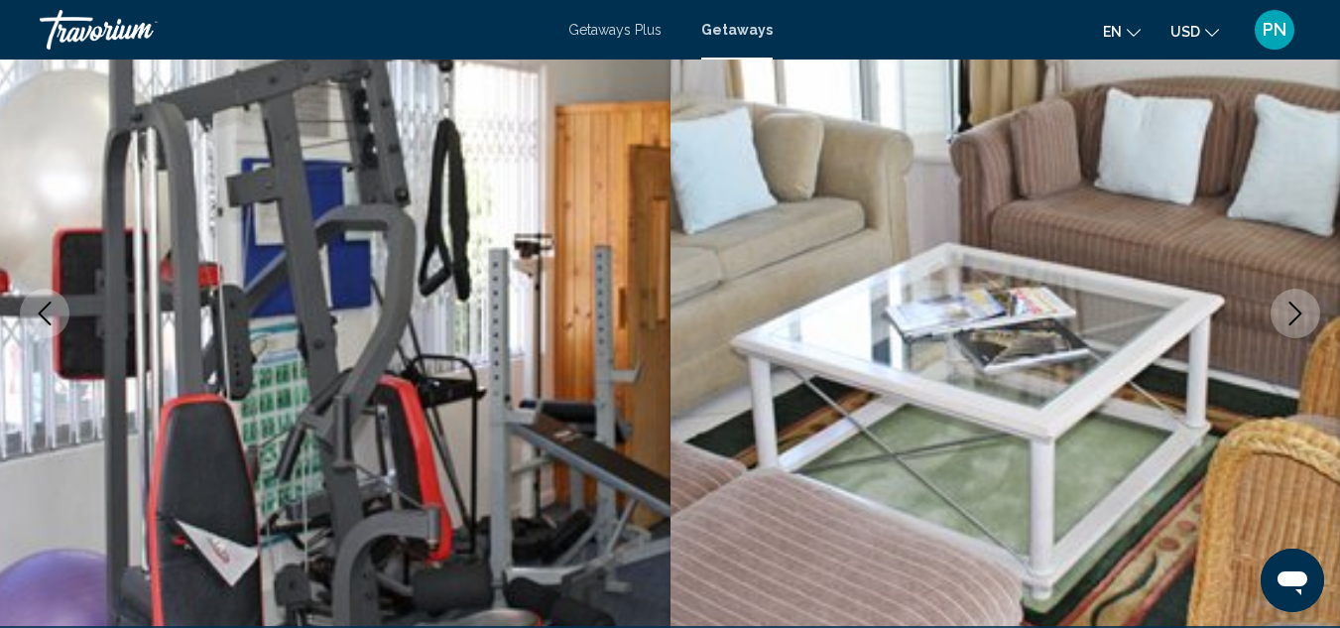
click at [1296, 308] on icon "Next image" at bounding box center [1295, 313] width 13 height 24
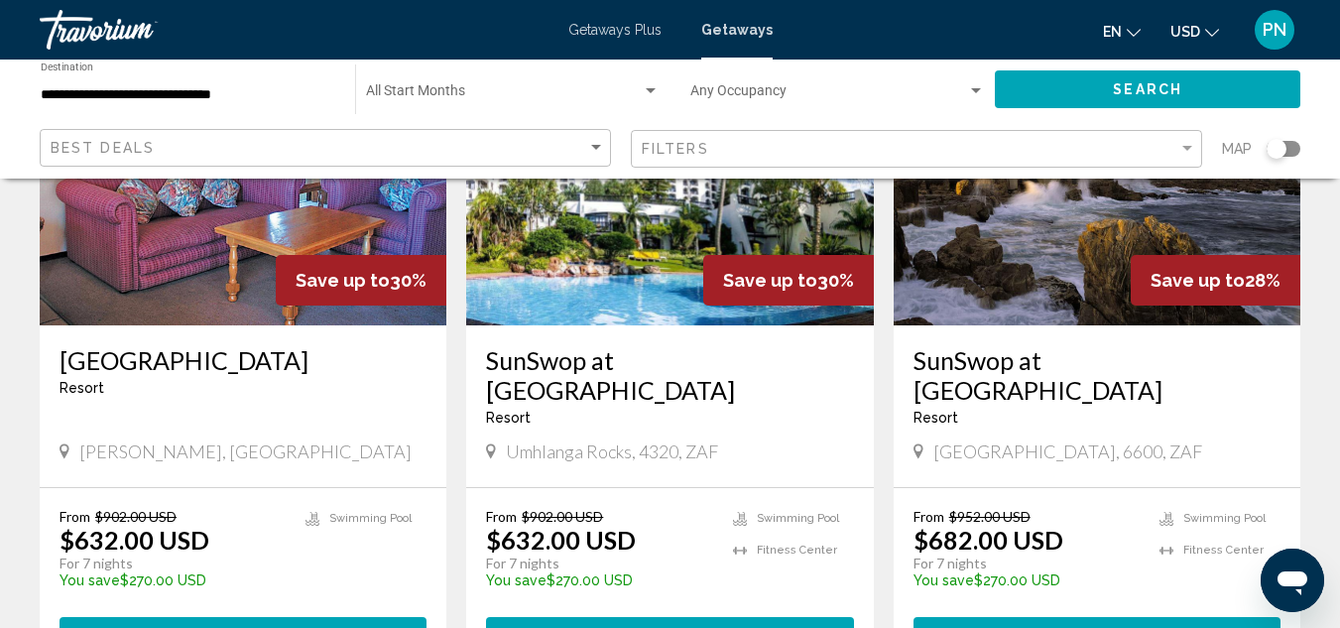
scroll to position [2411, 0]
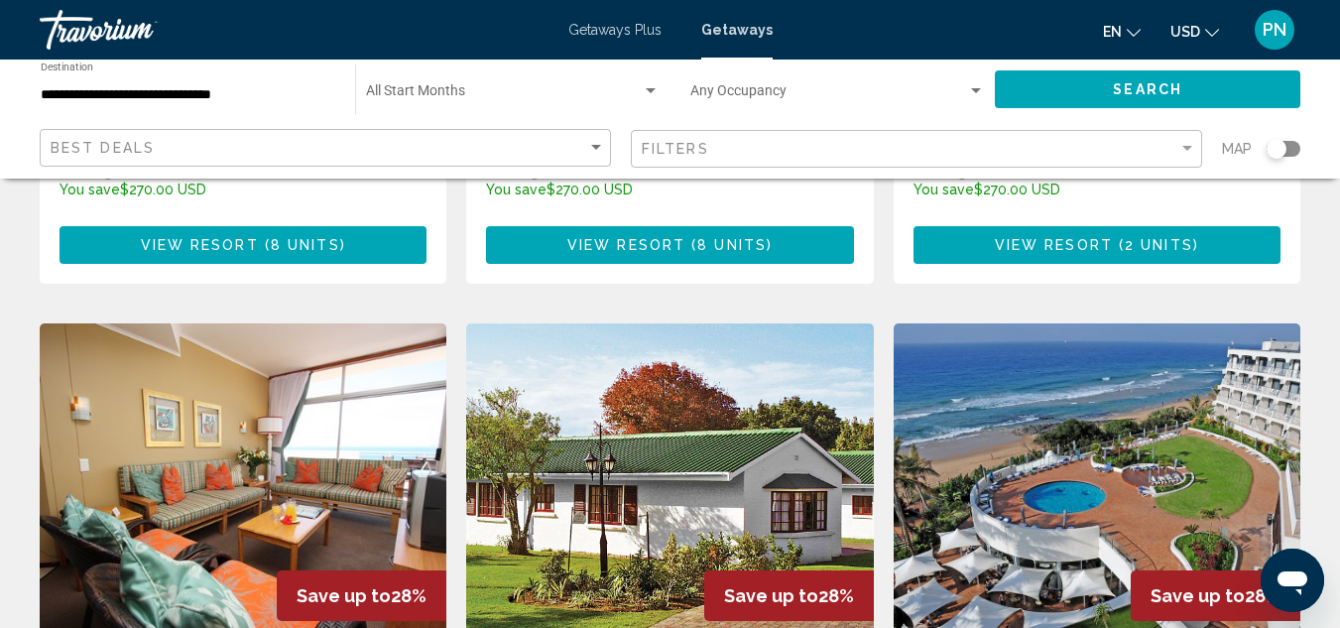
scroll to position [1363, 0]
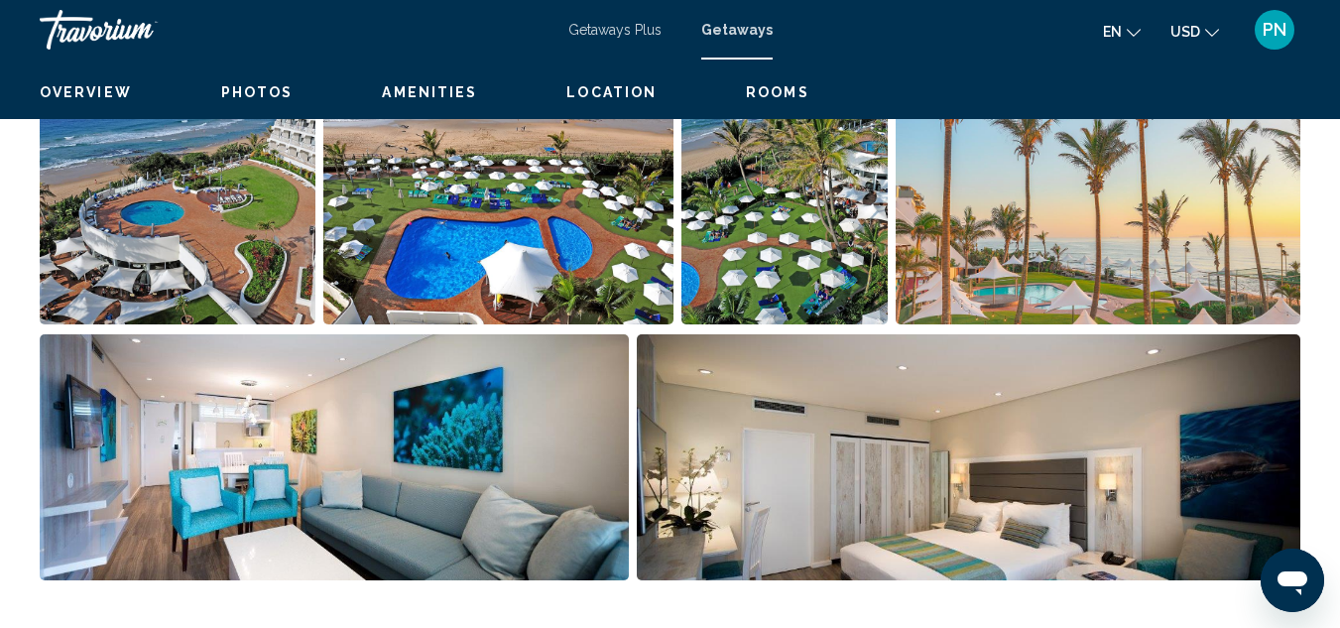
scroll to position [217, 0]
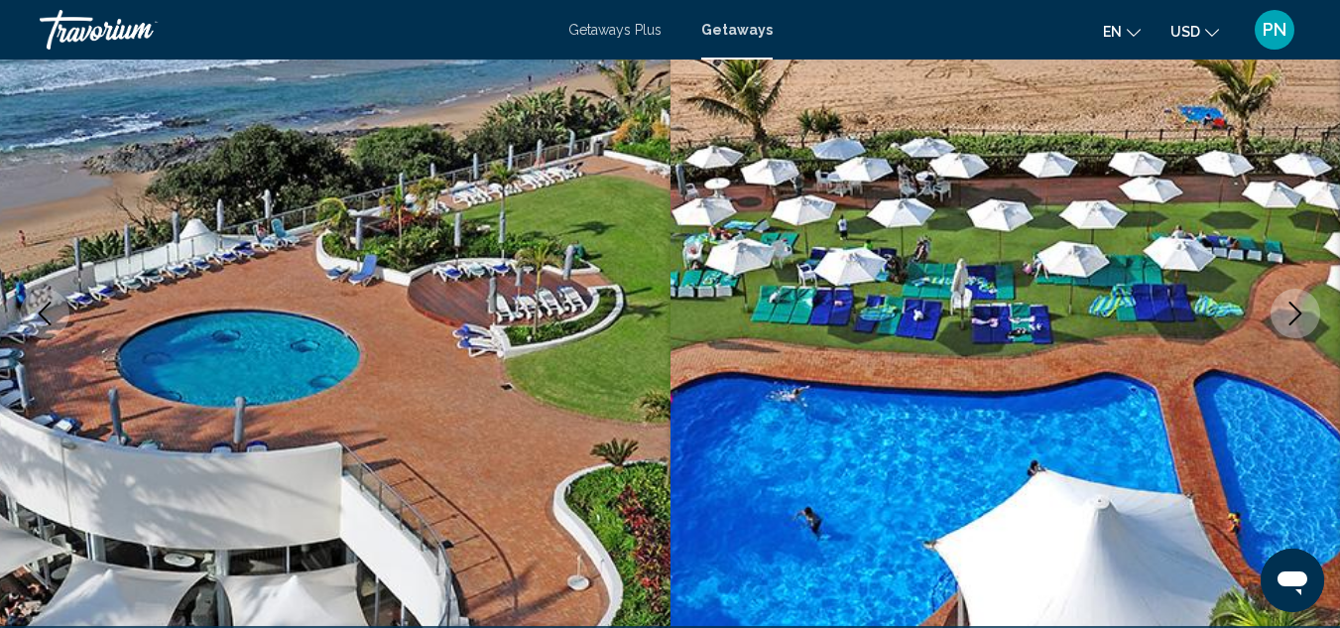
click at [1294, 314] on icon "Next image" at bounding box center [1295, 313] width 24 height 24
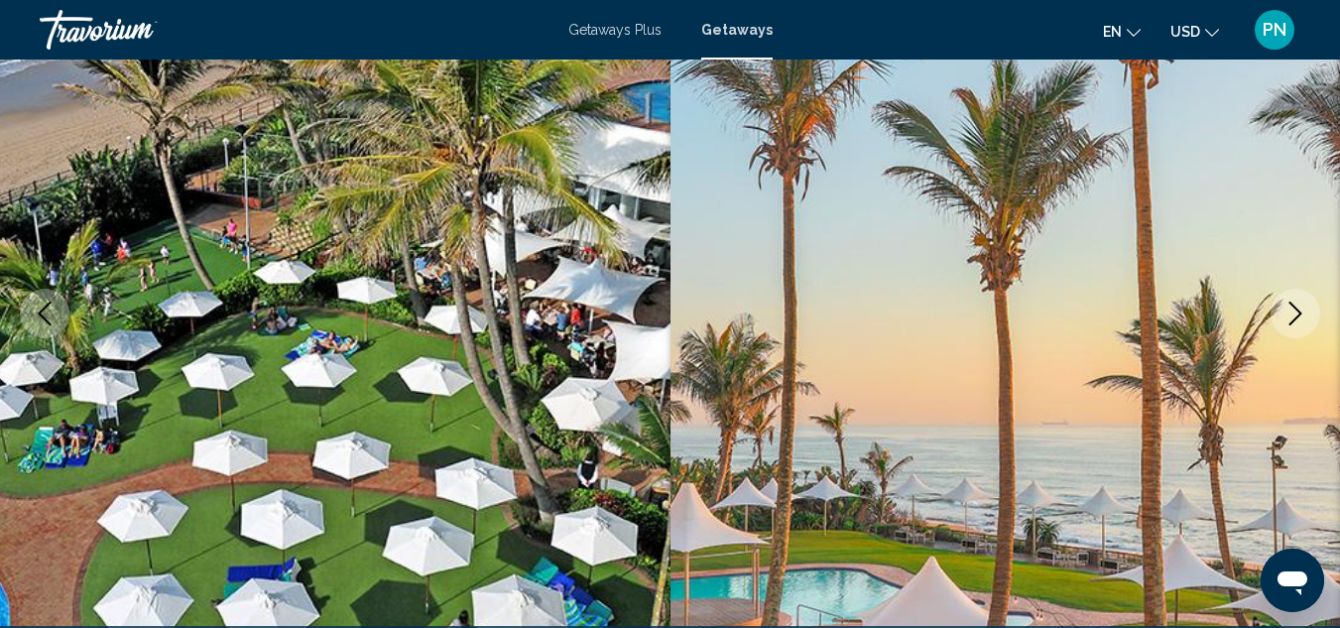
click at [1294, 314] on icon "Next image" at bounding box center [1295, 313] width 24 height 24
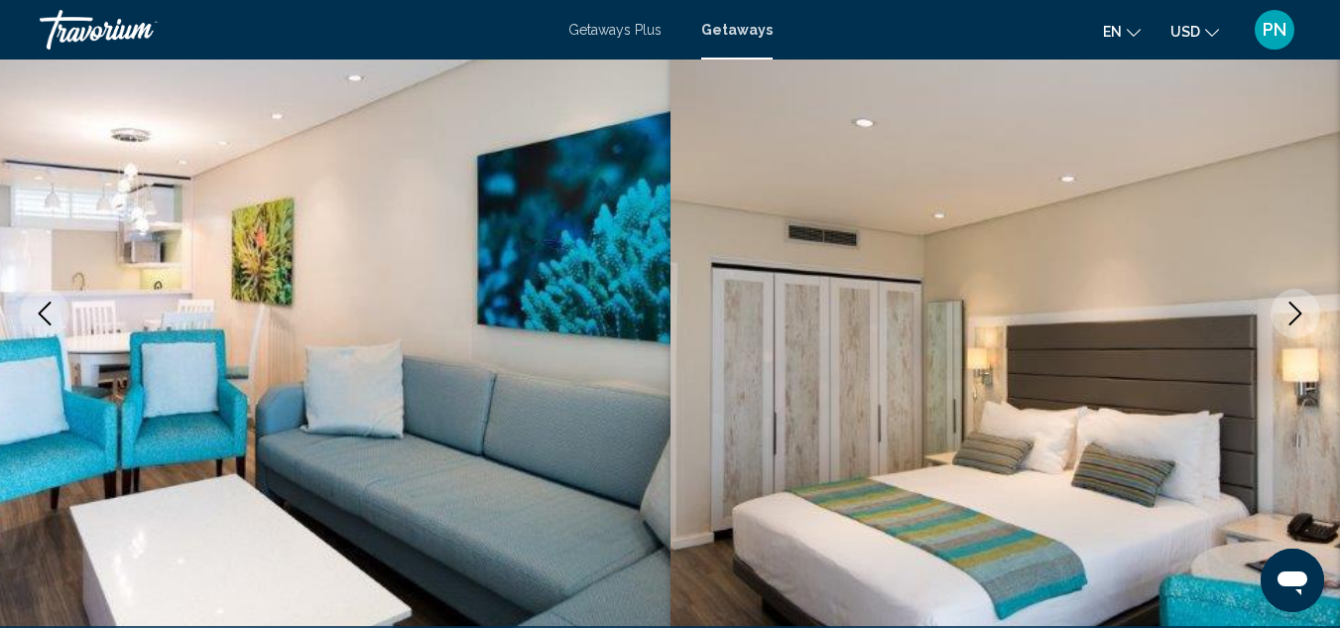
click at [1294, 314] on icon "Next image" at bounding box center [1295, 313] width 24 height 24
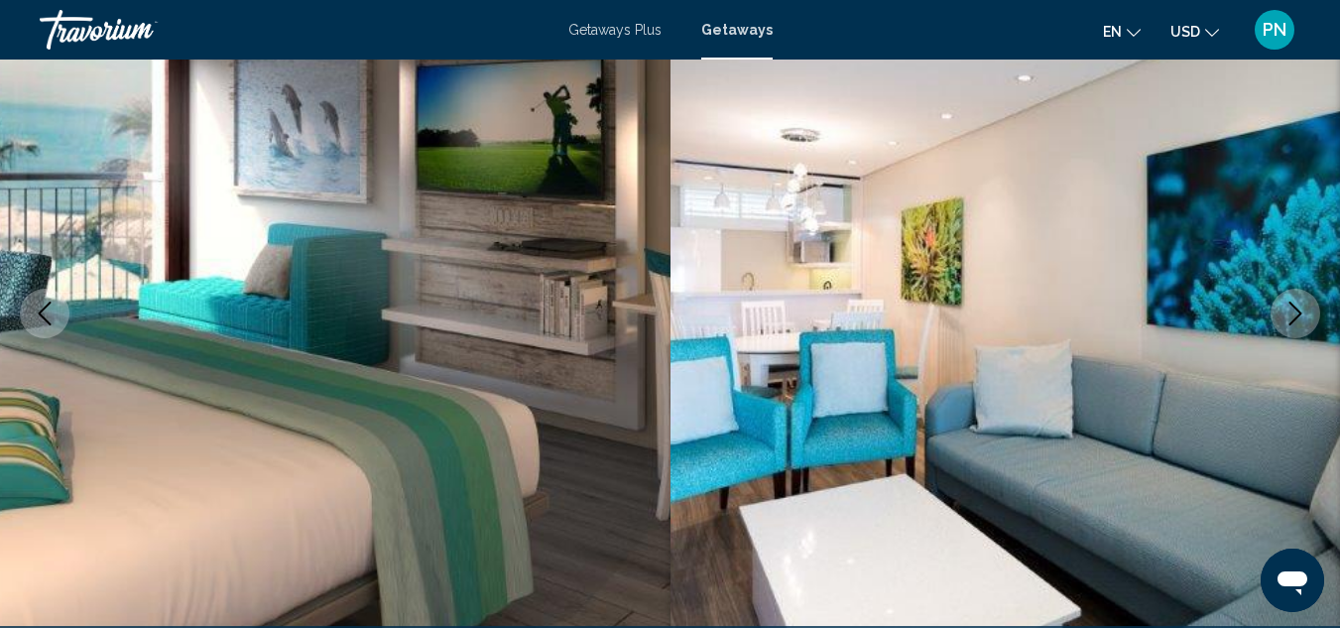
click at [1294, 314] on icon "Next image" at bounding box center [1295, 313] width 24 height 24
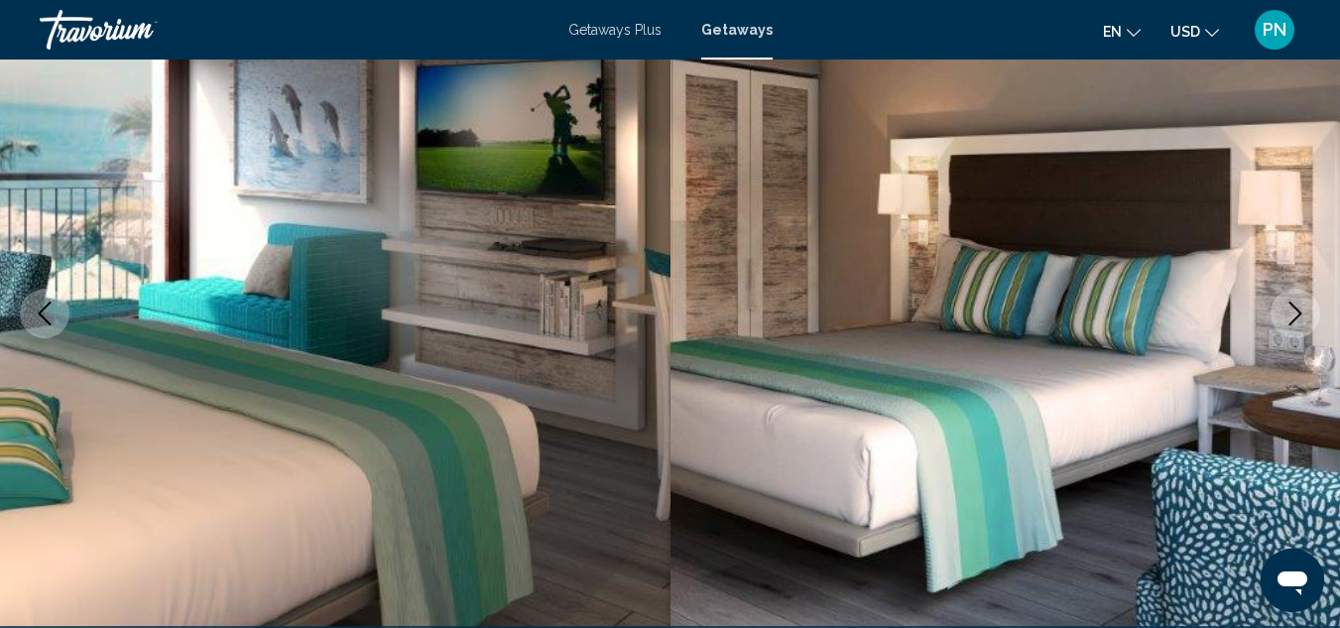
click at [1294, 314] on icon "Next image" at bounding box center [1295, 313] width 24 height 24
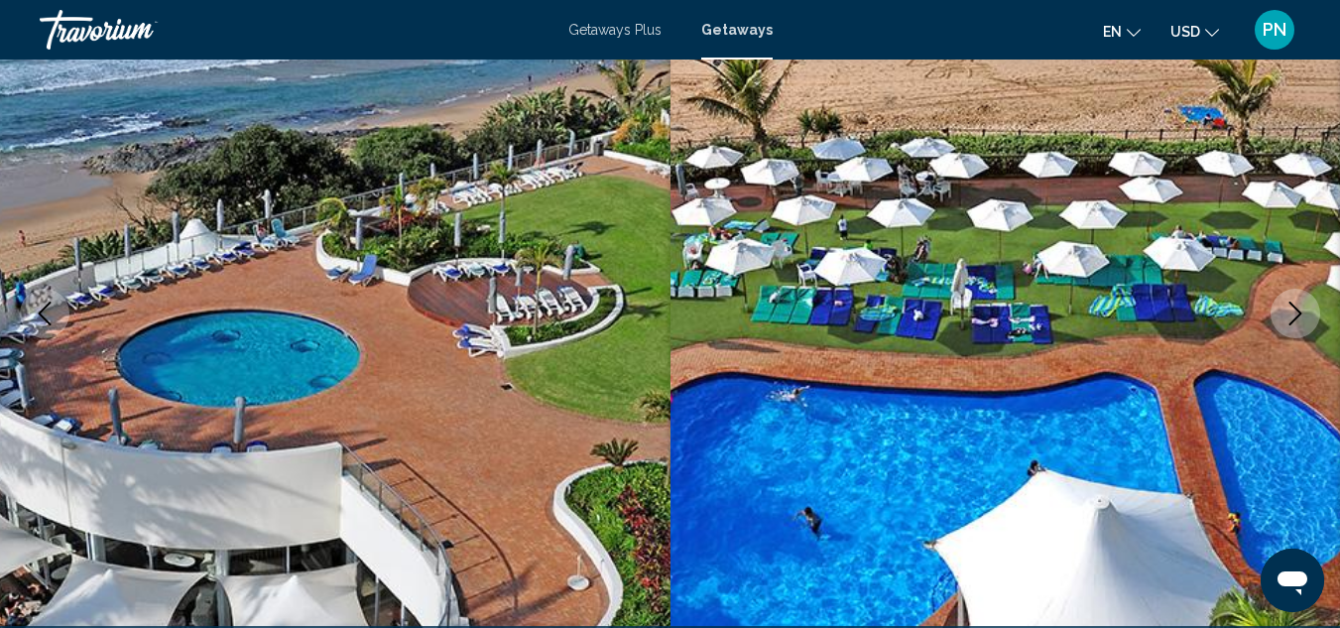
click at [1294, 314] on icon "Next image" at bounding box center [1295, 313] width 24 height 24
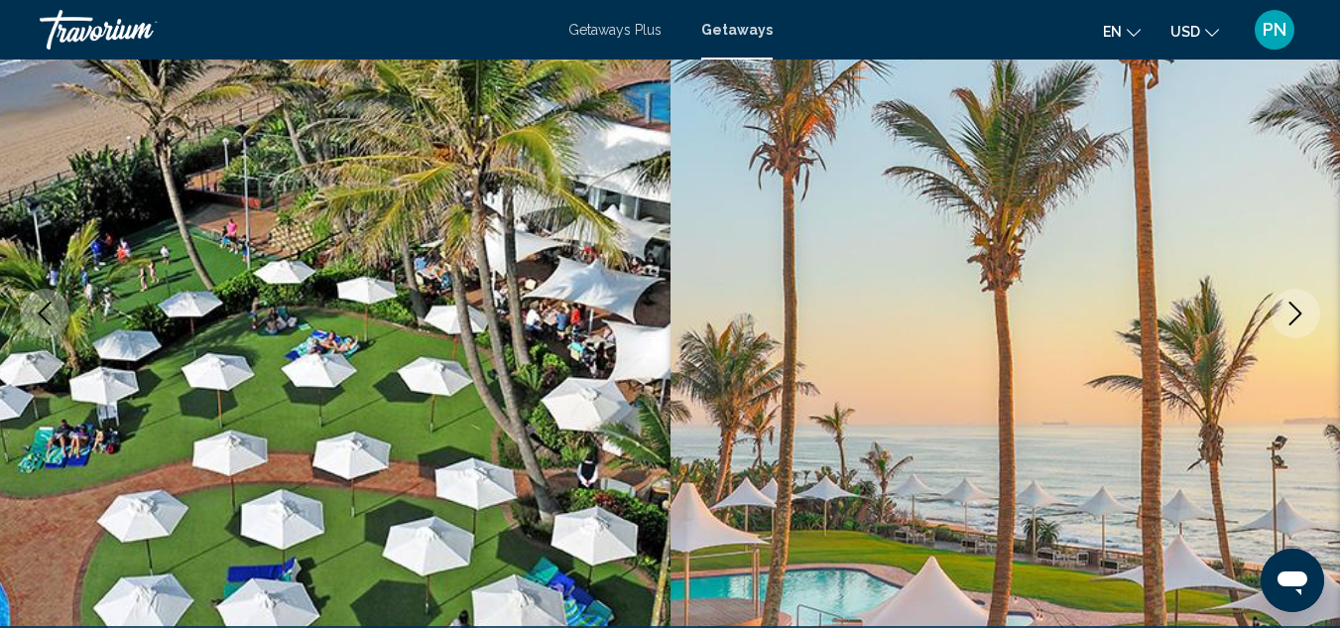
click at [1270, 289] on button "Next image" at bounding box center [1295, 314] width 50 height 50
